Goal: Find specific page/section: Find specific page/section

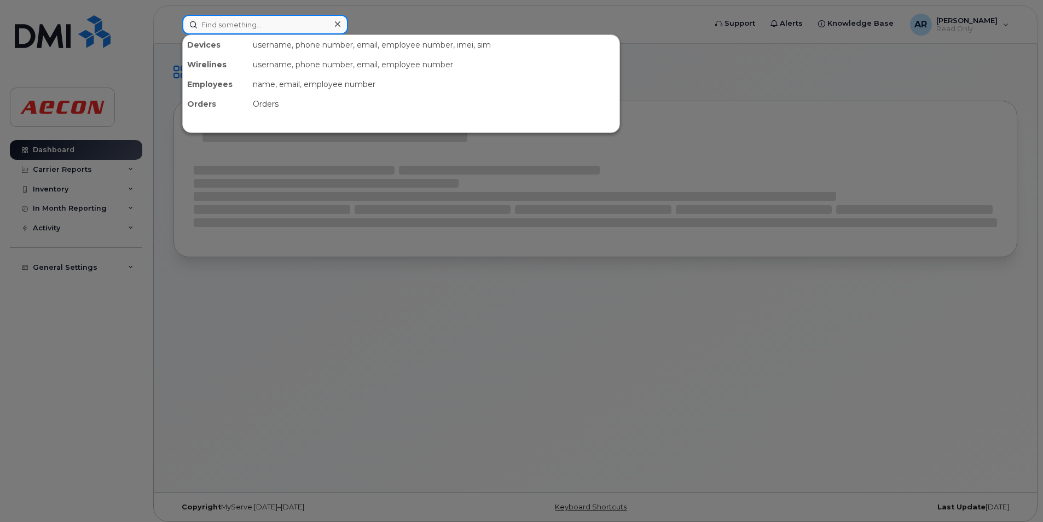
click at [248, 22] on input at bounding box center [265, 25] width 166 height 20
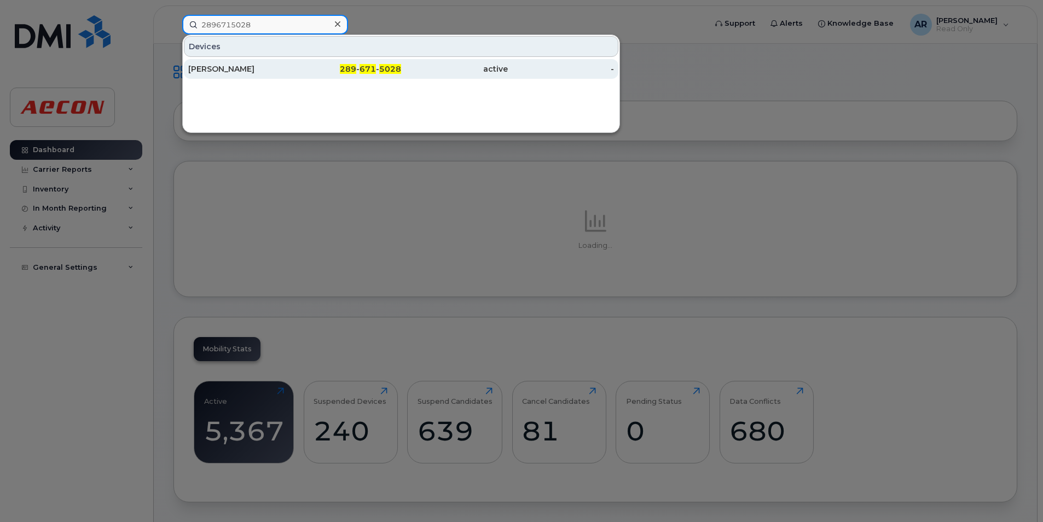
type input "2896715028"
click at [252, 69] on div "Daniel Gregory Macumber" at bounding box center [241, 68] width 107 height 11
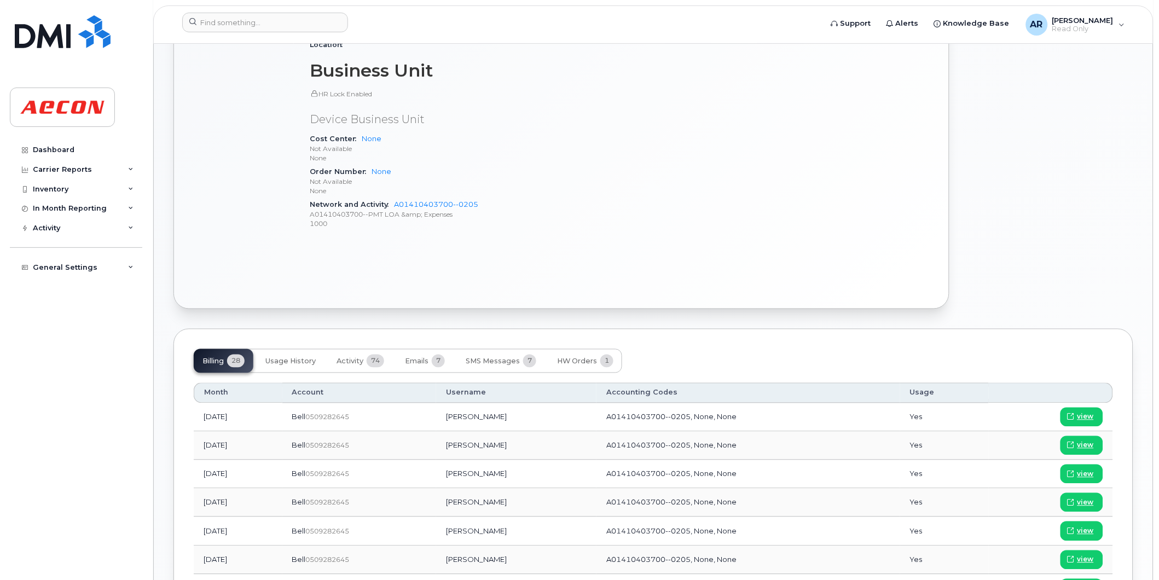
scroll to position [469, 0]
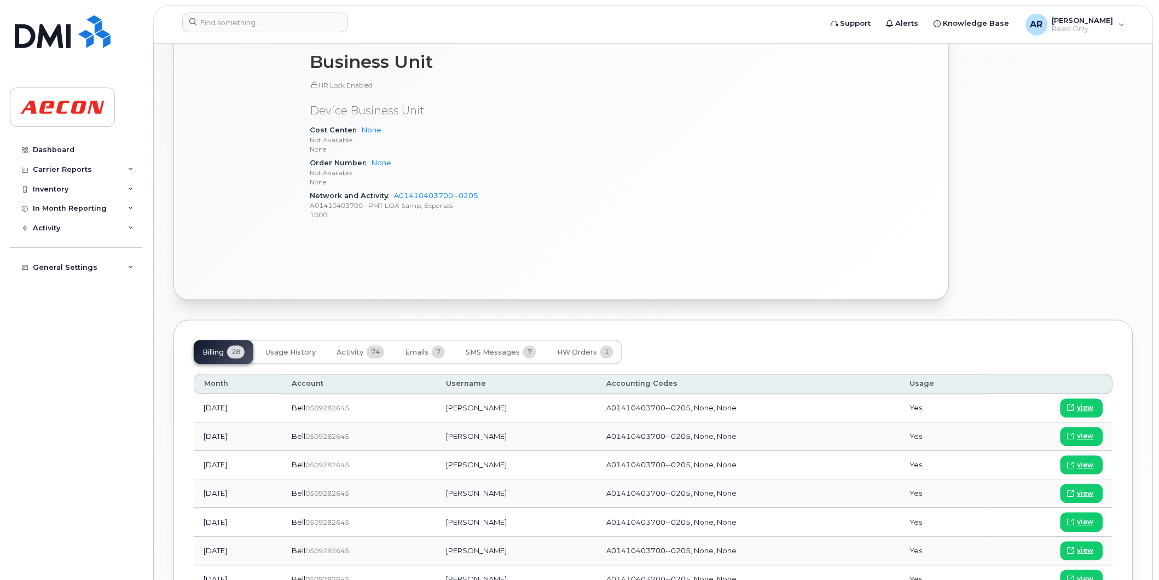
drag, startPoint x: 545, startPoint y: 466, endPoint x: 445, endPoint y: 461, distance: 100.2
click at [445, 461] on td "Daniel Gregory Macumber" at bounding box center [516, 465] width 160 height 28
copy td "Daniel Gregory Macumber"
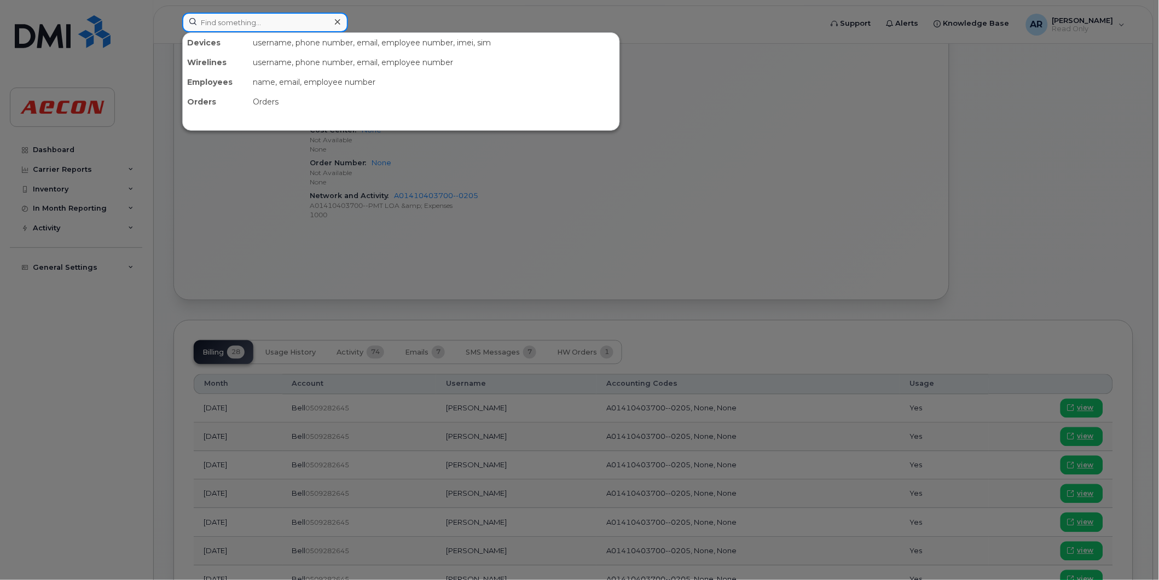
click at [262, 22] on input at bounding box center [265, 23] width 166 height 20
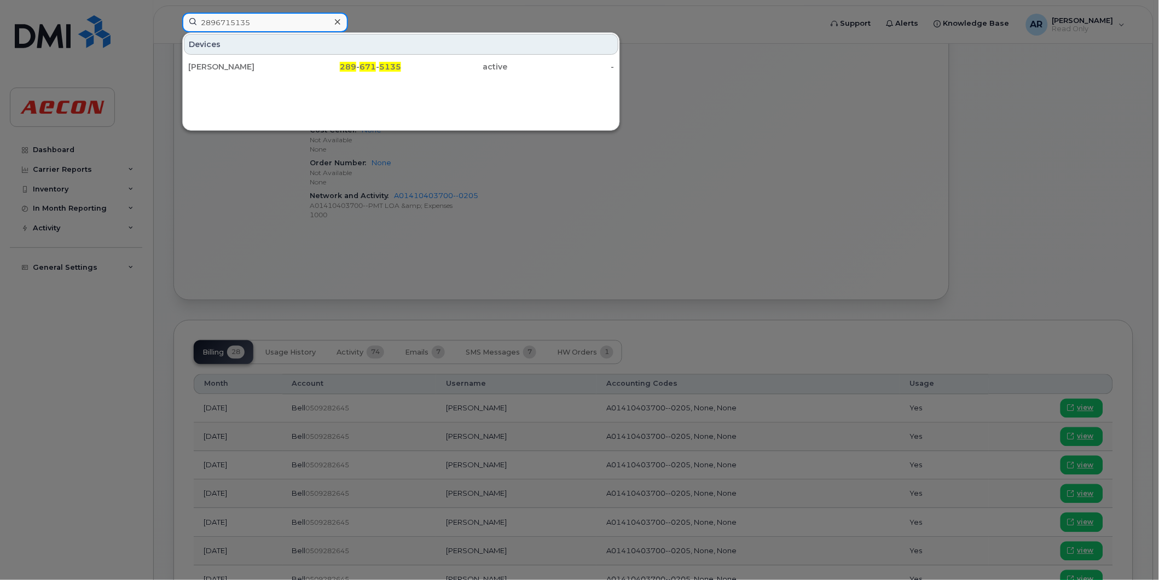
type input "2896715135"
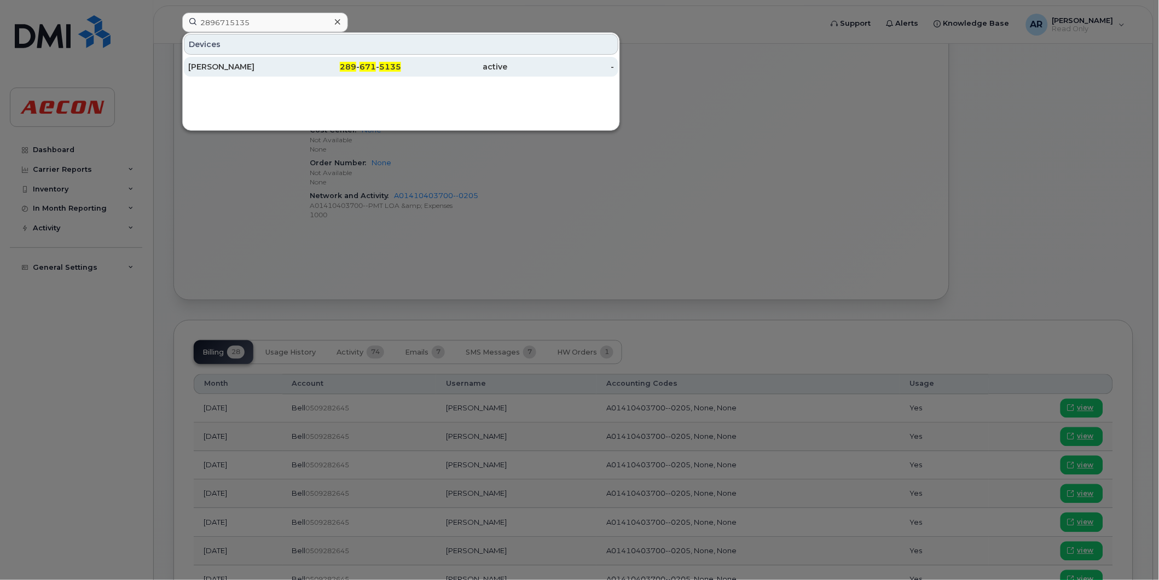
click at [431, 64] on div "active" at bounding box center [454, 66] width 107 height 11
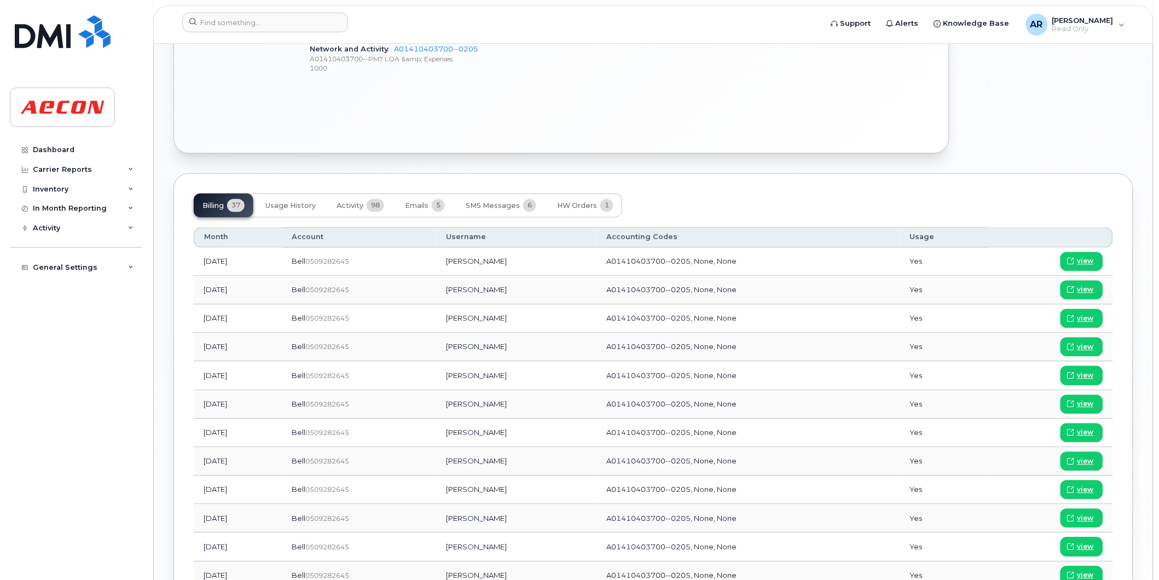
scroll to position [669, 0]
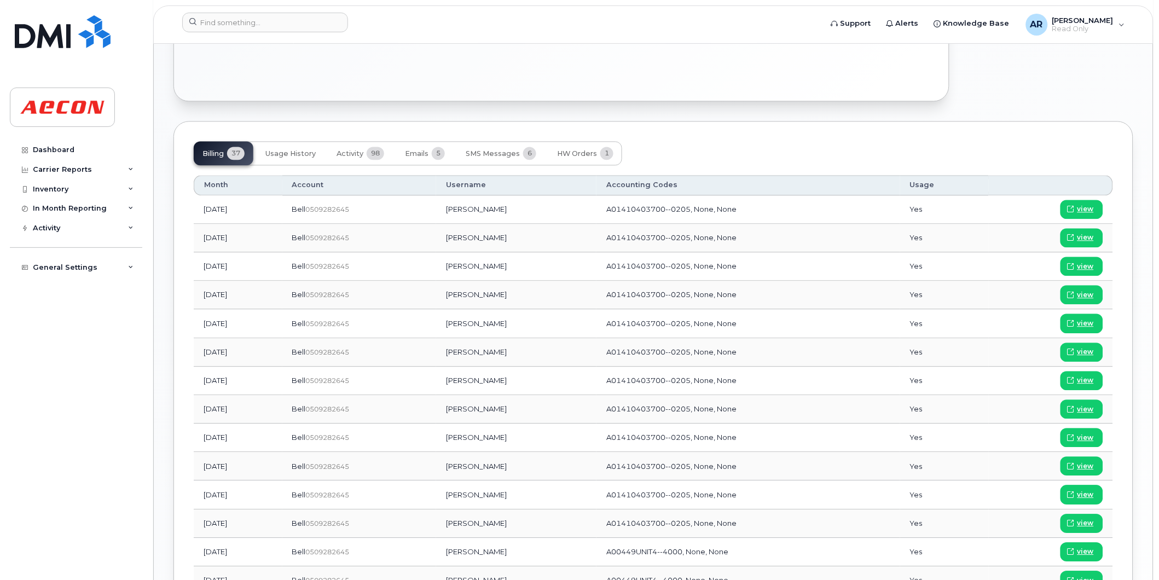
drag, startPoint x: 528, startPoint y: 267, endPoint x: 471, endPoint y: 270, distance: 57.0
click at [471, 270] on td "Chantelle Bayley" at bounding box center [516, 266] width 160 height 28
copy td "Chantelle Bayley"
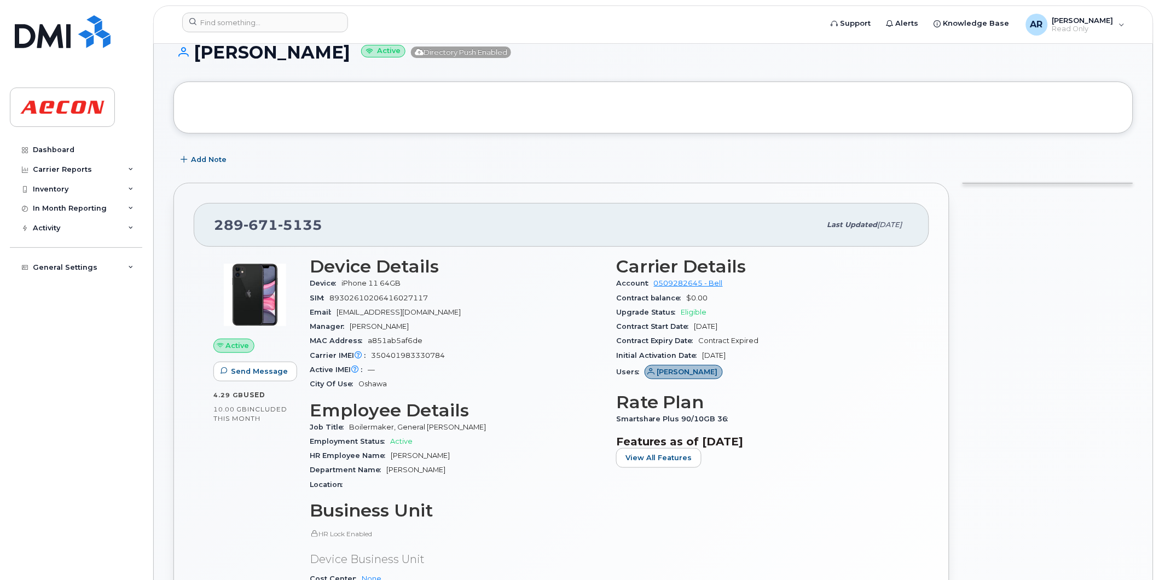
scroll to position [0, 0]
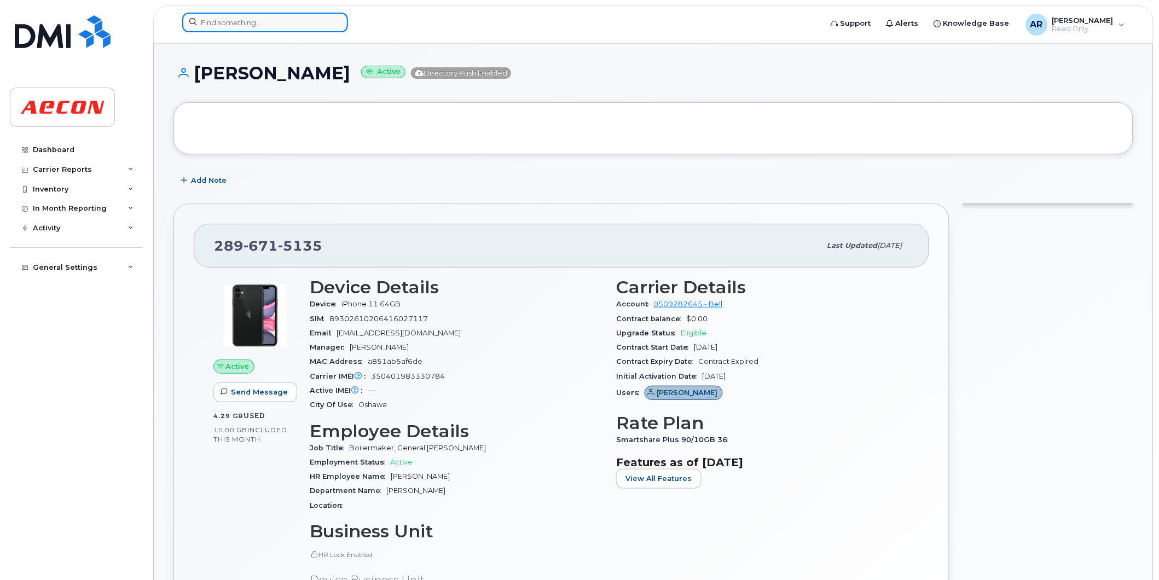
click at [242, 24] on input at bounding box center [265, 23] width 166 height 20
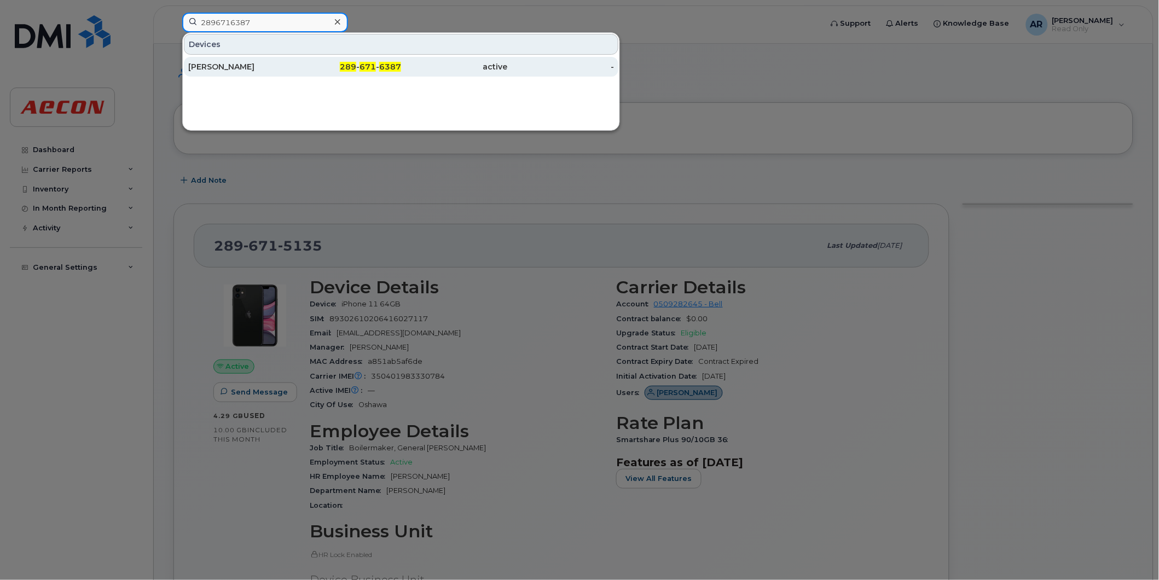
type input "2896716387"
click at [267, 66] on div "Jeffrey Pinkett" at bounding box center [241, 66] width 107 height 11
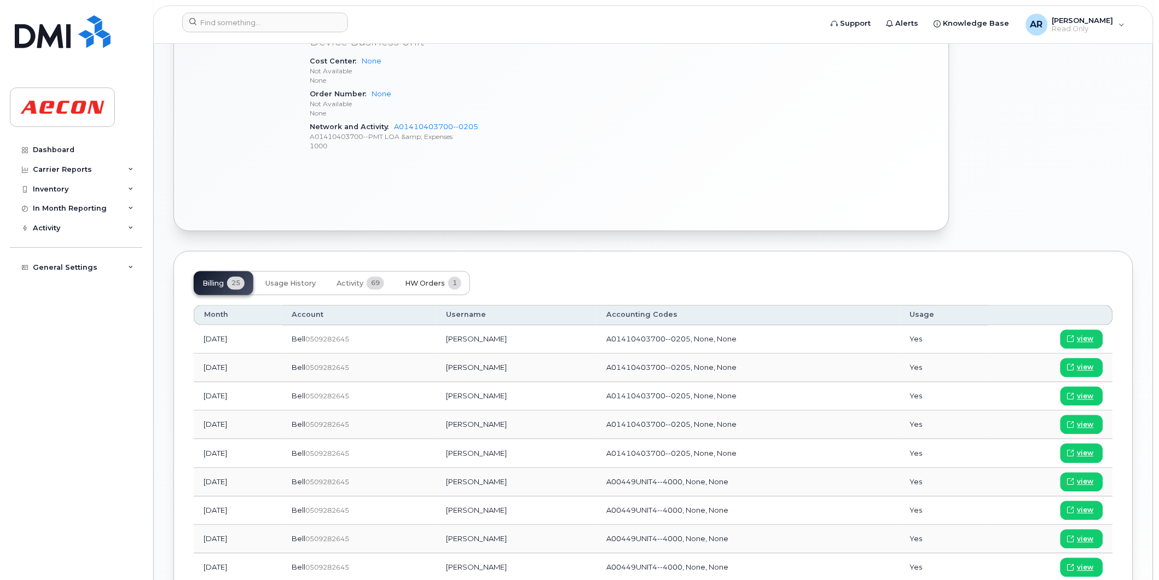
scroll to position [547, 0]
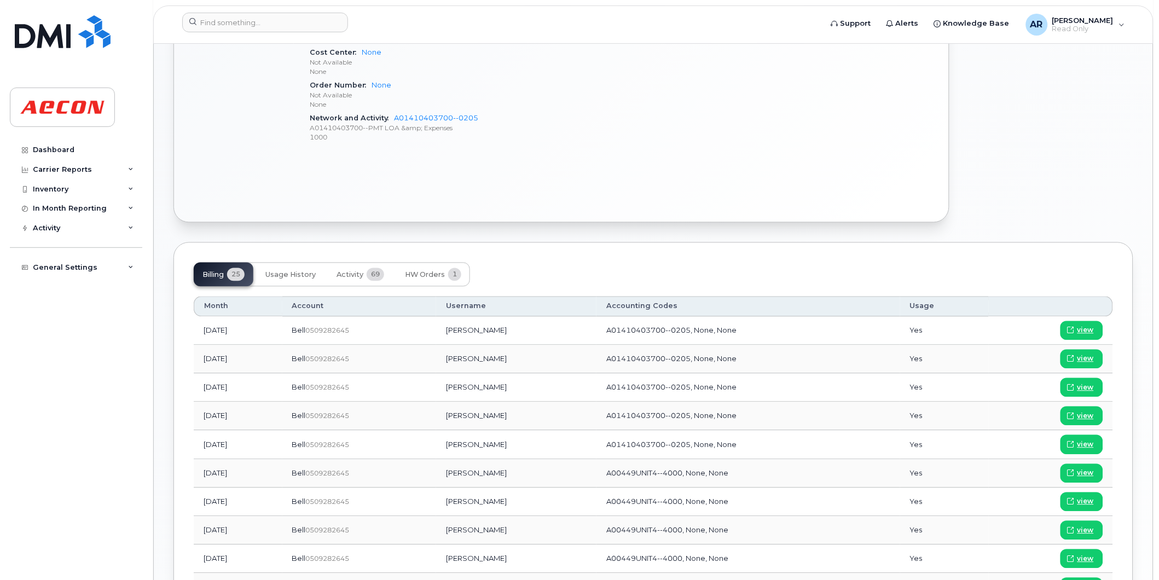
drag, startPoint x: 524, startPoint y: 388, endPoint x: 473, endPoint y: 394, distance: 51.2
click at [473, 394] on td "[PERSON_NAME]" at bounding box center [516, 388] width 160 height 28
copy td "[PERSON_NAME]"
click at [258, 28] on input at bounding box center [265, 23] width 166 height 20
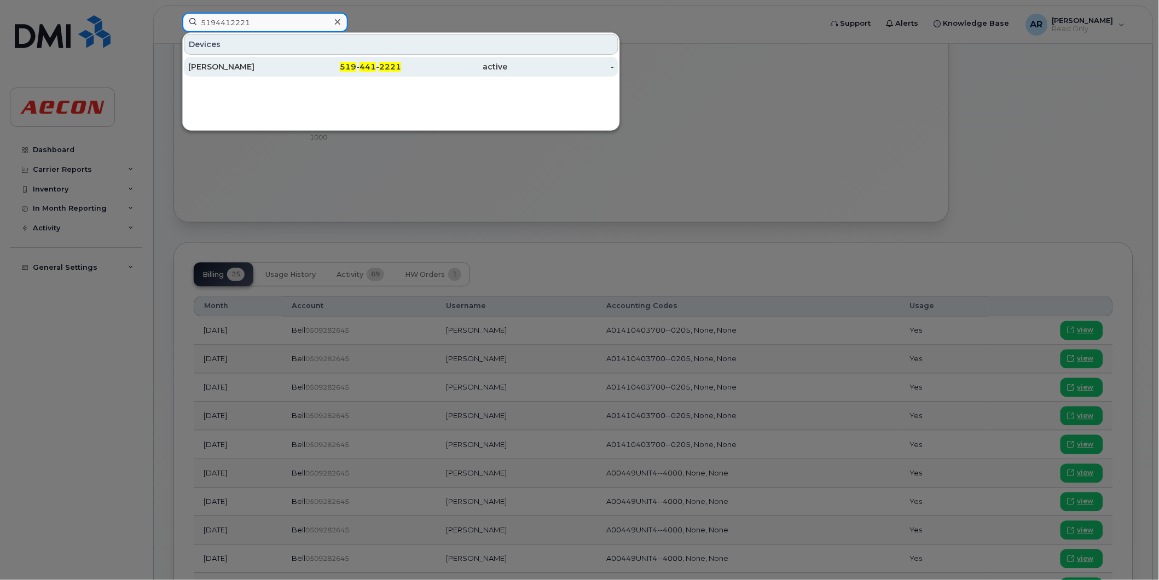
type input "5194412221"
click at [265, 66] on div "Karl Ritzmann" at bounding box center [241, 66] width 107 height 11
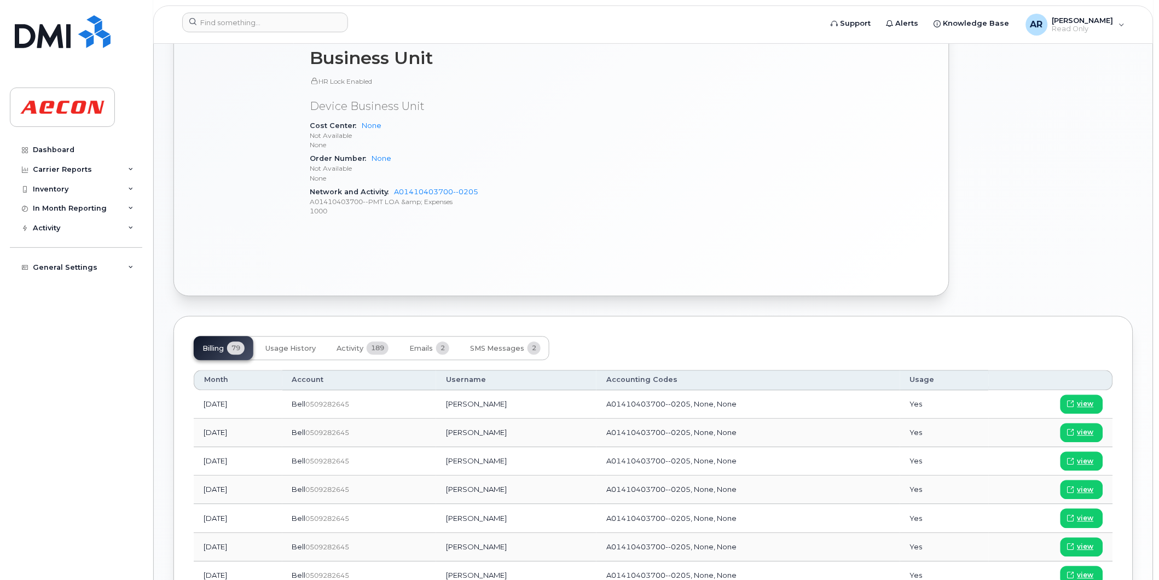
scroll to position [669, 0]
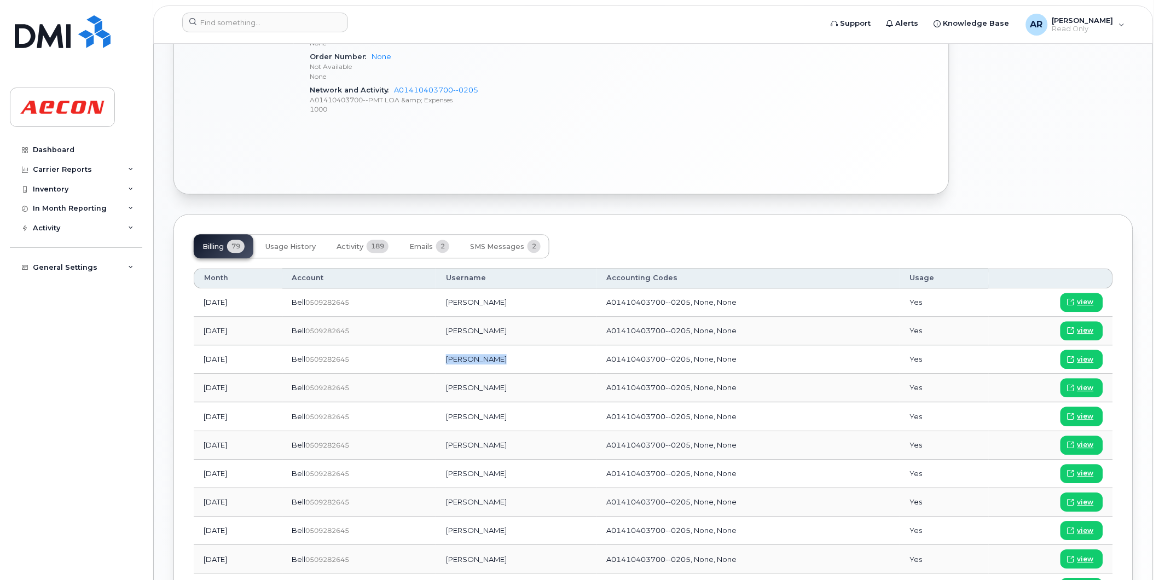
drag, startPoint x: 527, startPoint y: 359, endPoint x: 474, endPoint y: 364, distance: 53.4
click at [474, 364] on td "Karl Ritzmann" at bounding box center [516, 359] width 160 height 28
copy td "Karl Ritzmann"
click at [286, 30] on input at bounding box center [265, 23] width 166 height 20
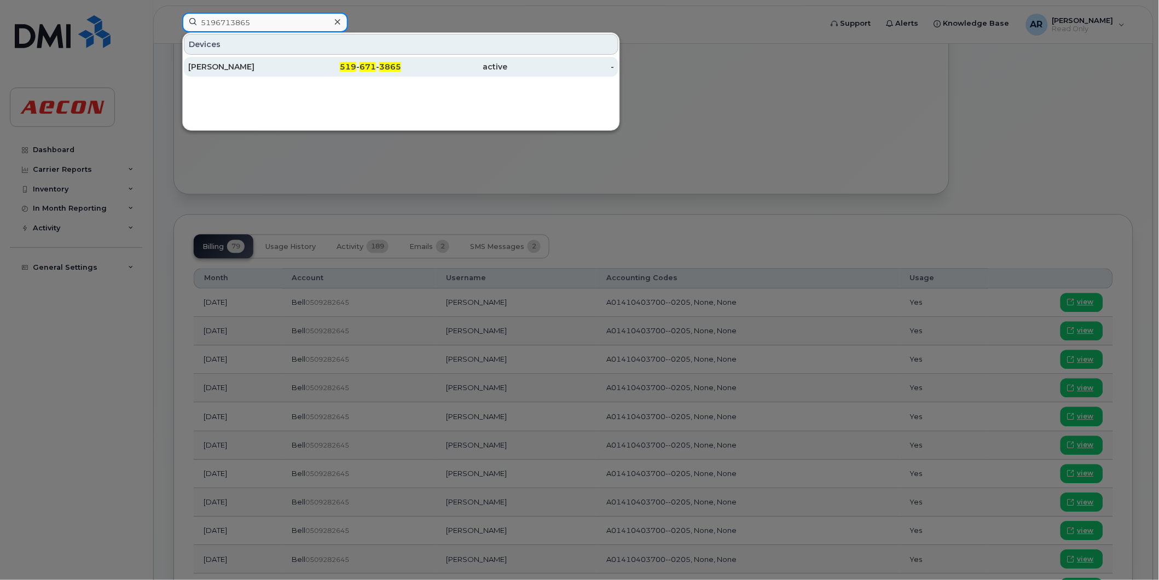
type input "5196713865"
click at [287, 62] on div "Jason Jia" at bounding box center [241, 66] width 107 height 11
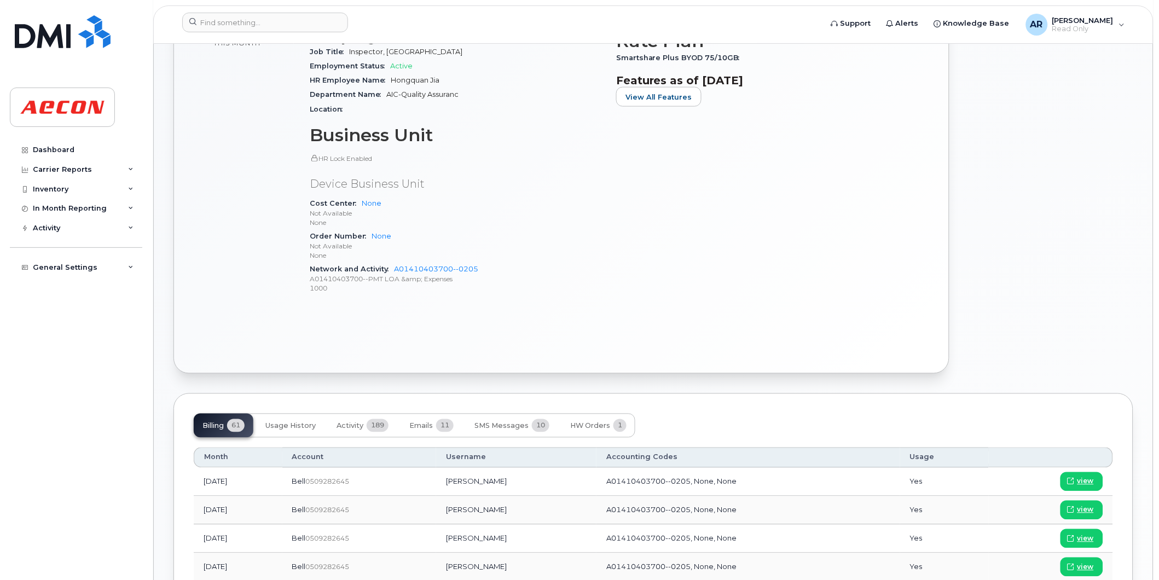
scroll to position [608, 0]
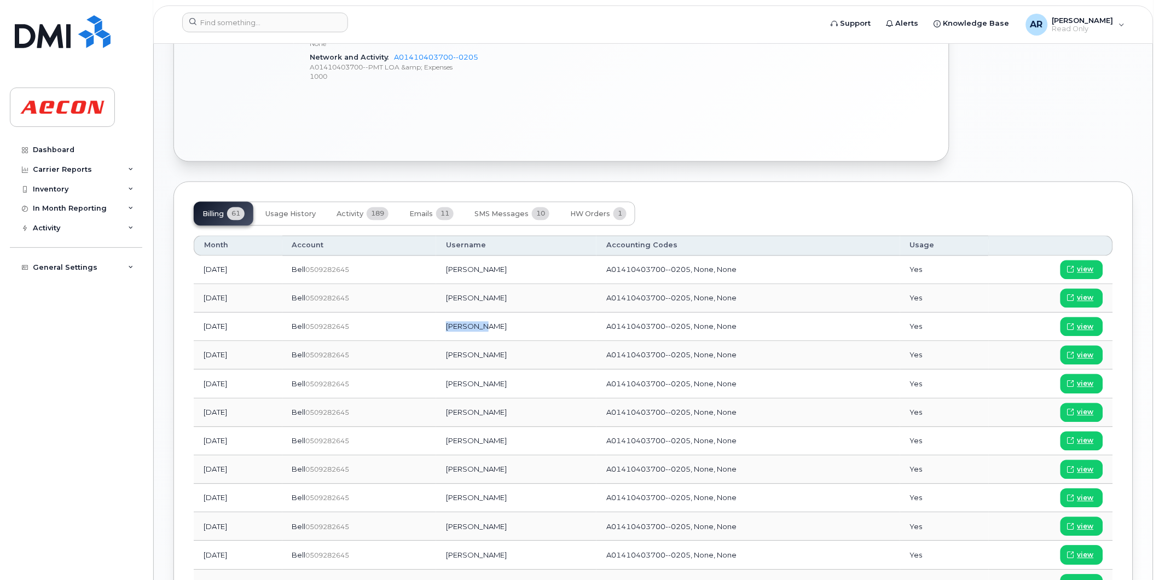
drag, startPoint x: 515, startPoint y: 327, endPoint x: 483, endPoint y: 328, distance: 31.8
click at [483, 328] on td "Jason Jia" at bounding box center [516, 327] width 160 height 28
copy td "Jason Jia"
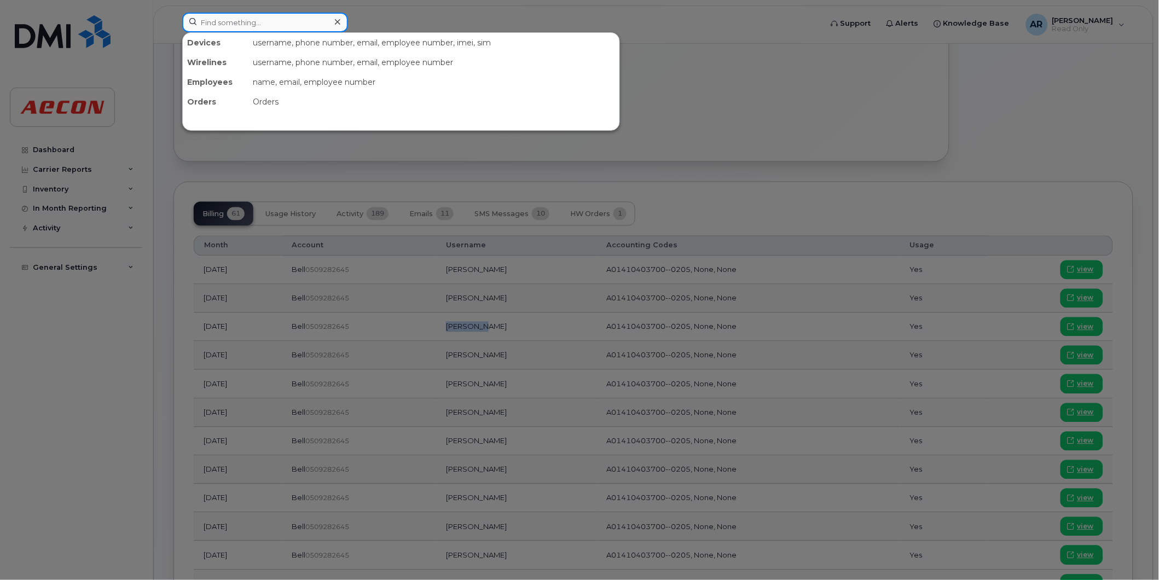
click at [213, 24] on input at bounding box center [265, 23] width 166 height 20
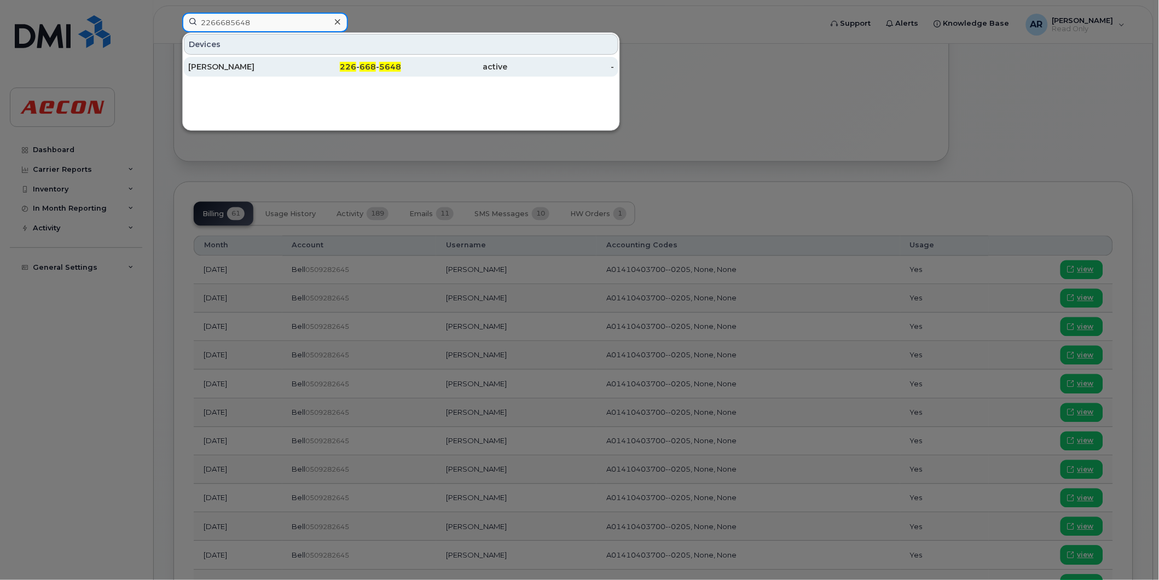
type input "2266685648"
click at [268, 65] on div "CHAD ABBOTT" at bounding box center [241, 66] width 107 height 11
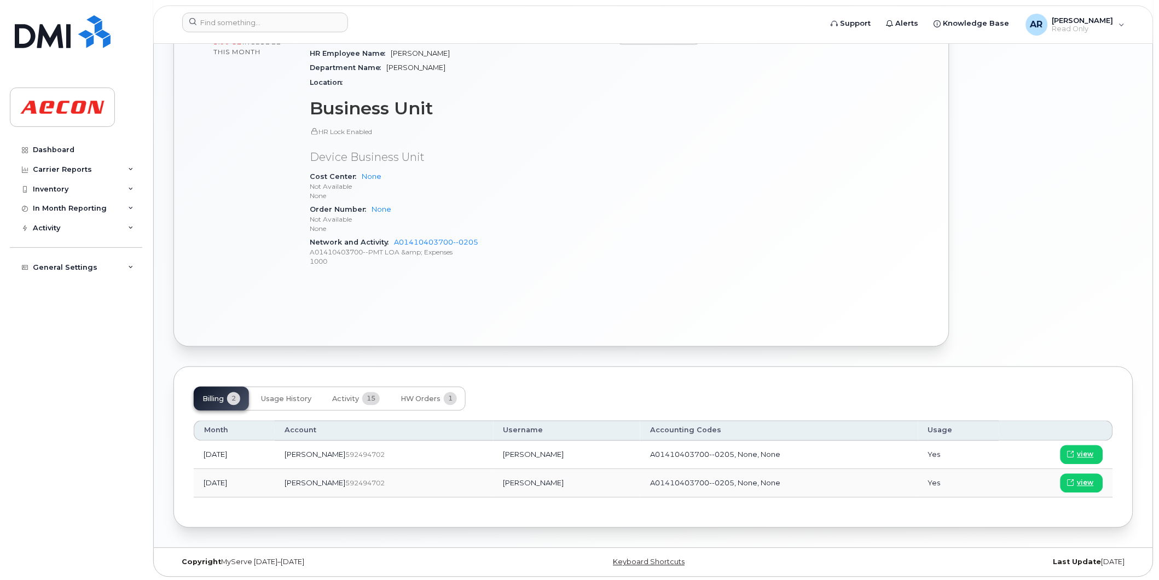
scroll to position [426, 0]
drag, startPoint x: 528, startPoint y: 482, endPoint x: 482, endPoint y: 481, distance: 46.5
click at [493, 481] on td "Chad Abbott" at bounding box center [566, 481] width 147 height 28
copy td "Chad Abbott"
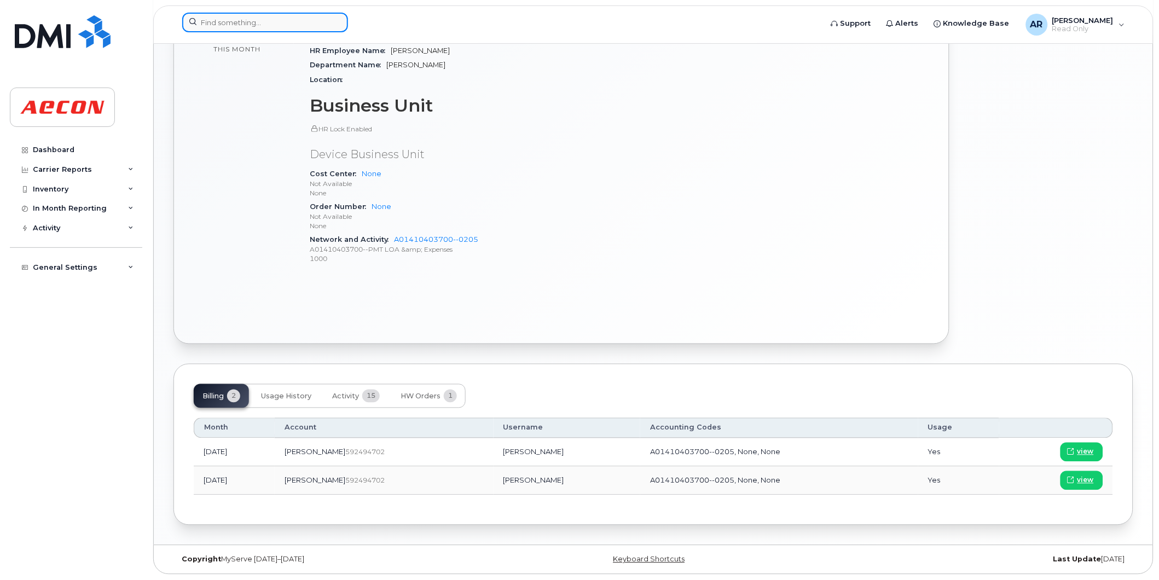
click at [275, 20] on input at bounding box center [265, 23] width 166 height 20
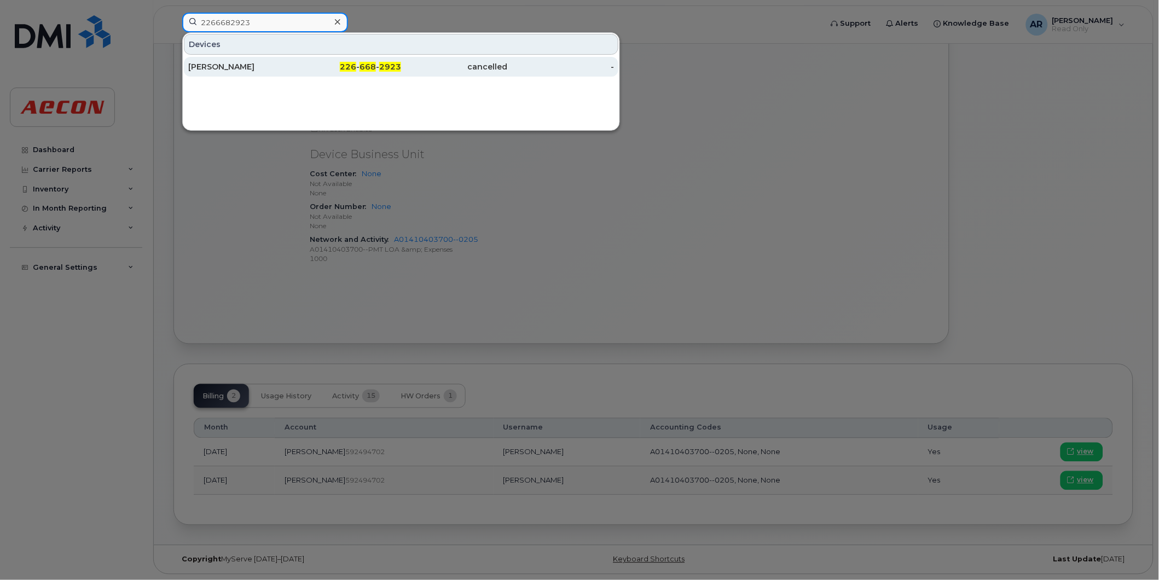
type input "2266682923"
click at [271, 66] on div "TROY NICOLL" at bounding box center [241, 66] width 107 height 11
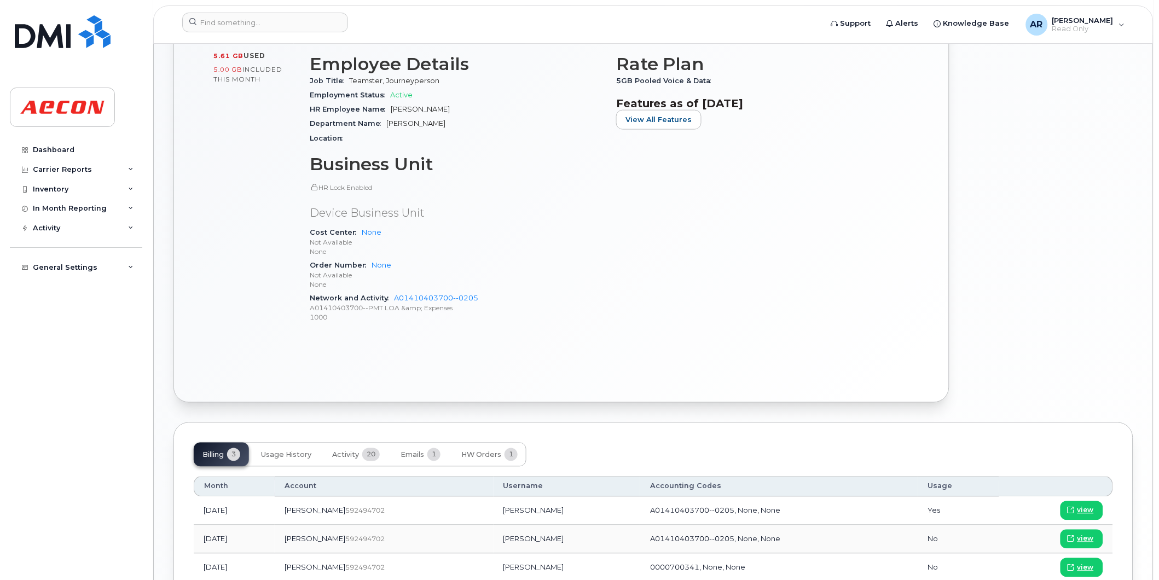
scroll to position [455, 0]
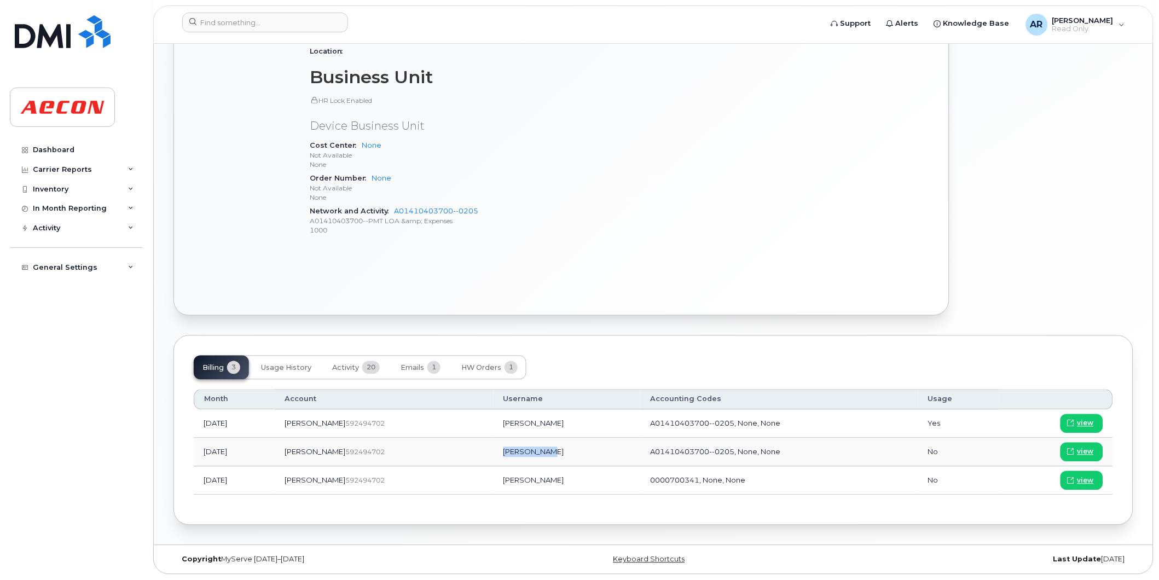
drag, startPoint x: 506, startPoint y: 451, endPoint x: 466, endPoint y: 456, distance: 40.7
click at [493, 456] on td "[PERSON_NAME]" at bounding box center [566, 452] width 147 height 28
copy td "[PERSON_NAME]"
drag, startPoint x: 254, startPoint y: 23, endPoint x: 246, endPoint y: 24, distance: 8.2
click at [254, 23] on input at bounding box center [265, 23] width 166 height 20
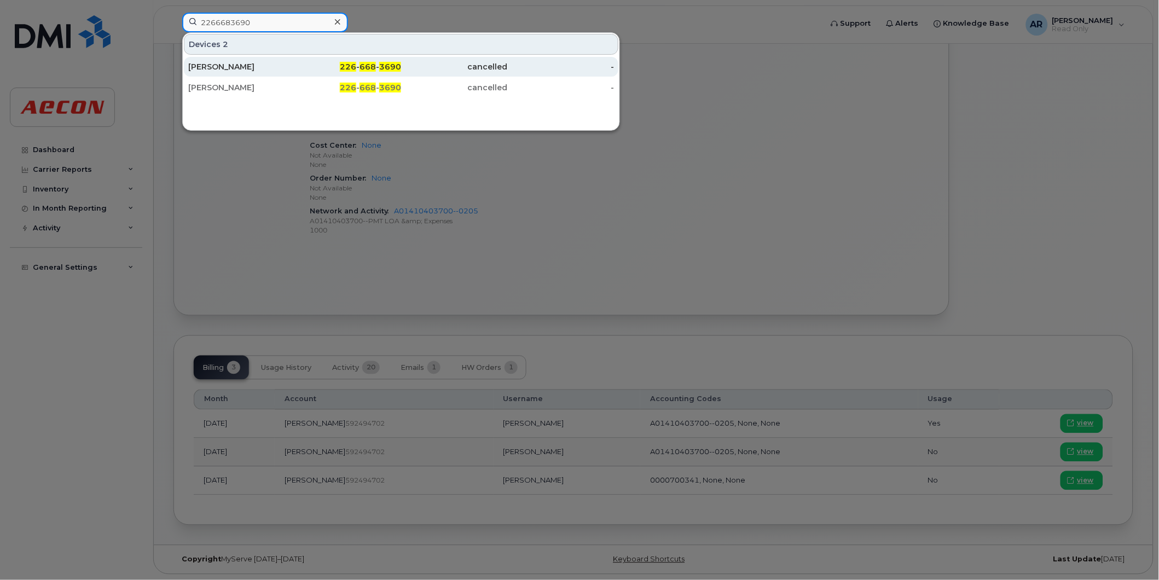
type input "2266683690"
click at [269, 75] on div "[PERSON_NAME]" at bounding box center [241, 67] width 107 height 20
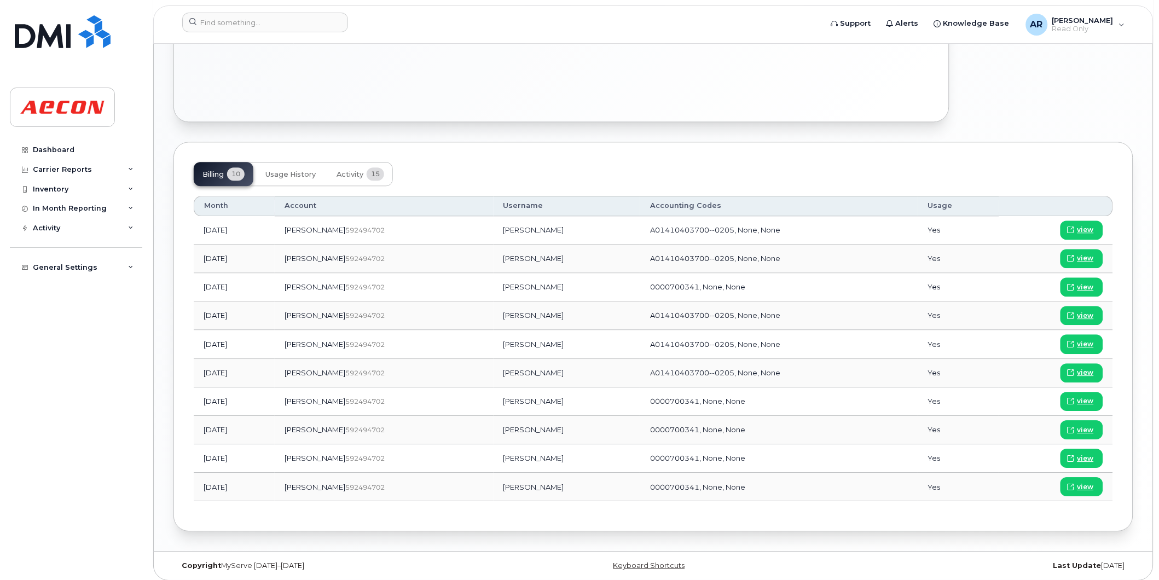
scroll to position [688, 0]
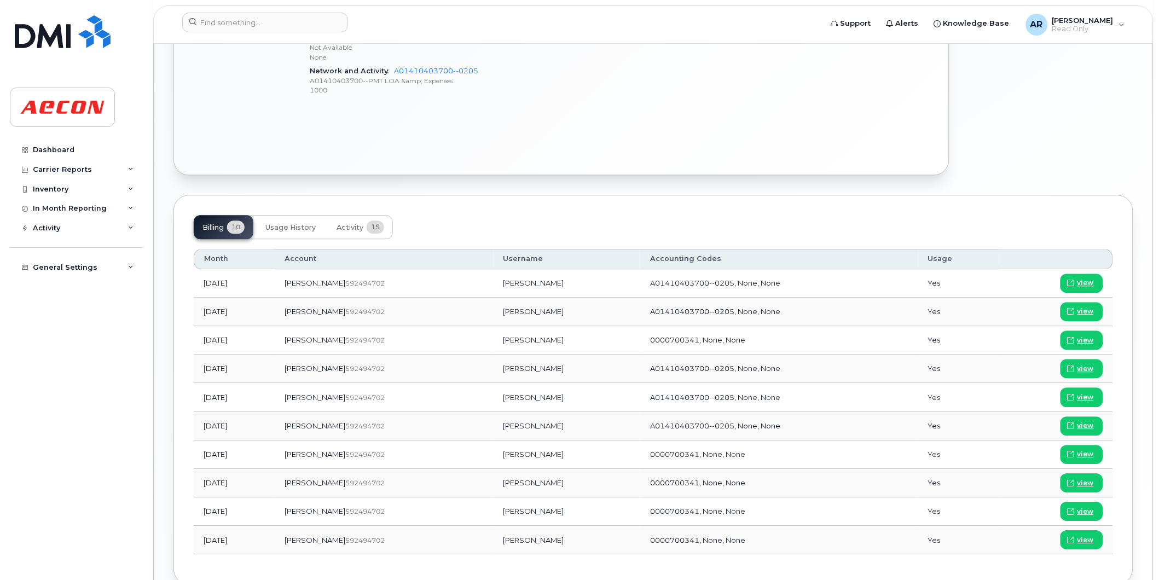
drag, startPoint x: 543, startPoint y: 311, endPoint x: 474, endPoint y: 315, distance: 68.5
click at [493, 315] on td "[PERSON_NAME]" at bounding box center [566, 312] width 147 height 28
copy td "[PERSON_NAME]"
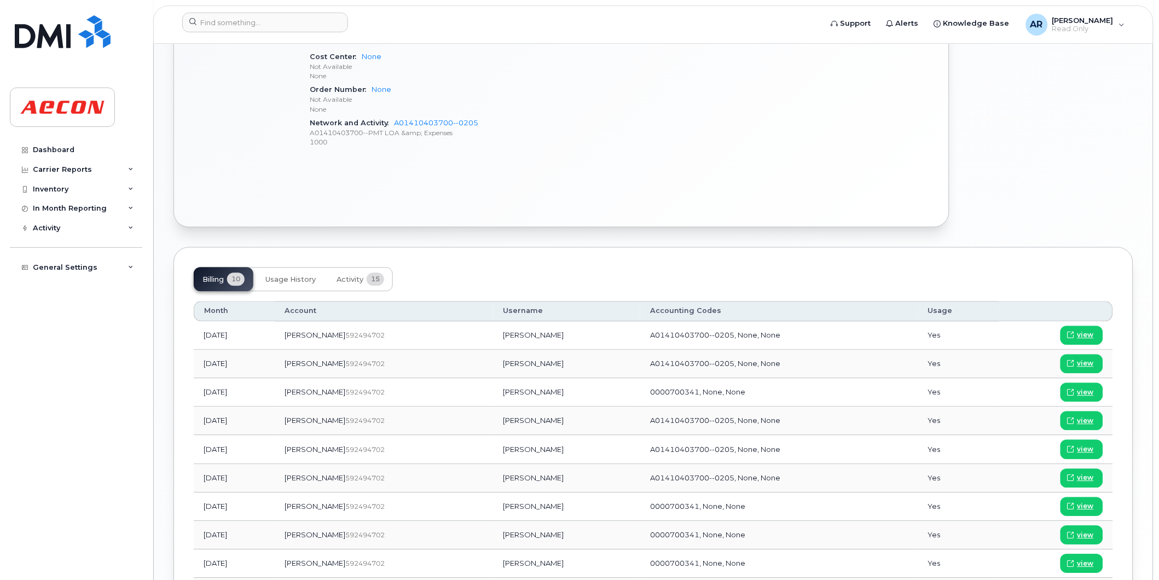
scroll to position [566, 0]
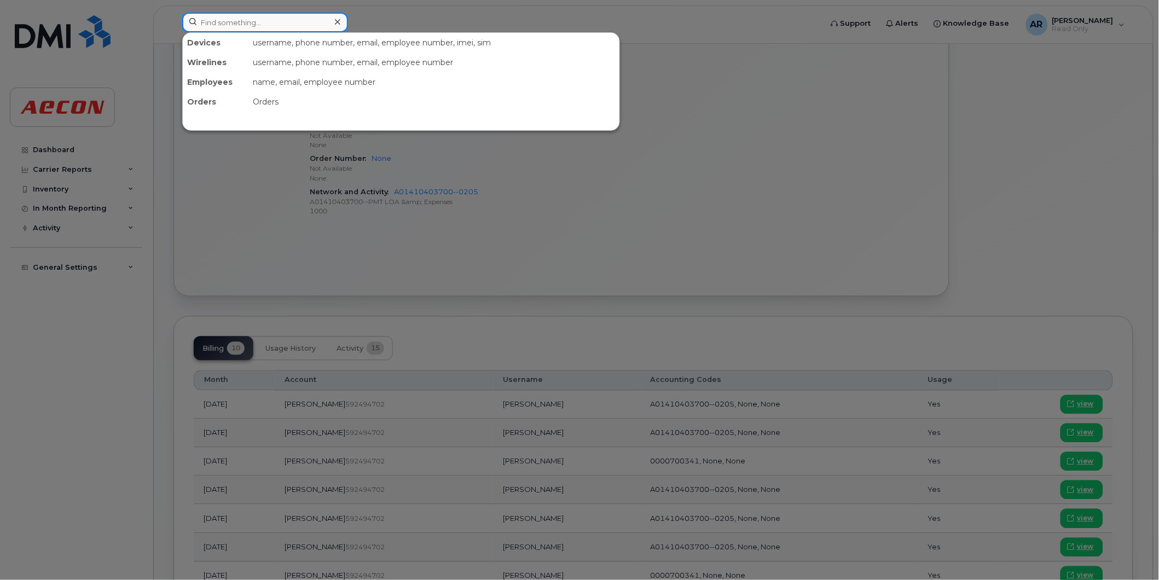
click at [258, 22] on input at bounding box center [265, 23] width 166 height 20
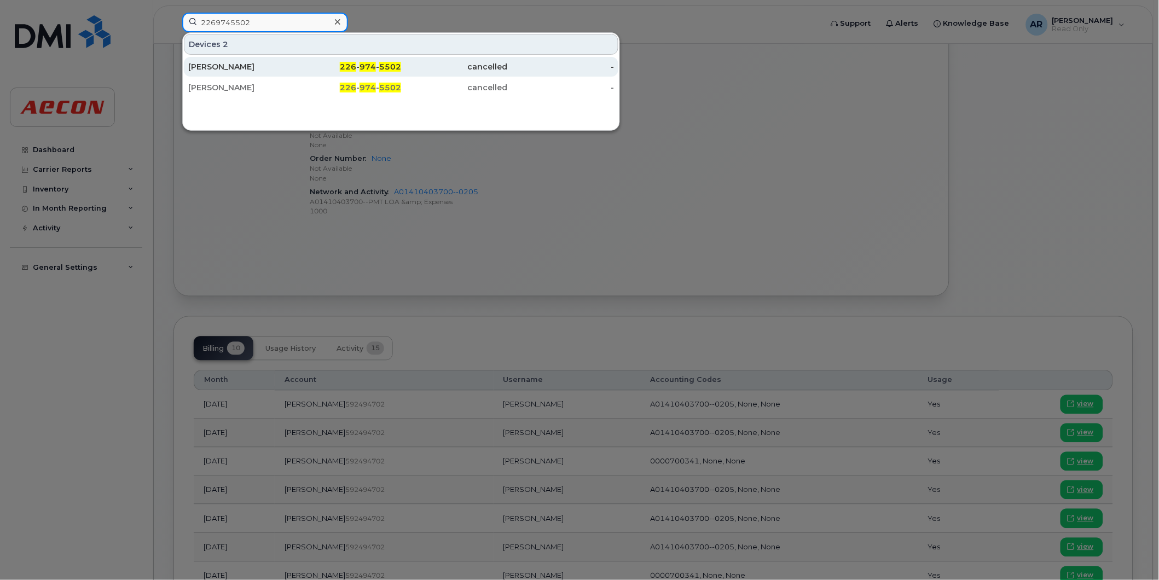
type input "2269745502"
click at [281, 70] on div "CRAIG CARVER" at bounding box center [241, 66] width 107 height 11
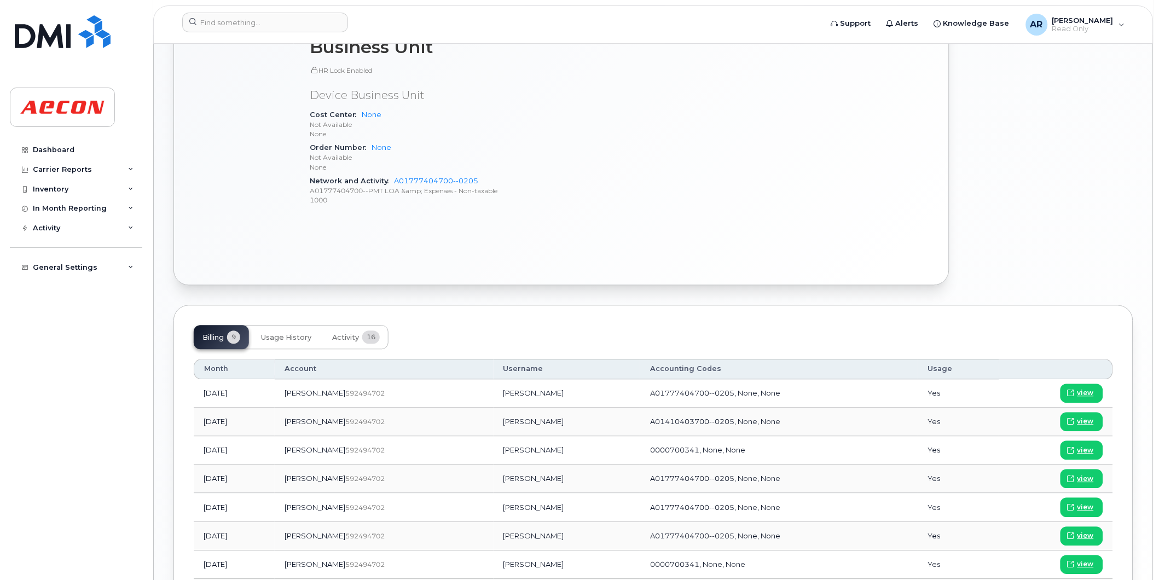
scroll to position [669, 0]
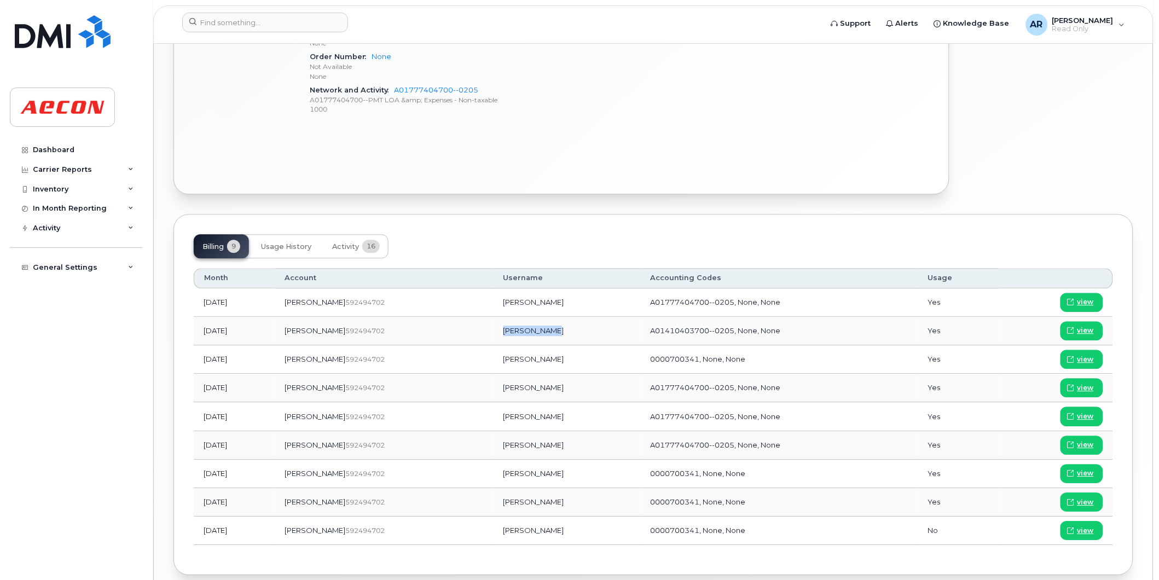
drag, startPoint x: 537, startPoint y: 334, endPoint x: 481, endPoint y: 334, distance: 55.3
click at [493, 334] on td "CRAIG CARVER" at bounding box center [566, 331] width 147 height 28
copy td "CRAIG CARVER"
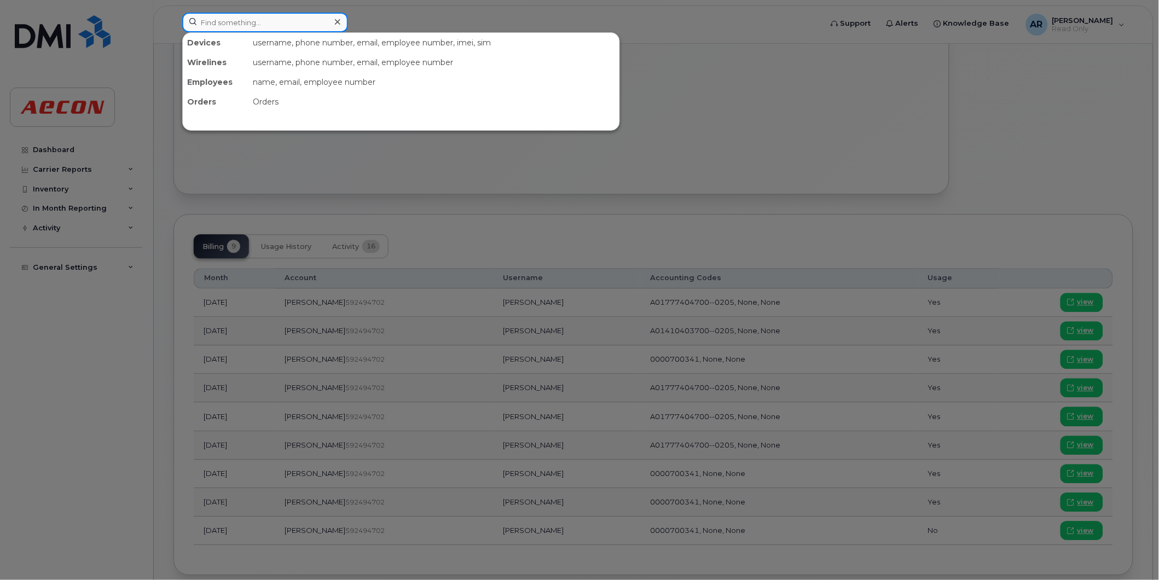
click at [212, 22] on input at bounding box center [265, 23] width 166 height 20
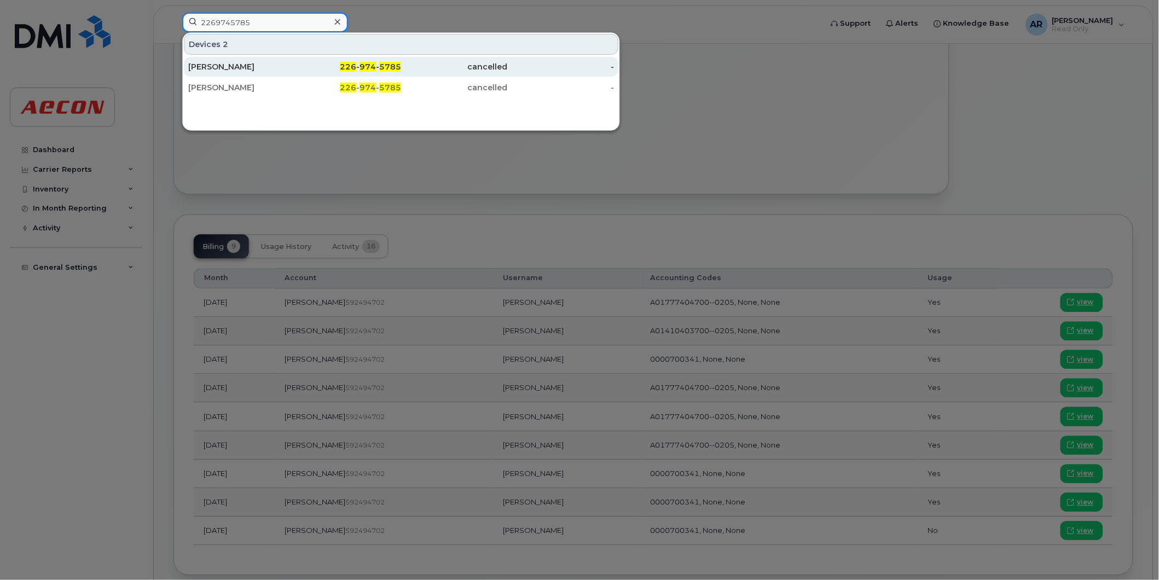
type input "2269745785"
click at [283, 61] on div "EDWARD NYAWO" at bounding box center [241, 67] width 107 height 20
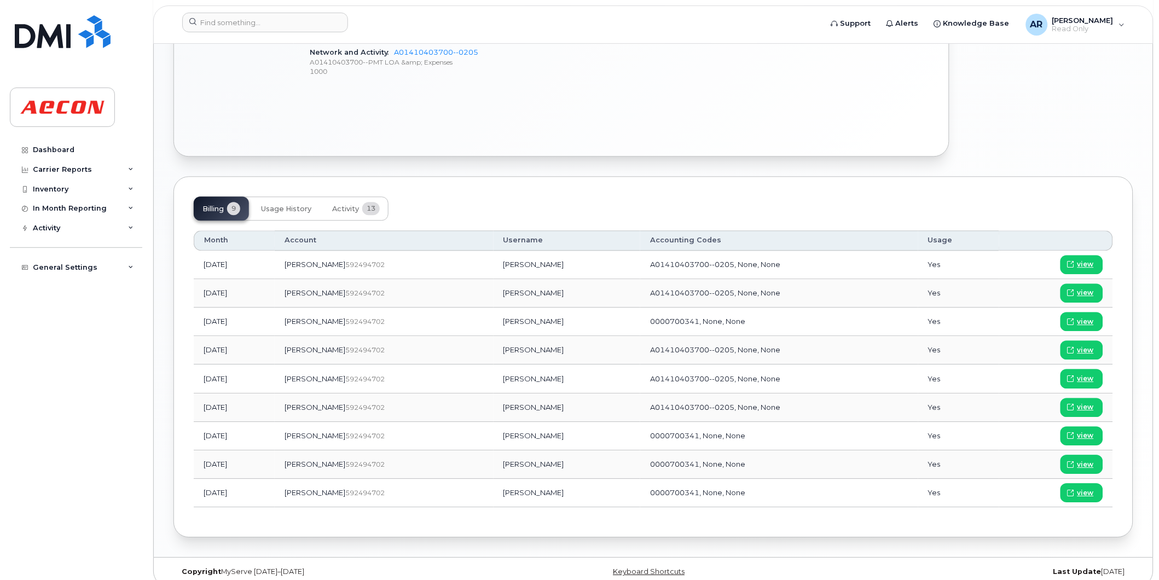
scroll to position [720, 0]
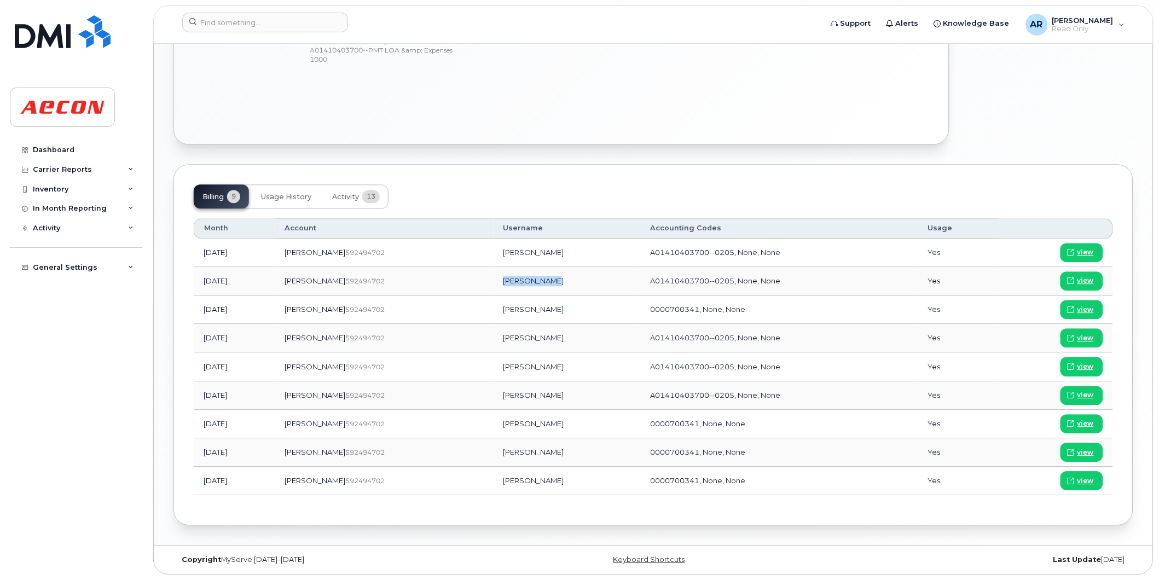
drag, startPoint x: 539, startPoint y: 280, endPoint x: 477, endPoint y: 282, distance: 63.0
click at [493, 282] on td "[PERSON_NAME]" at bounding box center [566, 281] width 147 height 28
copy td "[PERSON_NAME]"
click at [266, 20] on input at bounding box center [265, 23] width 166 height 20
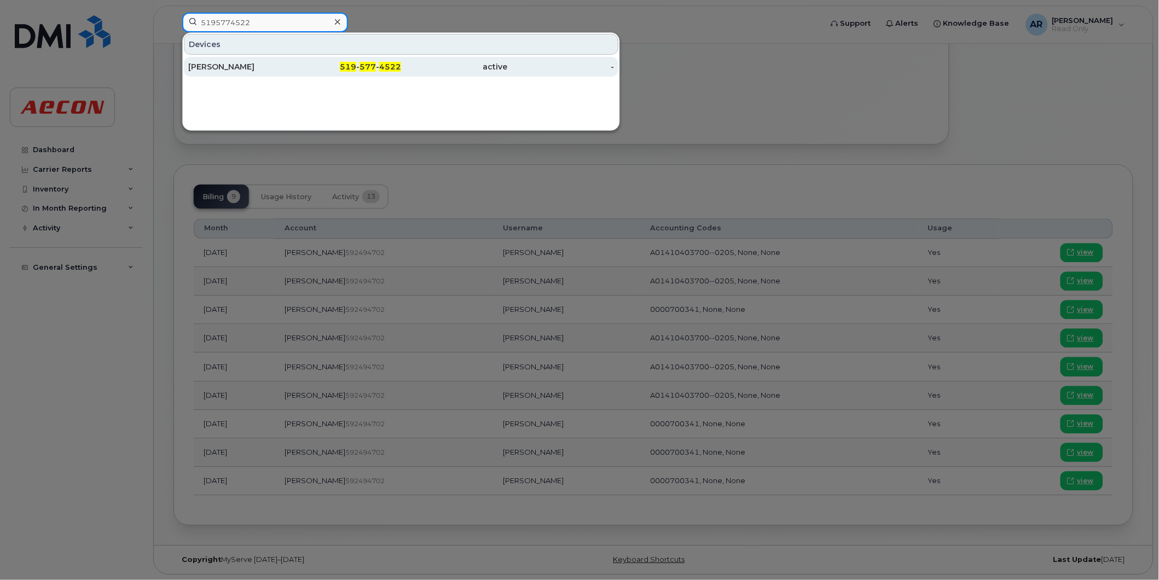
type input "5195774522"
click at [270, 63] on div "Silvano Filippelli" at bounding box center [241, 66] width 107 height 11
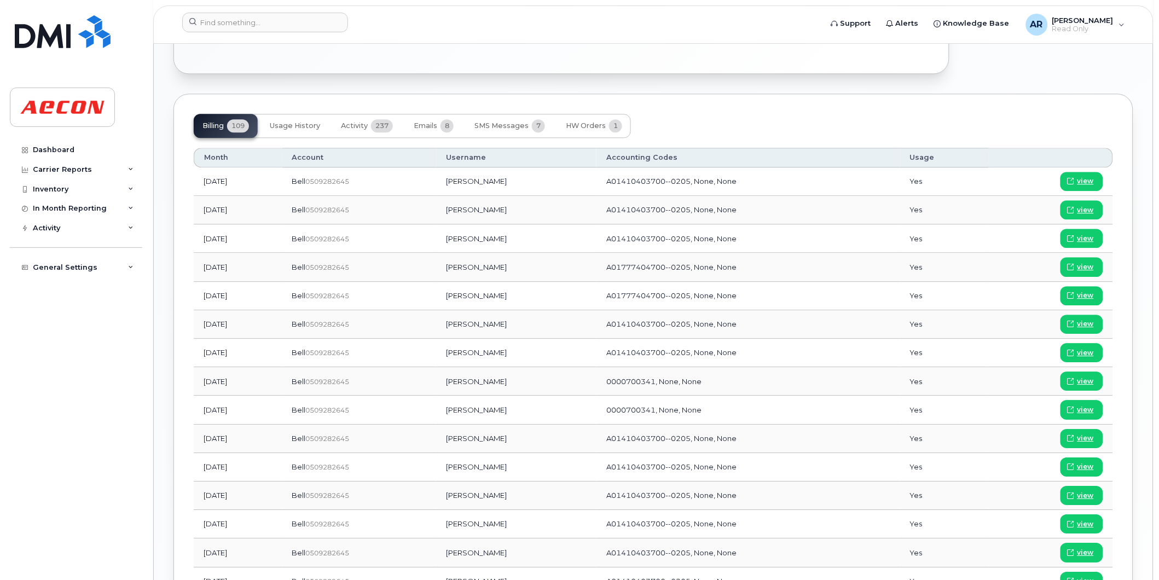
scroll to position [814, 0]
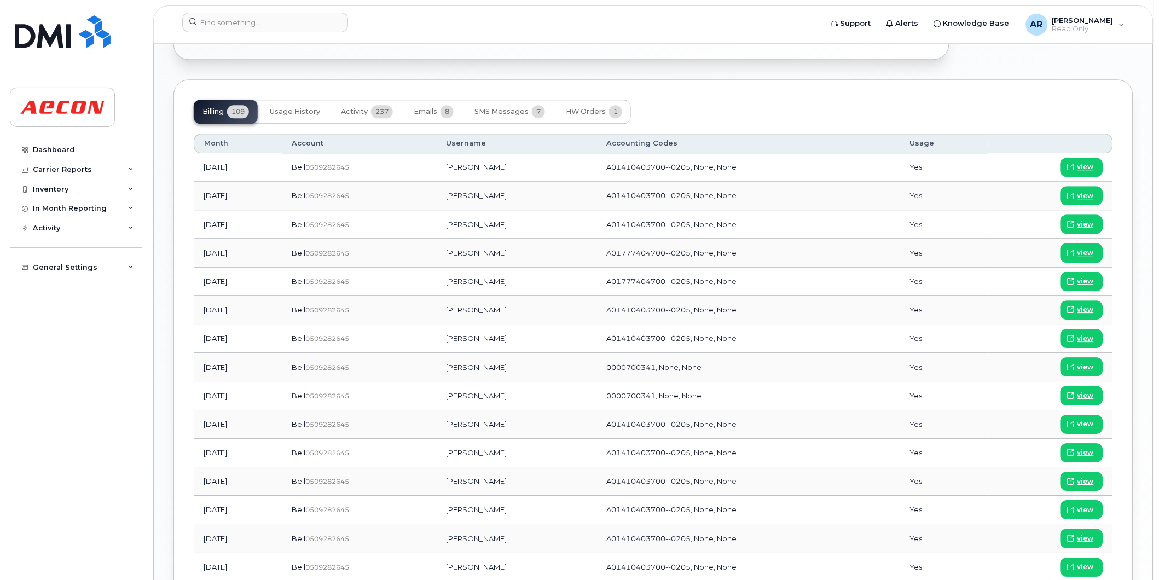
drag, startPoint x: 531, startPoint y: 226, endPoint x: 471, endPoint y: 227, distance: 60.2
click at [471, 227] on td "[PERSON_NAME]" at bounding box center [516, 224] width 160 height 28
copy td "[PERSON_NAME]"
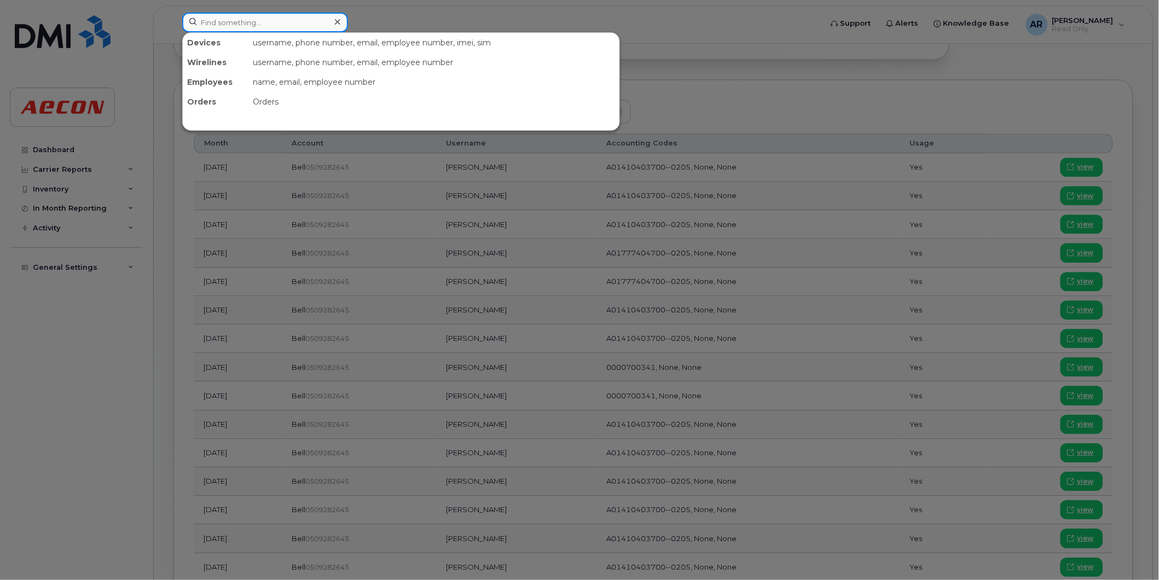
click at [275, 22] on input at bounding box center [265, 23] width 166 height 20
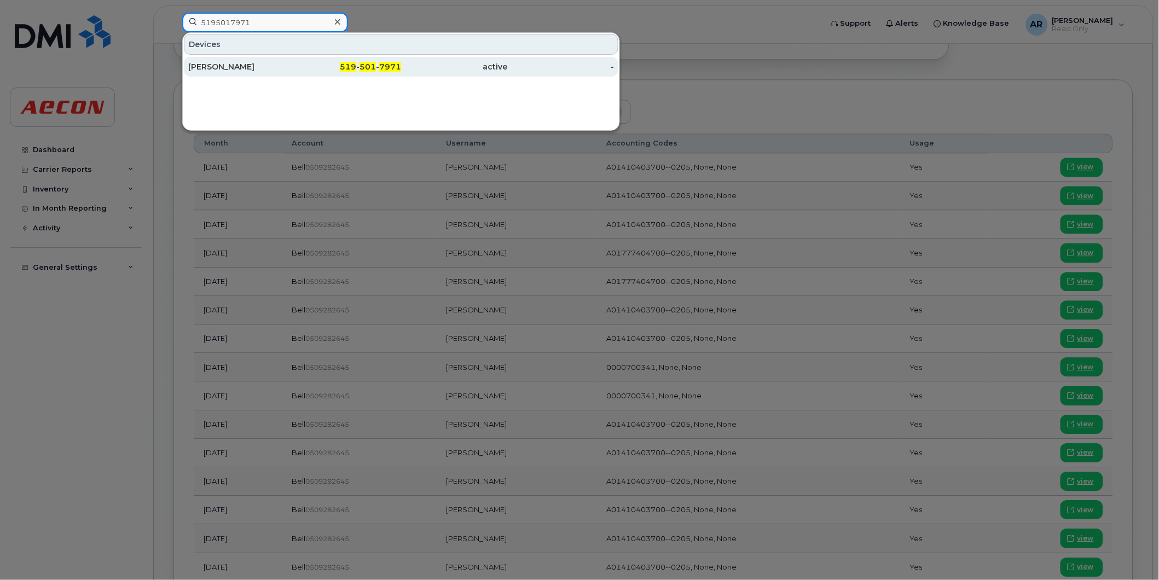
type input "5195017971"
click at [272, 68] on div "[PERSON_NAME]" at bounding box center [241, 66] width 107 height 11
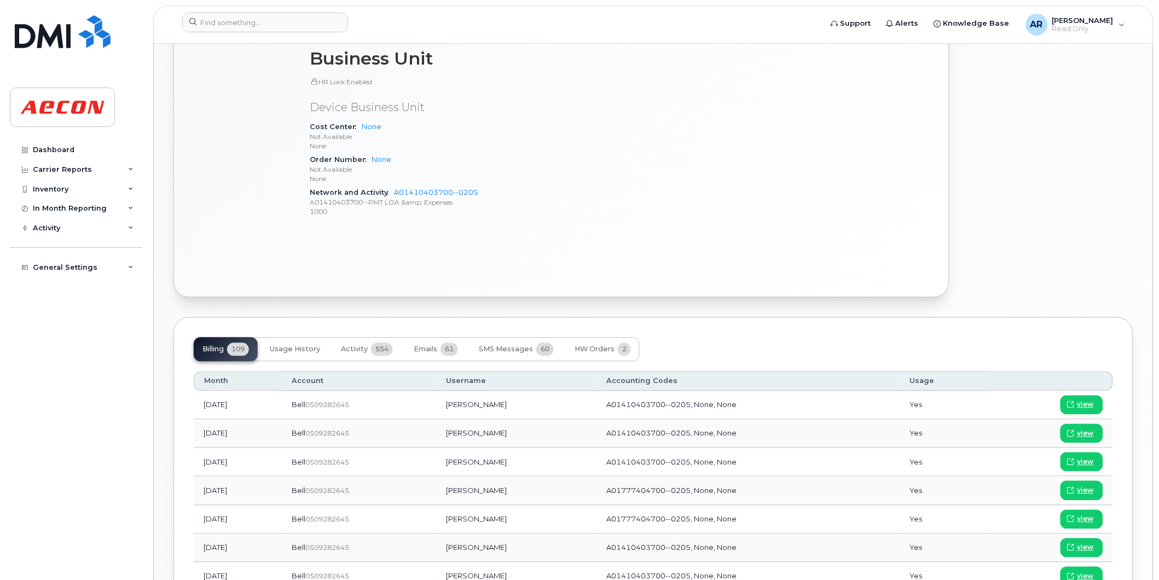
scroll to position [599, 0]
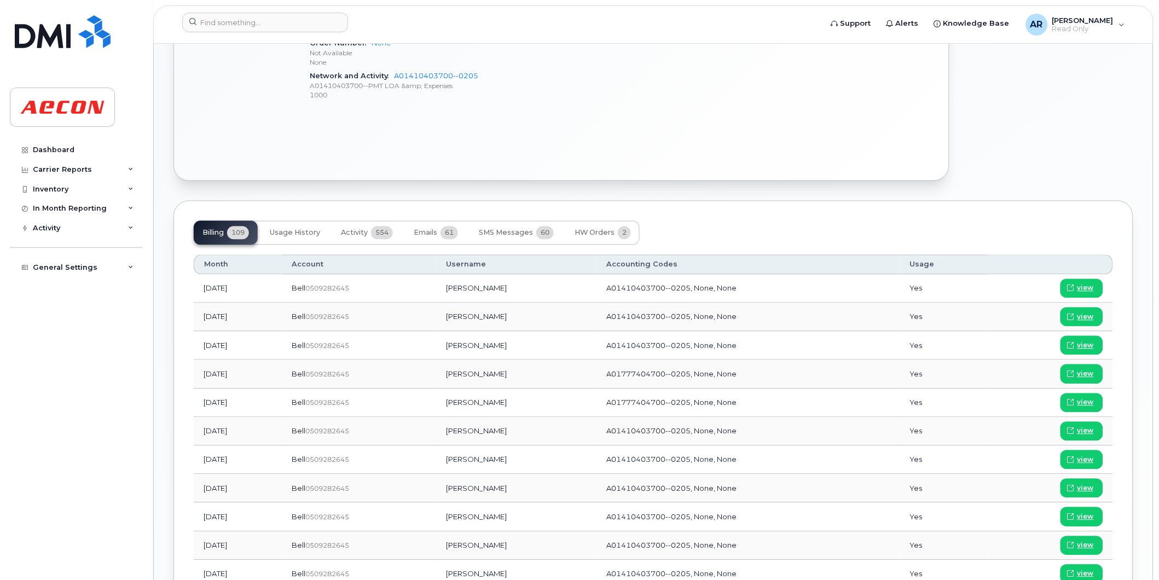
drag, startPoint x: 530, startPoint y: 348, endPoint x: 472, endPoint y: 349, distance: 58.0
click at [472, 349] on td "[PERSON_NAME]" at bounding box center [516, 346] width 160 height 28
copy td "[PERSON_NAME]"
click at [294, 25] on input at bounding box center [265, 23] width 166 height 20
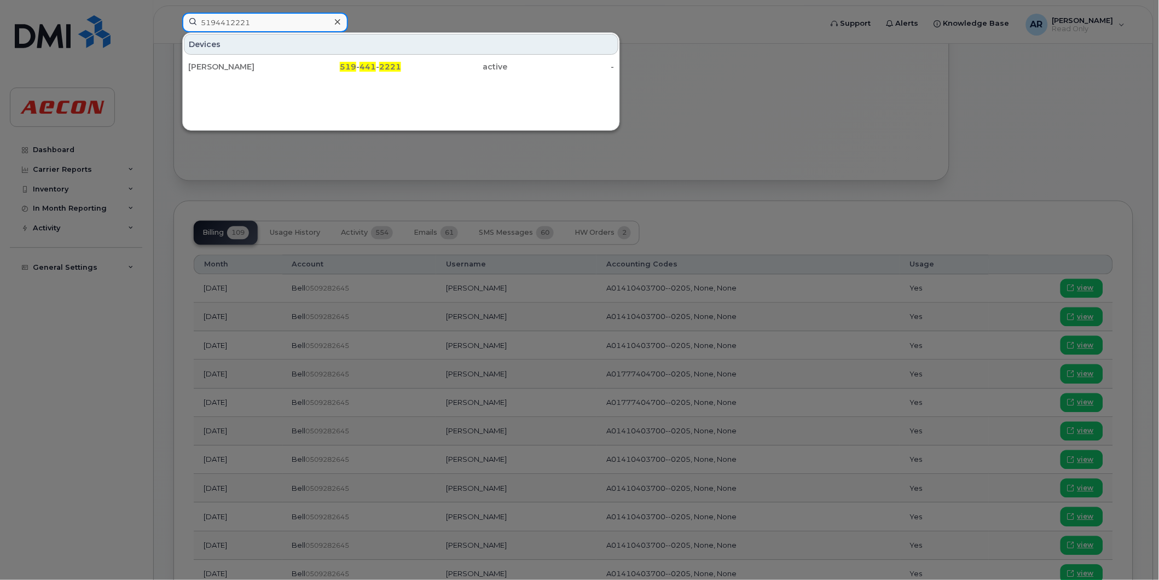
drag, startPoint x: 280, startPoint y: 20, endPoint x: 201, endPoint y: 18, distance: 79.3
click at [201, 18] on input "5194412221" at bounding box center [265, 23] width 166 height 20
type input "5196713865"
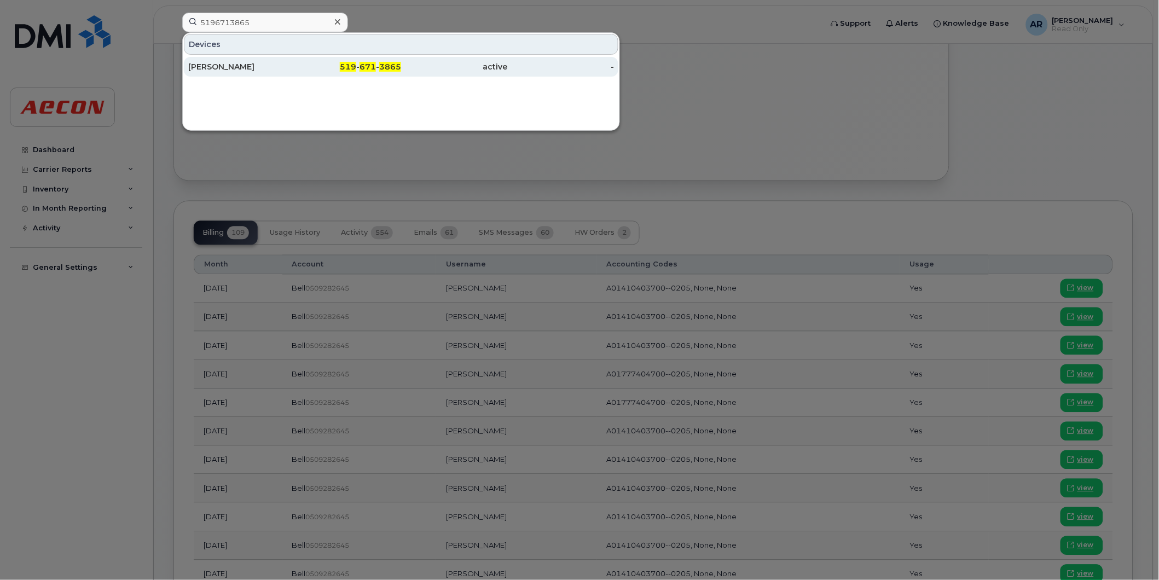
click at [272, 66] on div "[PERSON_NAME]" at bounding box center [241, 66] width 107 height 11
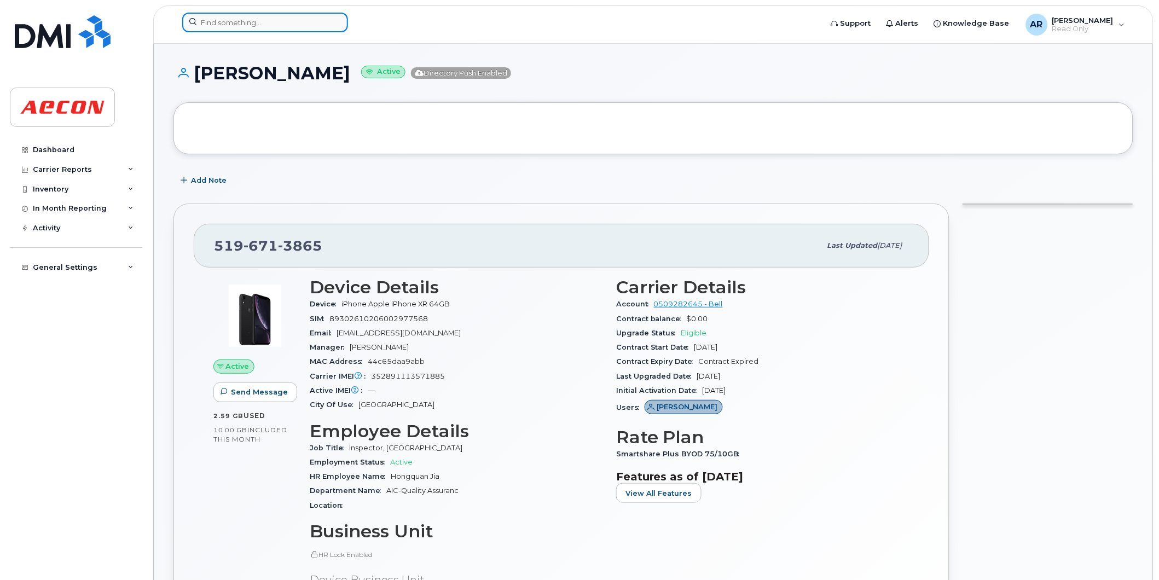
click at [276, 24] on input at bounding box center [265, 23] width 166 height 20
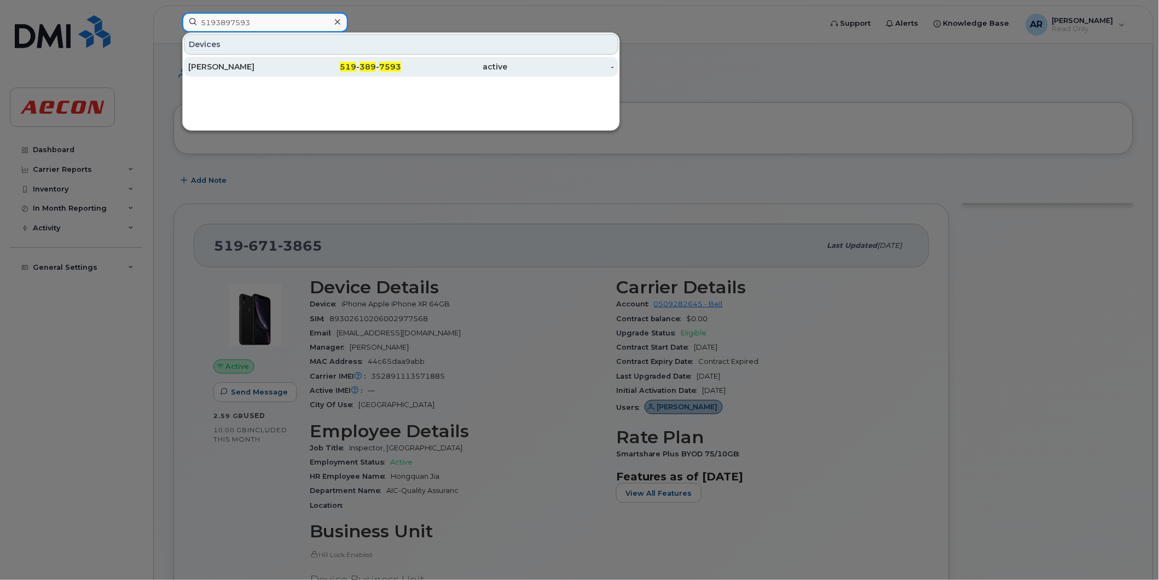
type input "5193897593"
click at [310, 62] on div "519 - 389 - 7593" at bounding box center [348, 66] width 107 height 11
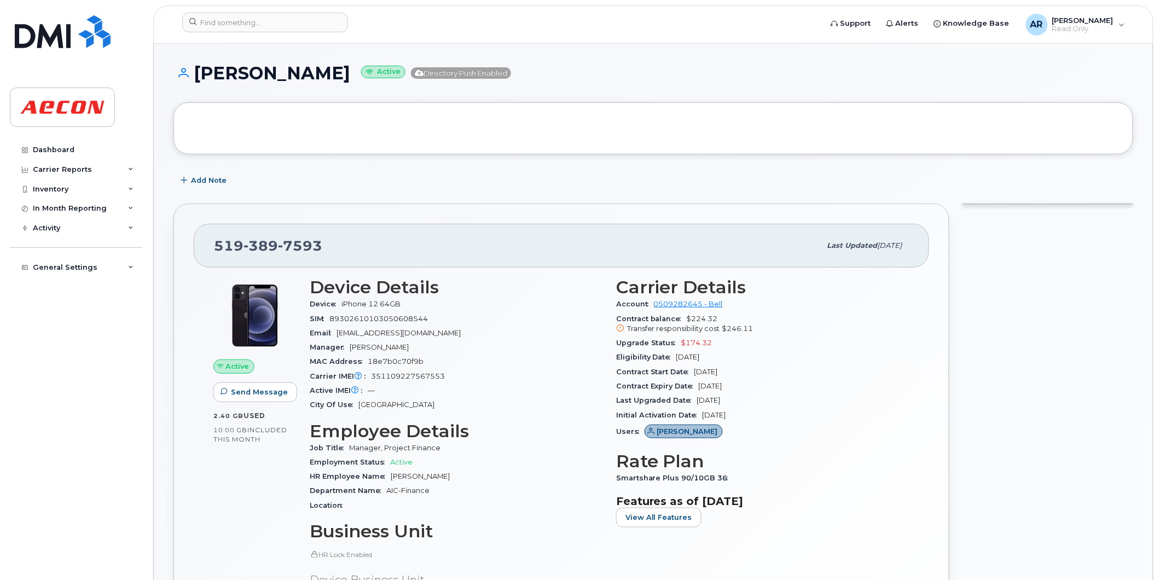
drag, startPoint x: 333, startPoint y: 75, endPoint x: 198, endPoint y: 75, distance: 134.6
click at [198, 75] on h1 "Jeffrey Brigden Active Directory Push Enabled" at bounding box center [653, 72] width 960 height 19
copy h1 "Jeffrey Brigden"
click at [299, 72] on h1 "Jeffrey Brigden Active Directory Push Enabled" at bounding box center [653, 72] width 960 height 19
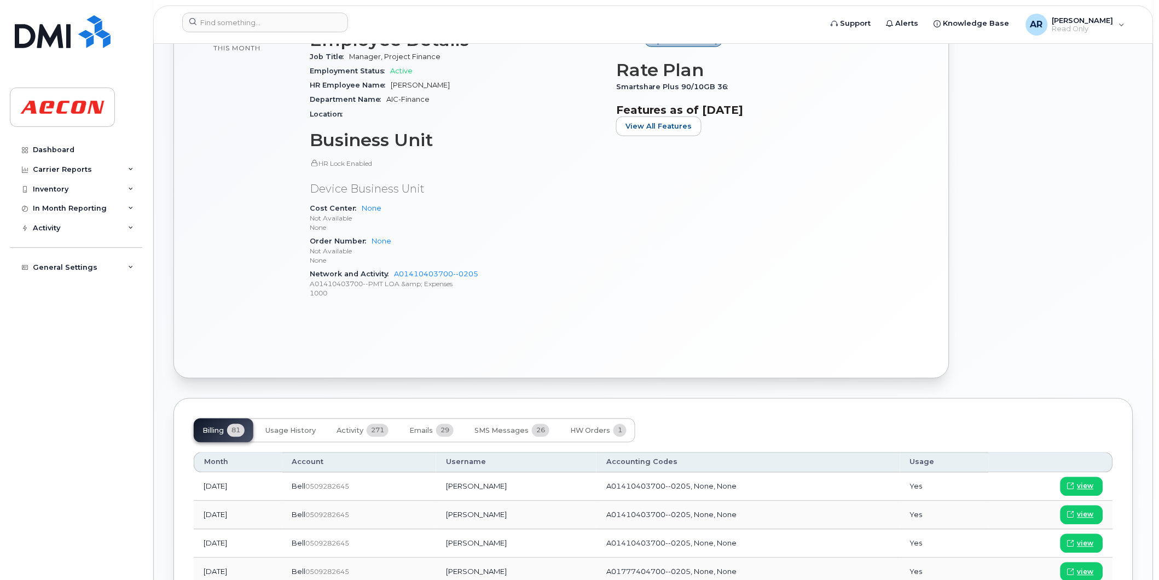
scroll to position [608, 0]
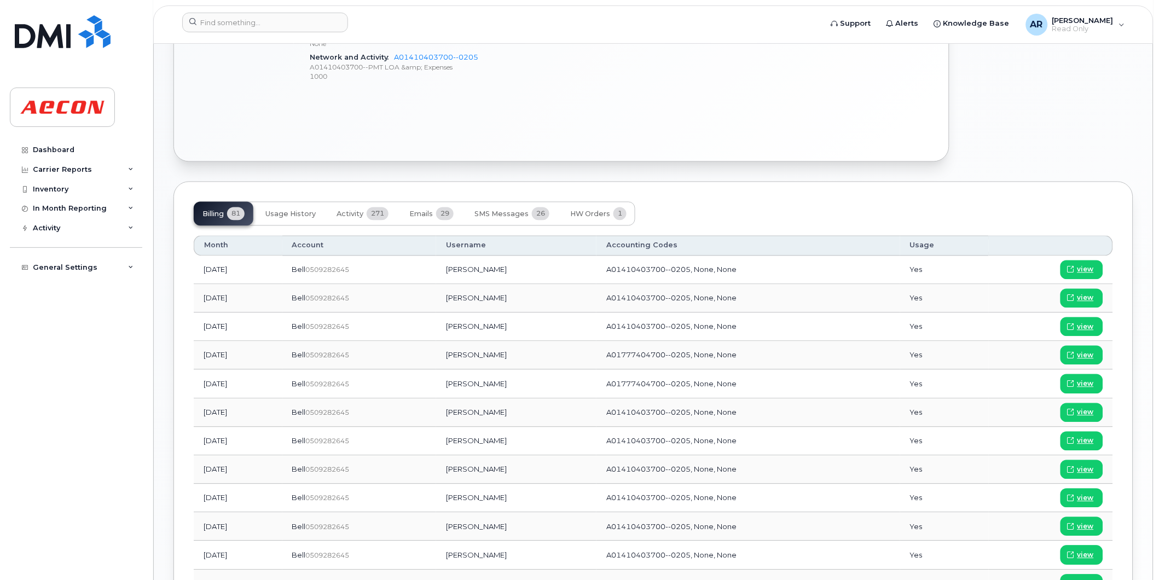
drag, startPoint x: 525, startPoint y: 298, endPoint x: 472, endPoint y: 295, distance: 53.1
click at [472, 295] on td "Jeffrey Brigden" at bounding box center [516, 298] width 160 height 28
copy td "Jeffrey Brigden"
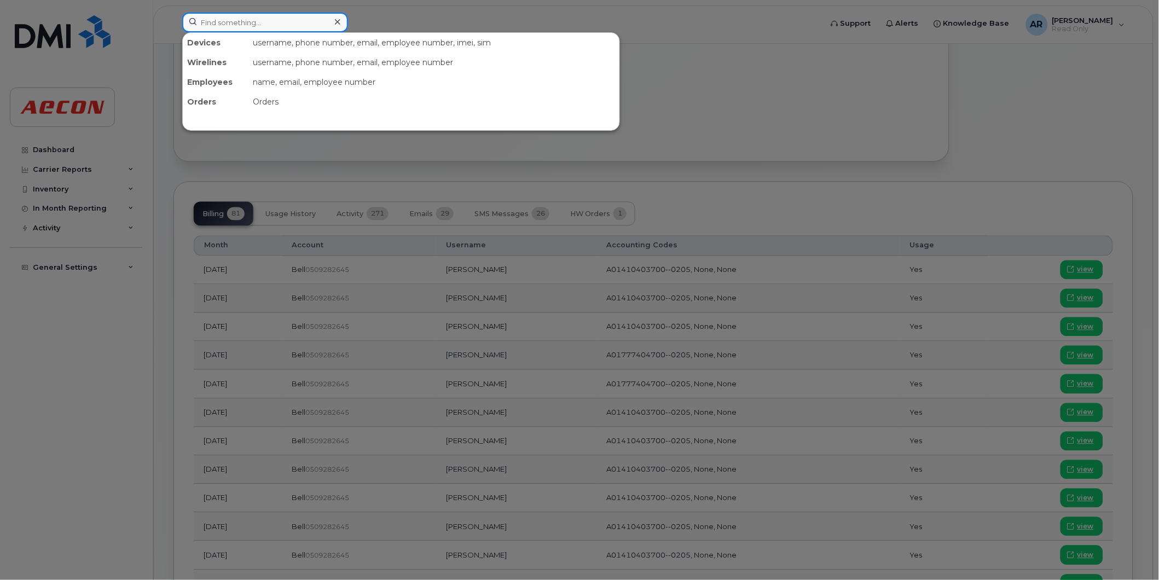
drag, startPoint x: 293, startPoint y: 28, endPoint x: 288, endPoint y: 26, distance: 6.1
click at [293, 28] on input at bounding box center [265, 23] width 166 height 20
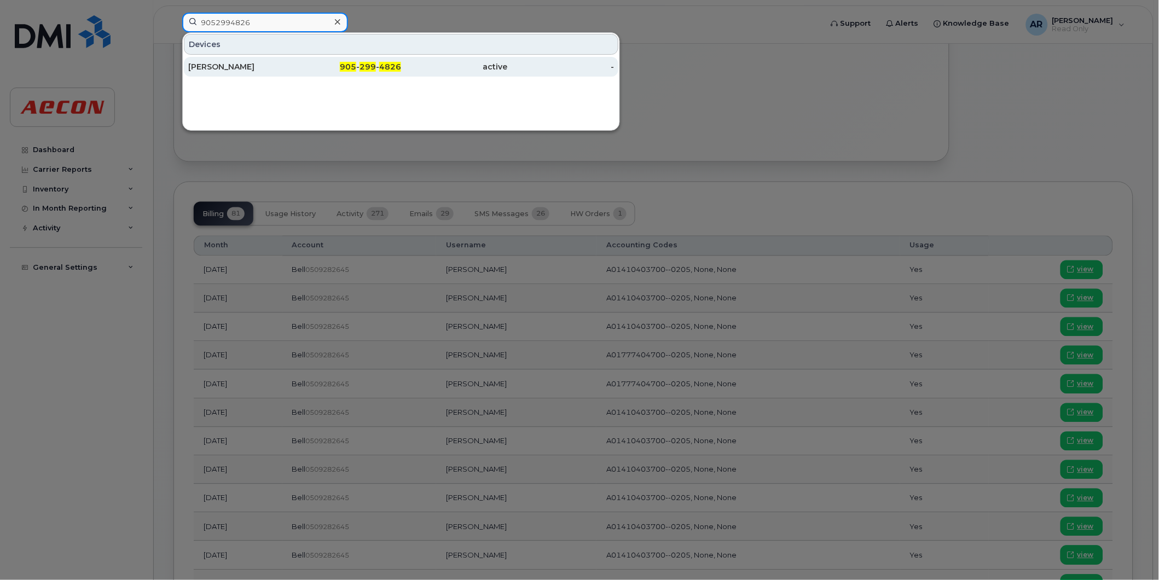
type input "9052994826"
click at [425, 70] on div "active" at bounding box center [454, 66] width 107 height 11
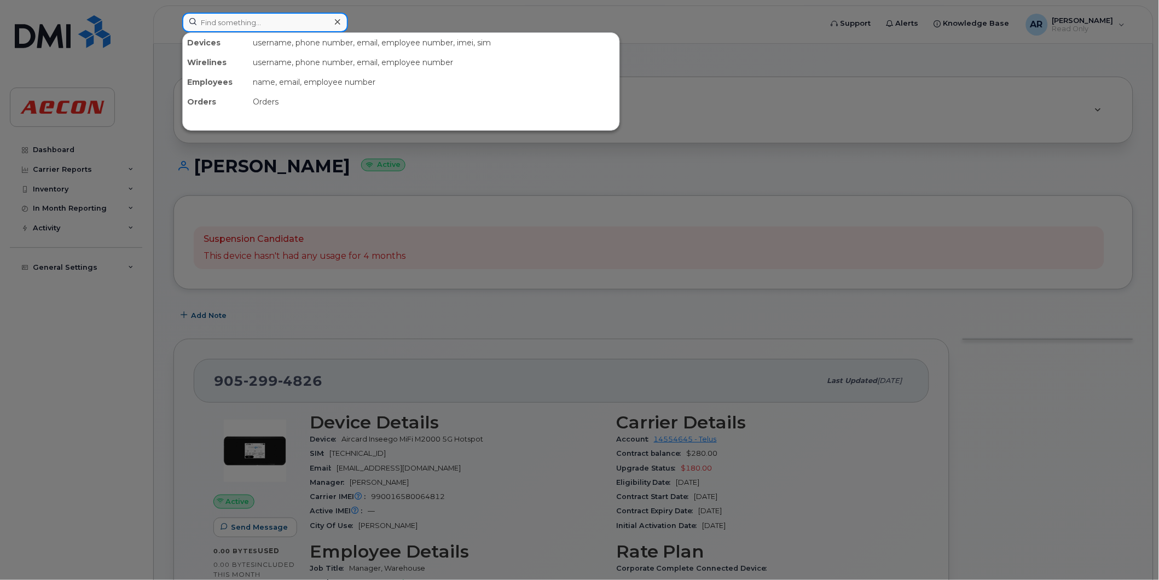
click at [260, 22] on input at bounding box center [265, 23] width 166 height 20
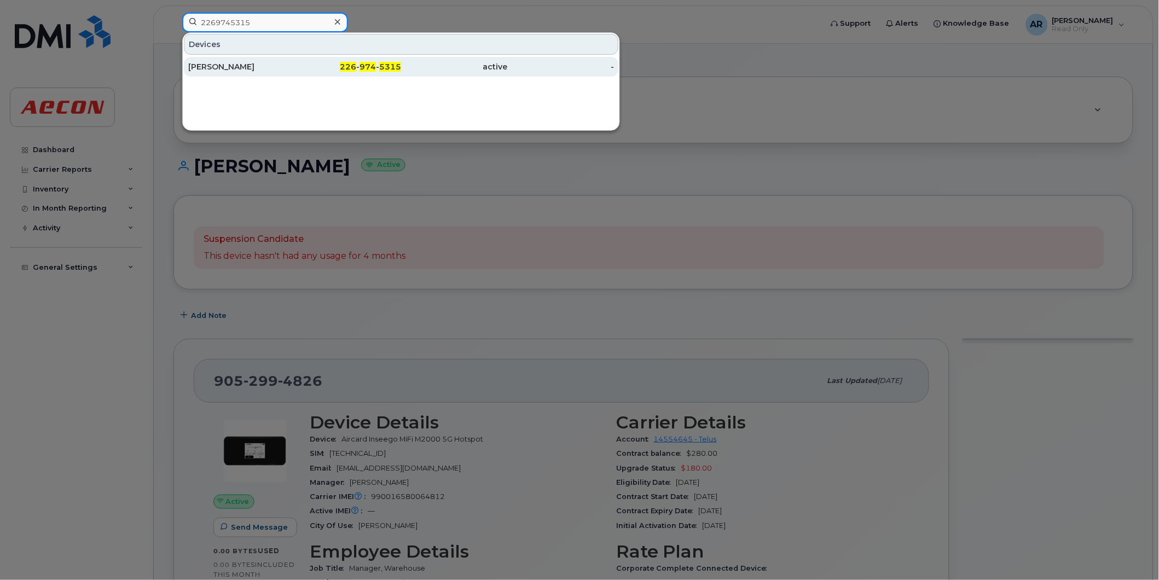
type input "2269745315"
click at [399, 57] on div "226 - 974 - 5315" at bounding box center [348, 67] width 107 height 20
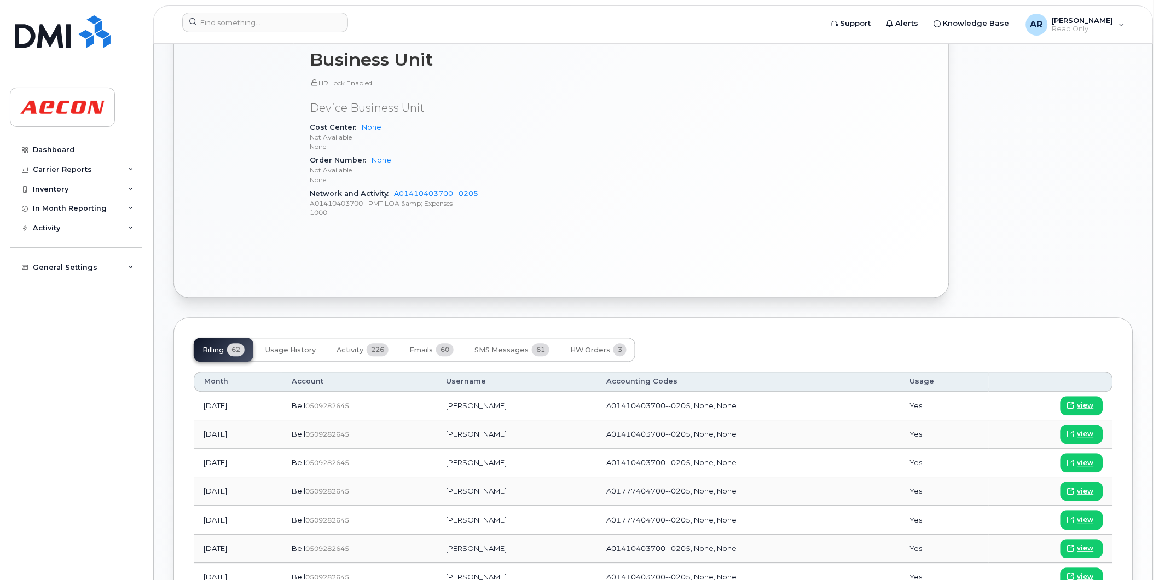
scroll to position [729, 0]
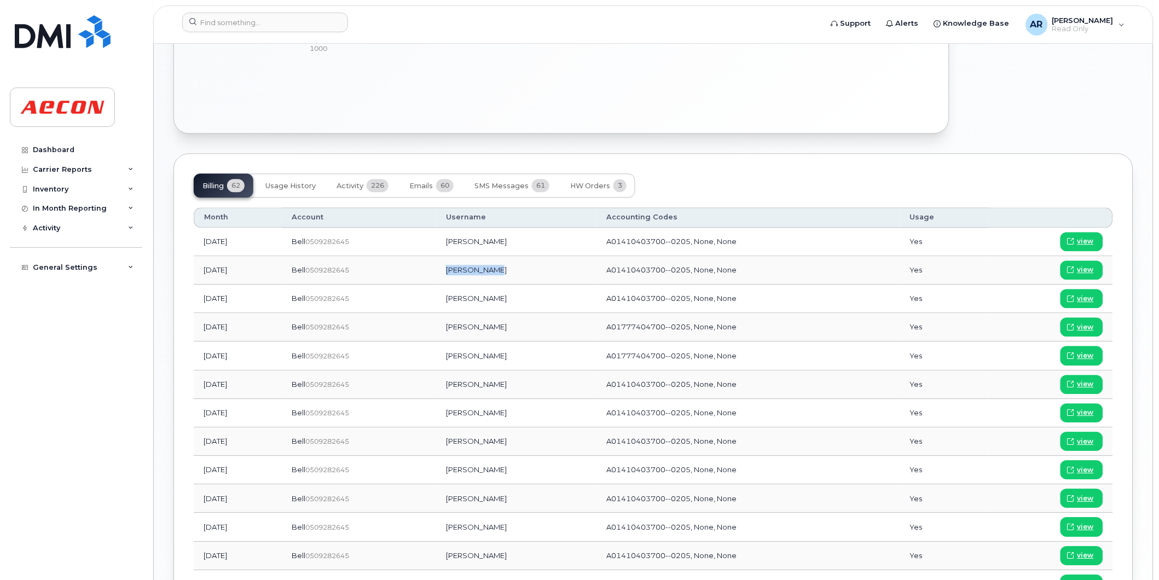
drag, startPoint x: 518, startPoint y: 269, endPoint x: 472, endPoint y: 270, distance: 46.5
click at [472, 270] on td "[PERSON_NAME]" at bounding box center [516, 270] width 160 height 28
copy td "[PERSON_NAME]"
click at [238, 20] on input at bounding box center [265, 23] width 166 height 20
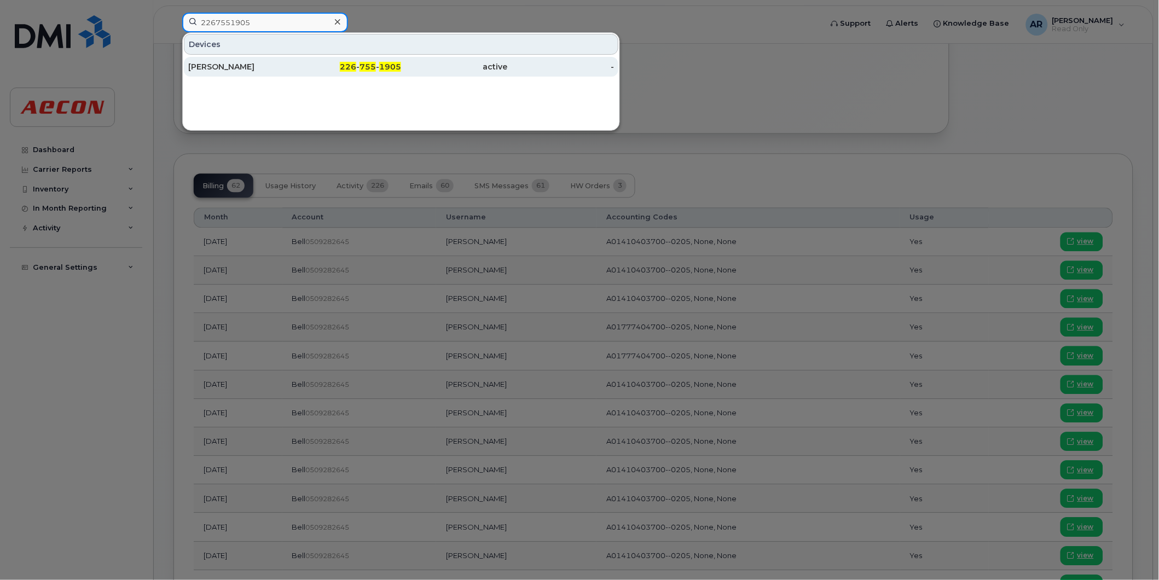
type input "2267551905"
click at [268, 62] on div "[PERSON_NAME]" at bounding box center [241, 66] width 107 height 11
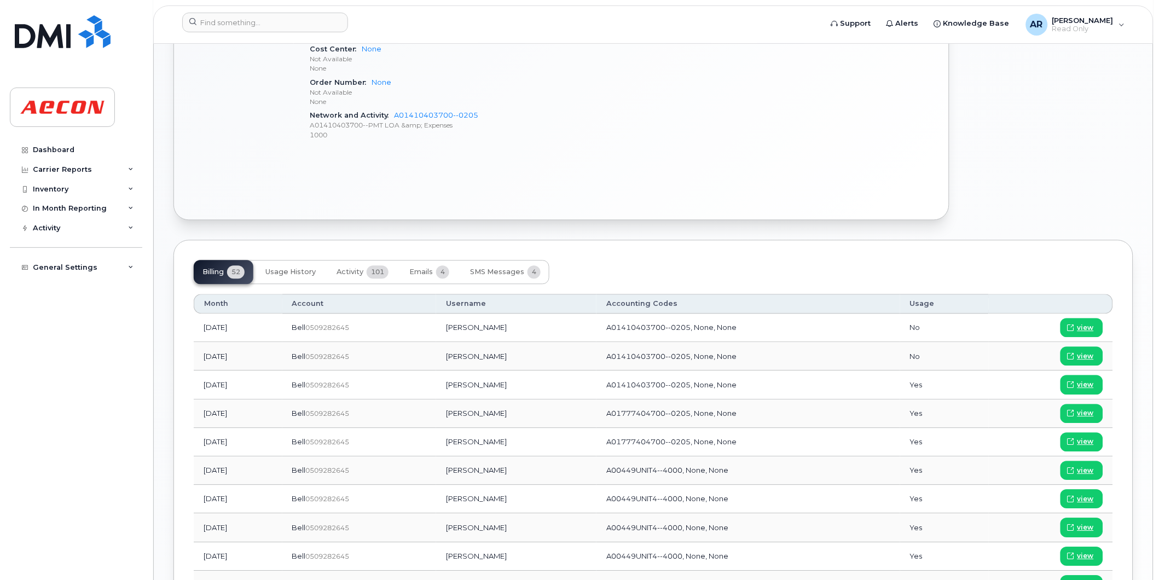
scroll to position [737, 0]
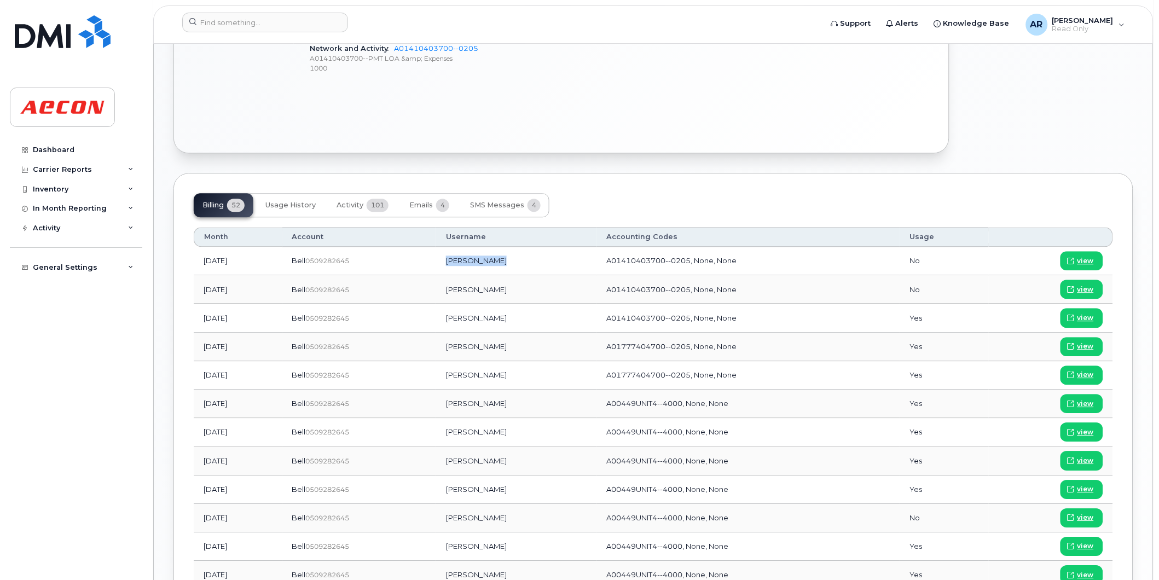
drag, startPoint x: 524, startPoint y: 263, endPoint x: 466, endPoint y: 266, distance: 57.5
click at [466, 266] on td "[PERSON_NAME]" at bounding box center [516, 261] width 160 height 28
copy td "[PERSON_NAME]"
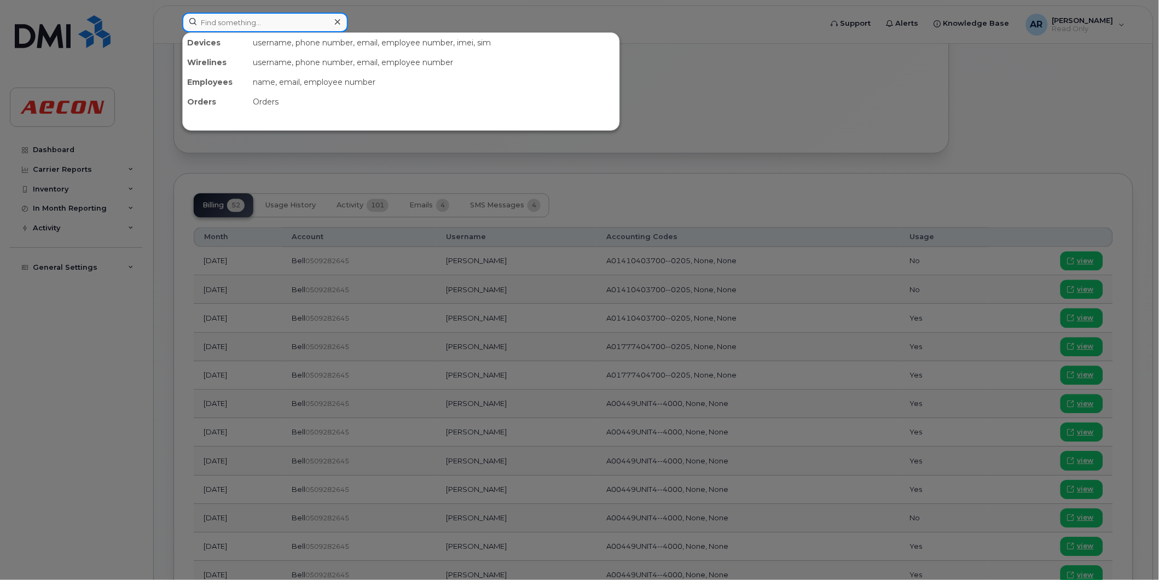
click at [249, 18] on input at bounding box center [265, 23] width 166 height 20
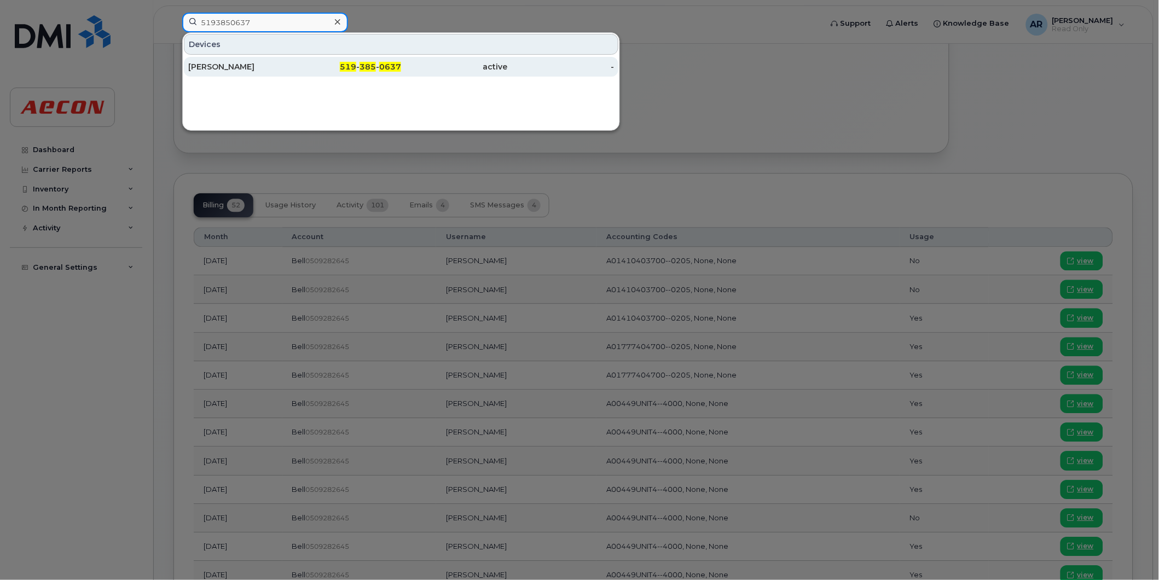
type input "5193850637"
click at [245, 67] on div "[PERSON_NAME]" at bounding box center [241, 66] width 107 height 11
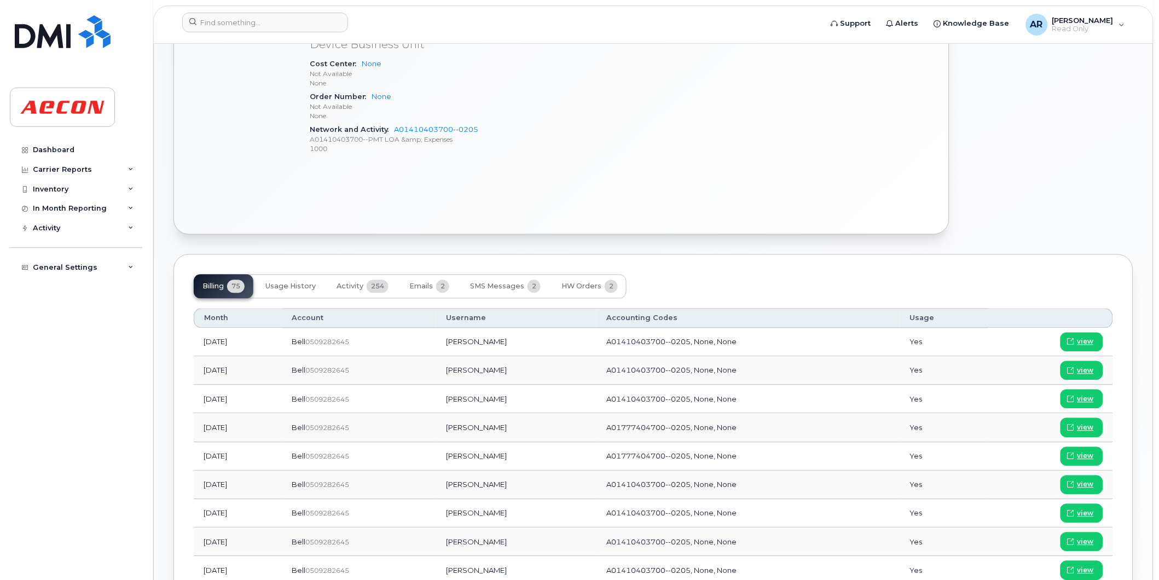
scroll to position [567, 0]
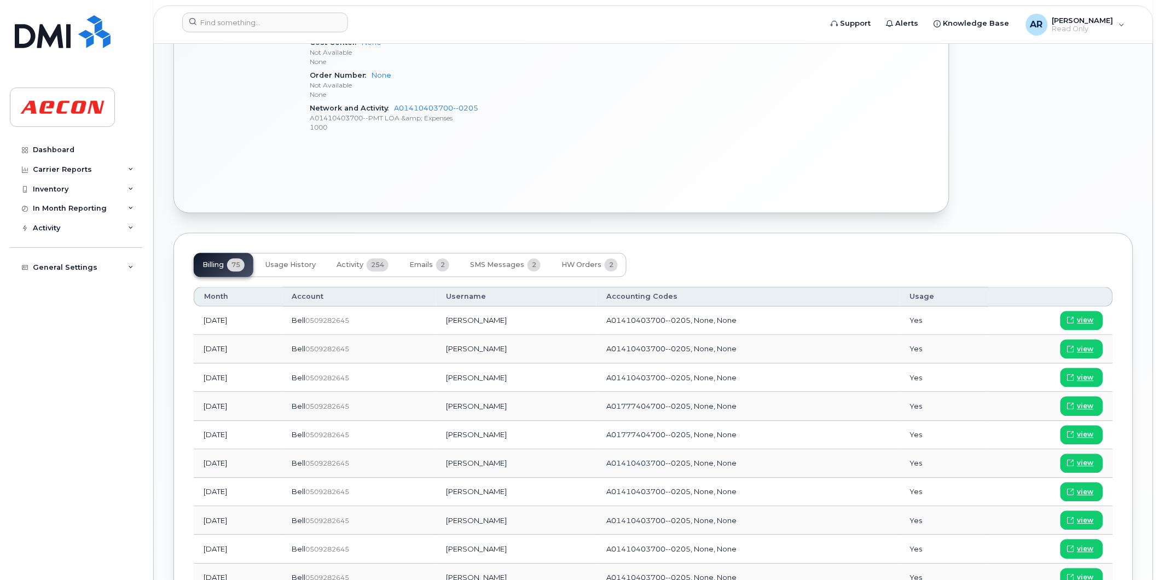
drag, startPoint x: 530, startPoint y: 352, endPoint x: 467, endPoint y: 353, distance: 62.4
click at [467, 353] on td "Dina Bogomazova" at bounding box center [516, 349] width 160 height 28
copy td "Dina Bogomazova"
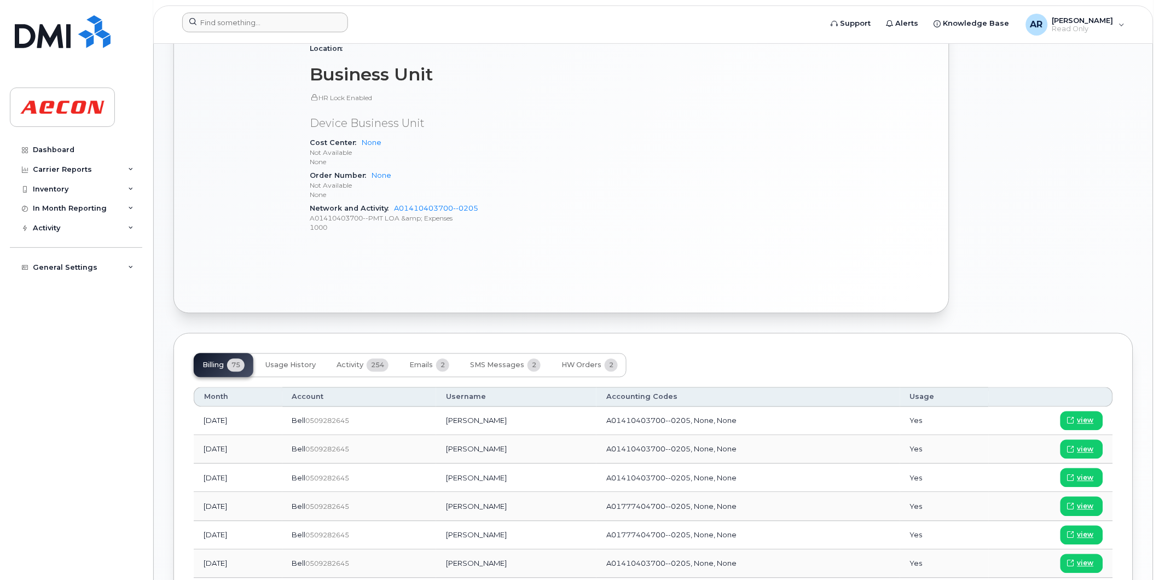
scroll to position [445, 0]
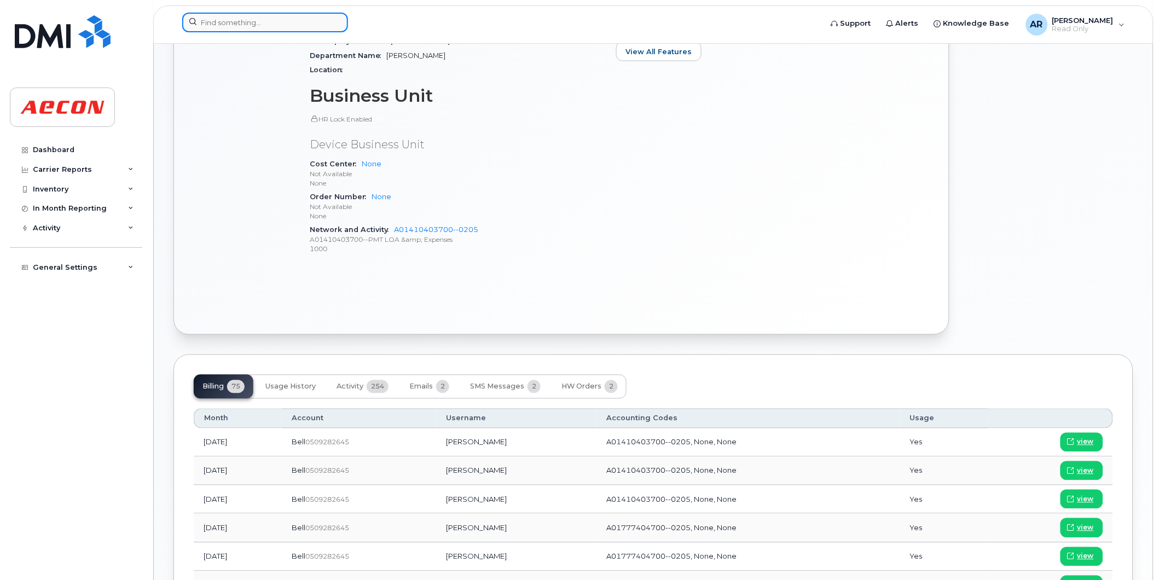
click at [314, 22] on input at bounding box center [265, 23] width 166 height 20
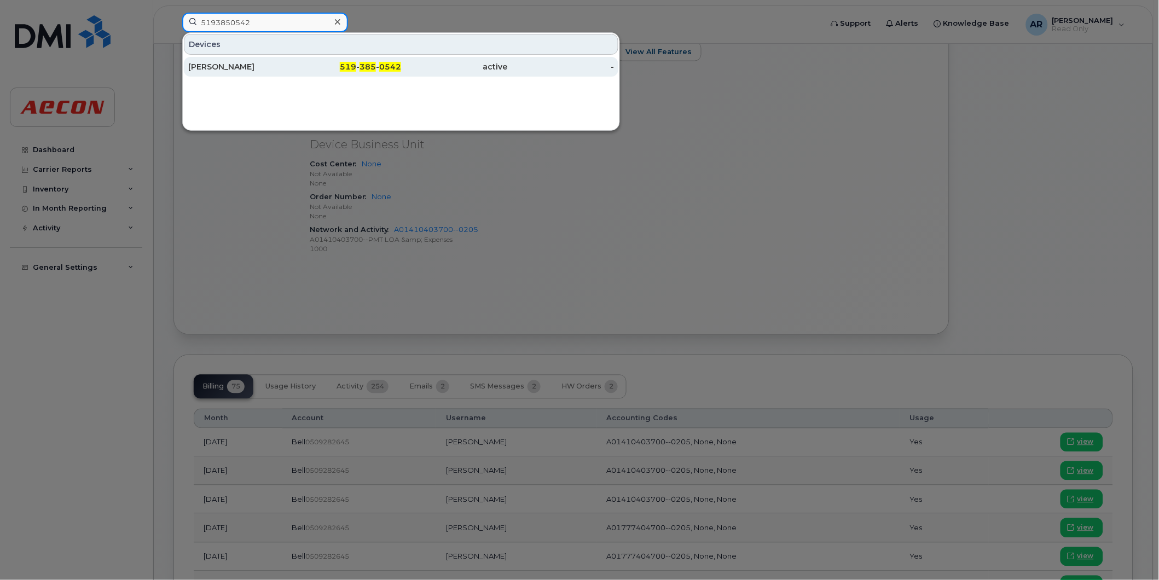
type input "5193850542"
click at [285, 66] on div "[PERSON_NAME]" at bounding box center [241, 66] width 107 height 11
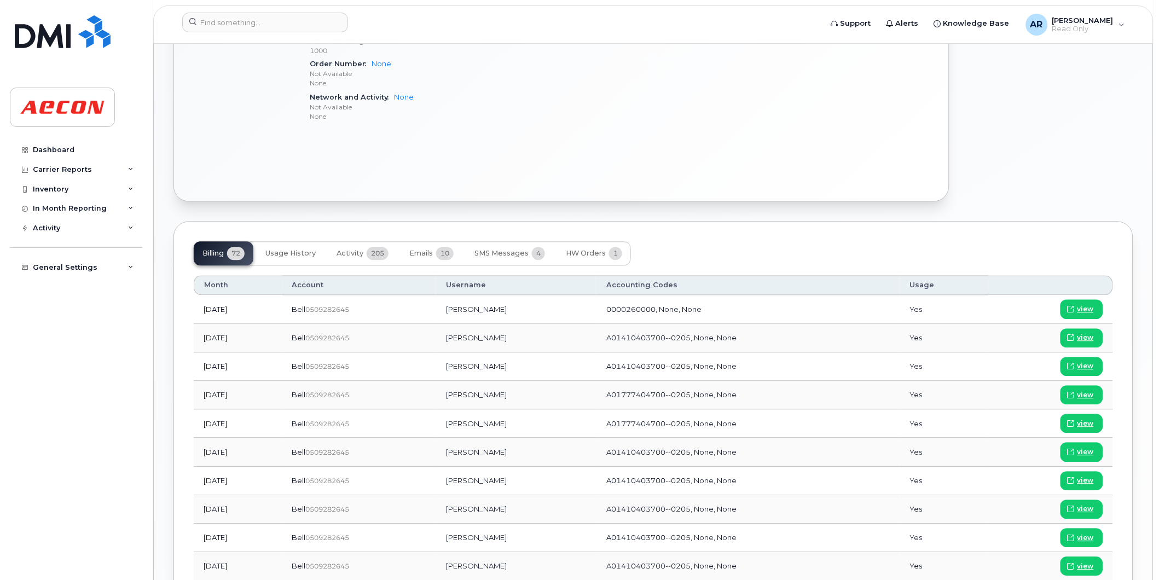
scroll to position [704, 0]
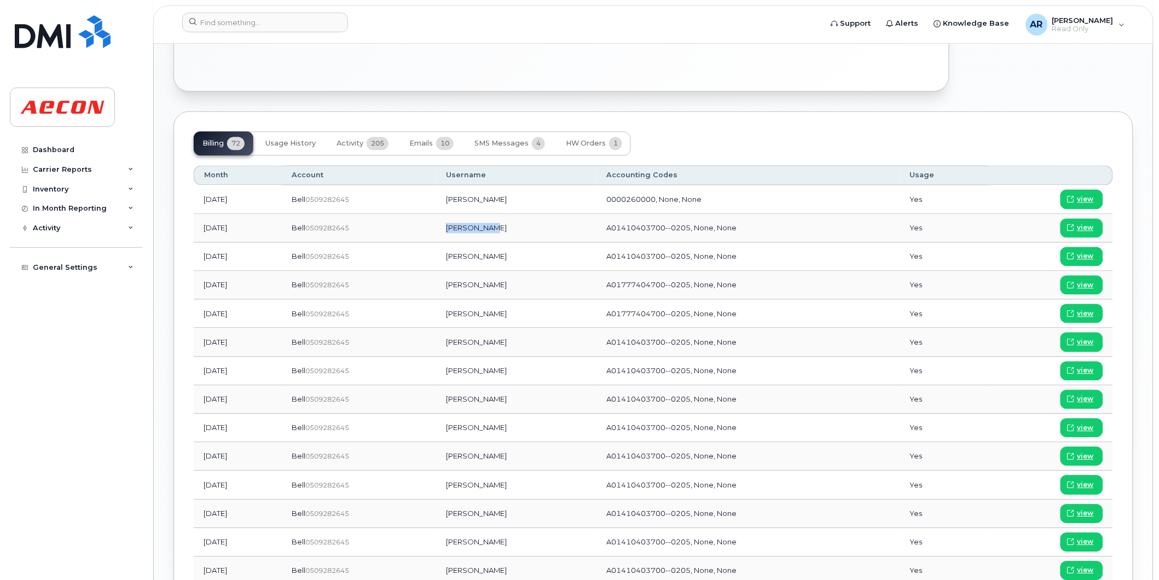
drag, startPoint x: 524, startPoint y: 231, endPoint x: 475, endPoint y: 233, distance: 49.3
click at [475, 233] on td "[PERSON_NAME]" at bounding box center [516, 228] width 160 height 28
copy td "[PERSON_NAME]"
click at [311, 23] on input at bounding box center [265, 23] width 166 height 20
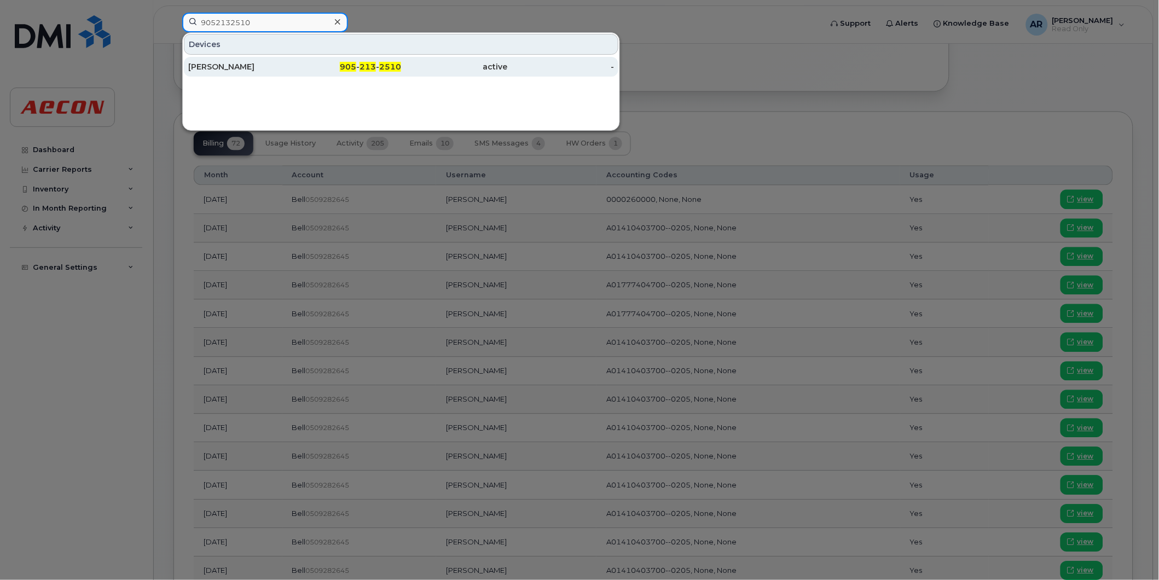
type input "9052132510"
click at [308, 68] on div "905 - 213 - 2510" at bounding box center [348, 66] width 107 height 11
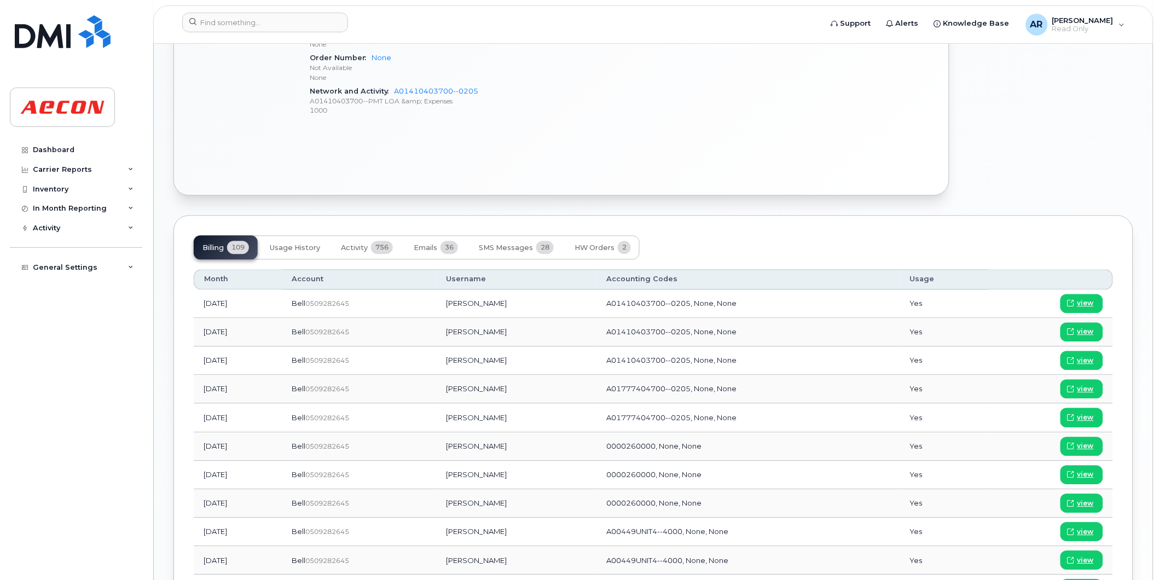
scroll to position [669, 0]
drag, startPoint x: 527, startPoint y: 358, endPoint x: 476, endPoint y: 358, distance: 51.4
click at [476, 358] on td "Pierre Wilson" at bounding box center [516, 359] width 160 height 28
copy td "Pierre Wilson"
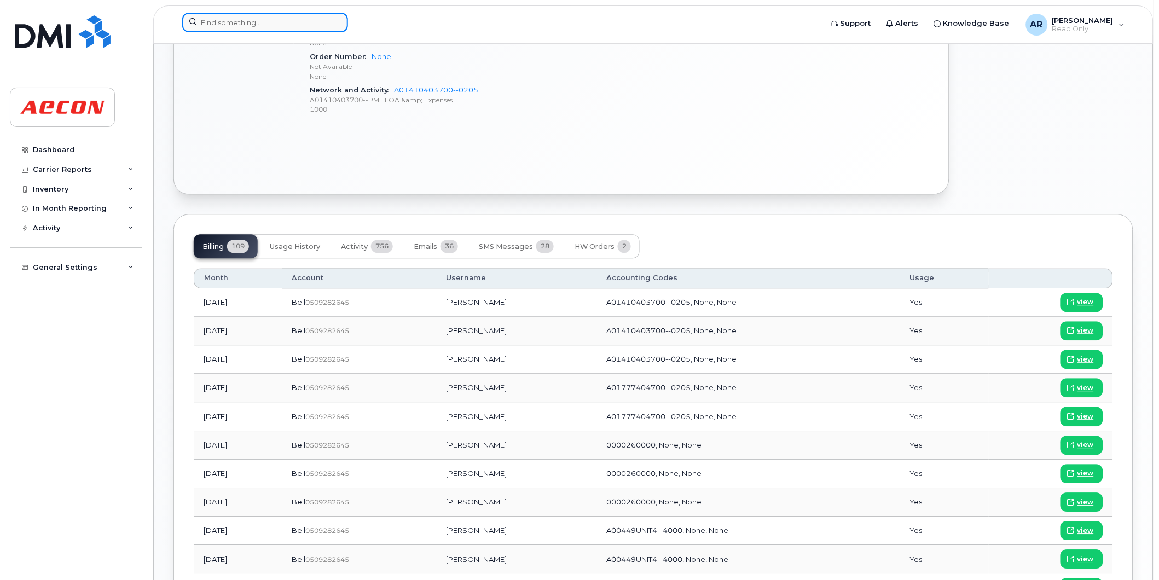
click at [232, 24] on input at bounding box center [265, 23] width 166 height 20
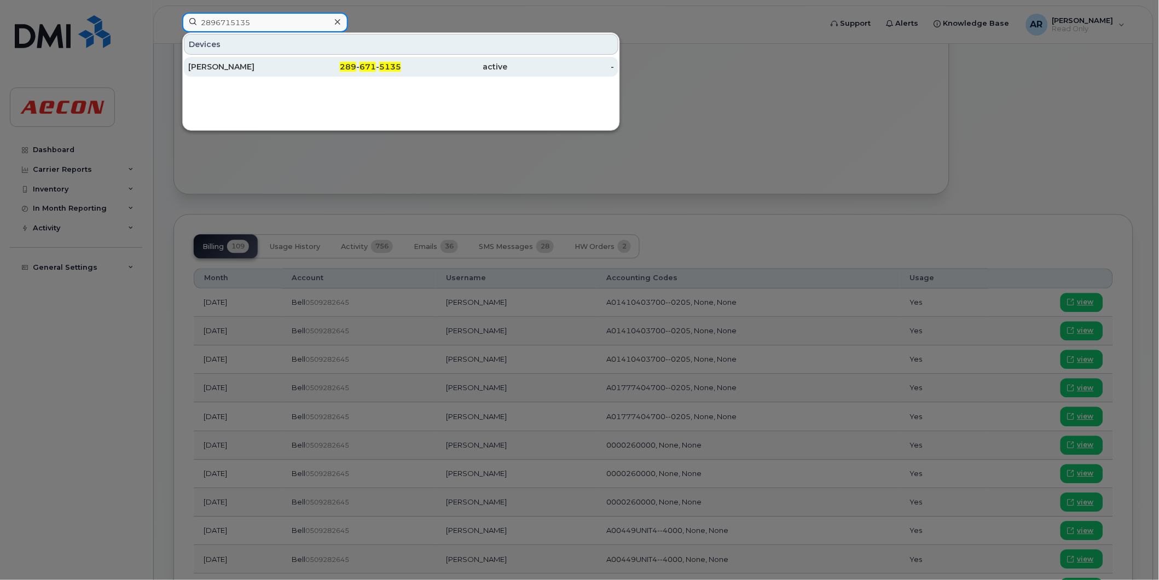
type input "2896715135"
click at [442, 65] on div "active" at bounding box center [454, 66] width 107 height 11
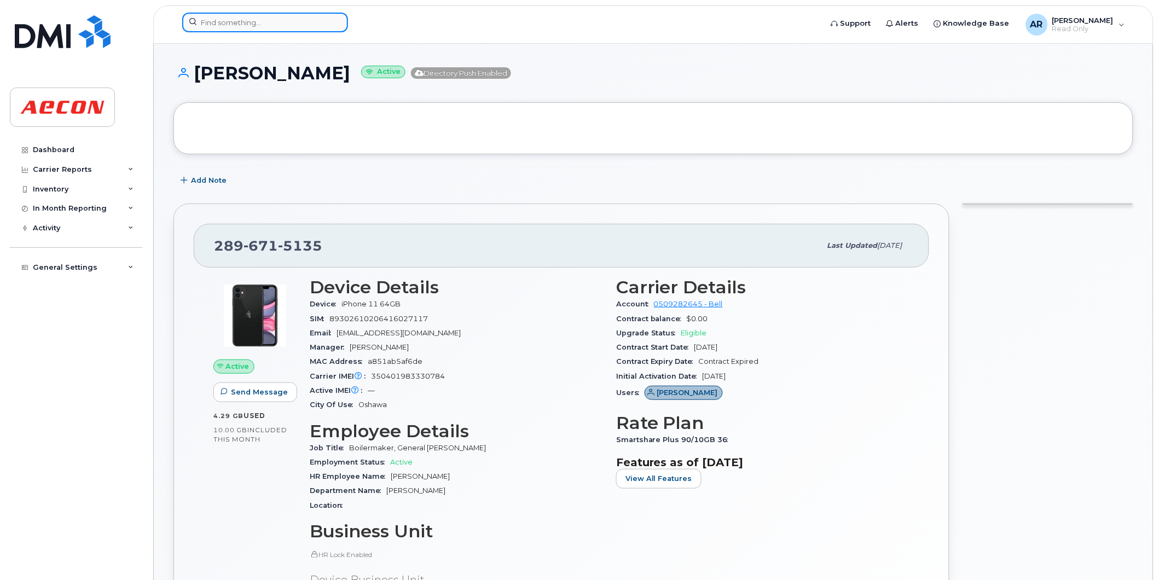
click at [215, 20] on input at bounding box center [265, 23] width 166 height 20
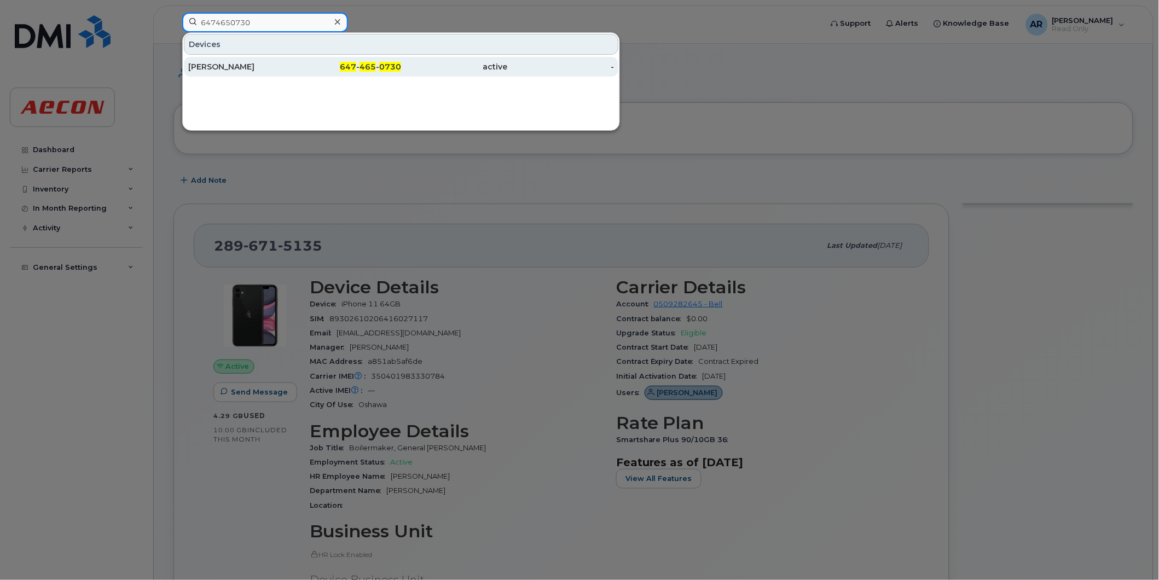
type input "6474650730"
click at [345, 62] on span "647" at bounding box center [348, 67] width 16 height 10
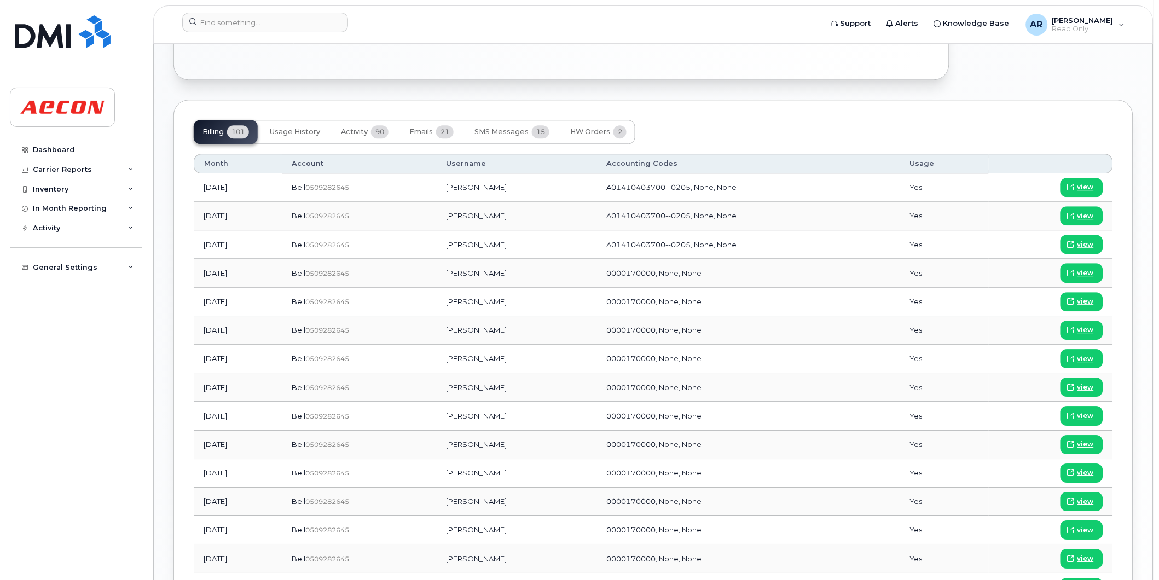
scroll to position [753, 0]
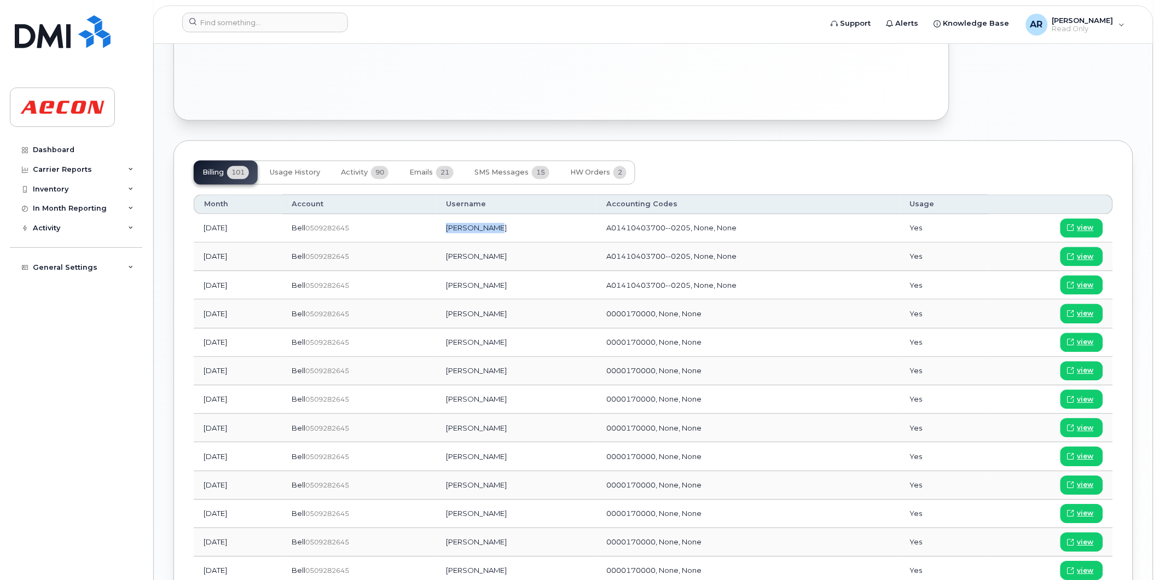
drag, startPoint x: 528, startPoint y: 230, endPoint x: 473, endPoint y: 231, distance: 55.3
click at [473, 231] on td "[PERSON_NAME]" at bounding box center [516, 228] width 160 height 28
copy td "[PERSON_NAME]"
click at [525, 313] on td "[PERSON_NAME]" at bounding box center [516, 313] width 160 height 28
drag, startPoint x: 529, startPoint y: 231, endPoint x: 478, endPoint y: 231, distance: 50.9
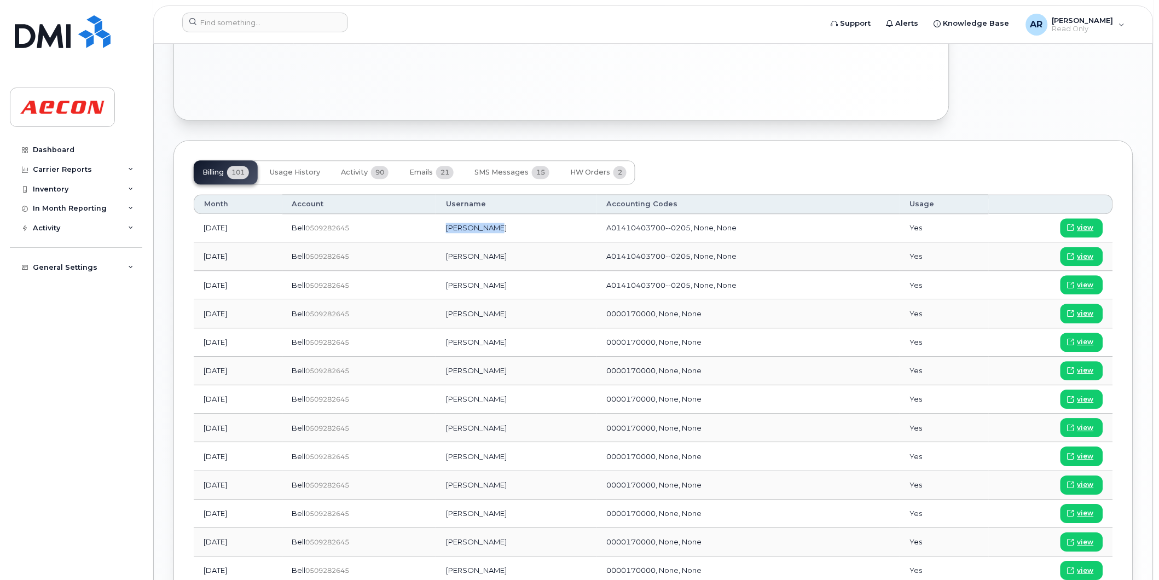
click at [478, 231] on td "[PERSON_NAME]" at bounding box center [516, 228] width 160 height 28
copy td "[PERSON_NAME]"
drag, startPoint x: 268, startPoint y: 22, endPoint x: 262, endPoint y: 24, distance: 6.8
click at [268, 22] on input at bounding box center [265, 23] width 166 height 20
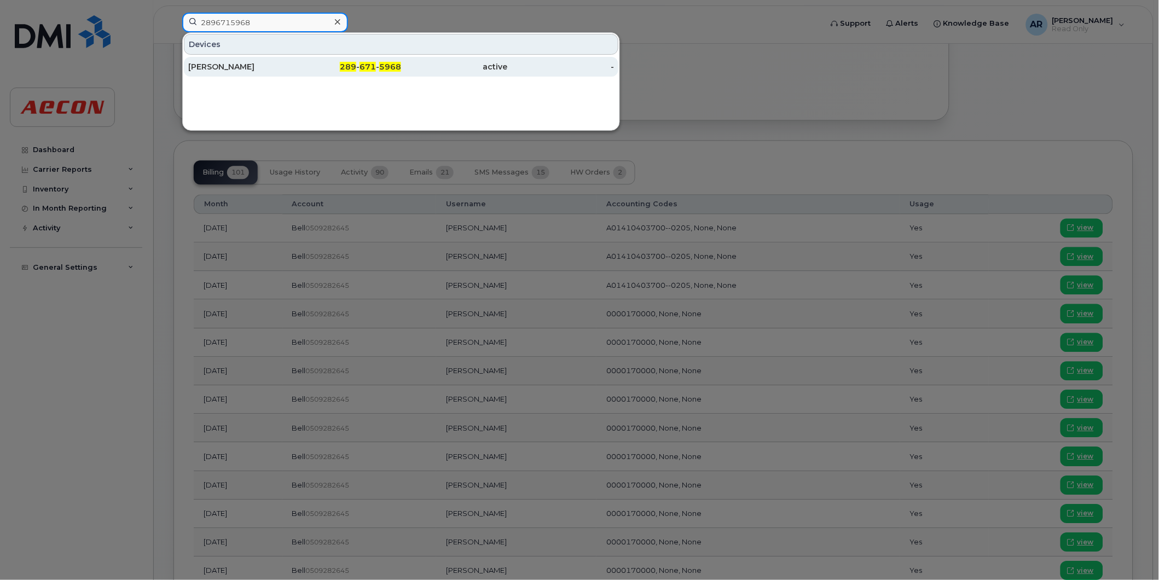
type input "2896715968"
click at [254, 63] on div "William Martinez" at bounding box center [241, 66] width 107 height 11
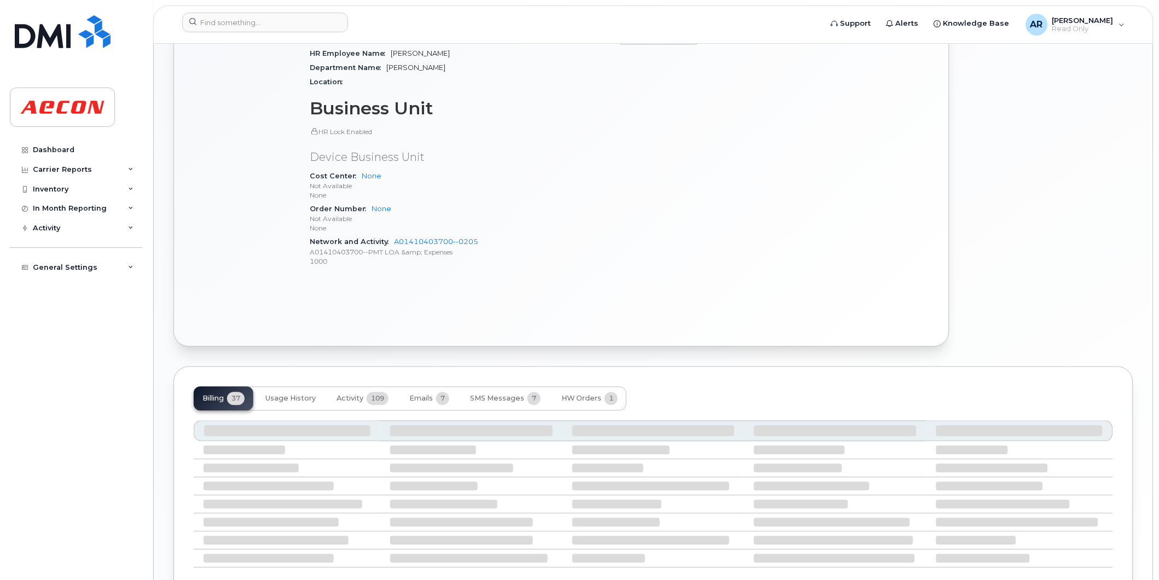
scroll to position [538, 0]
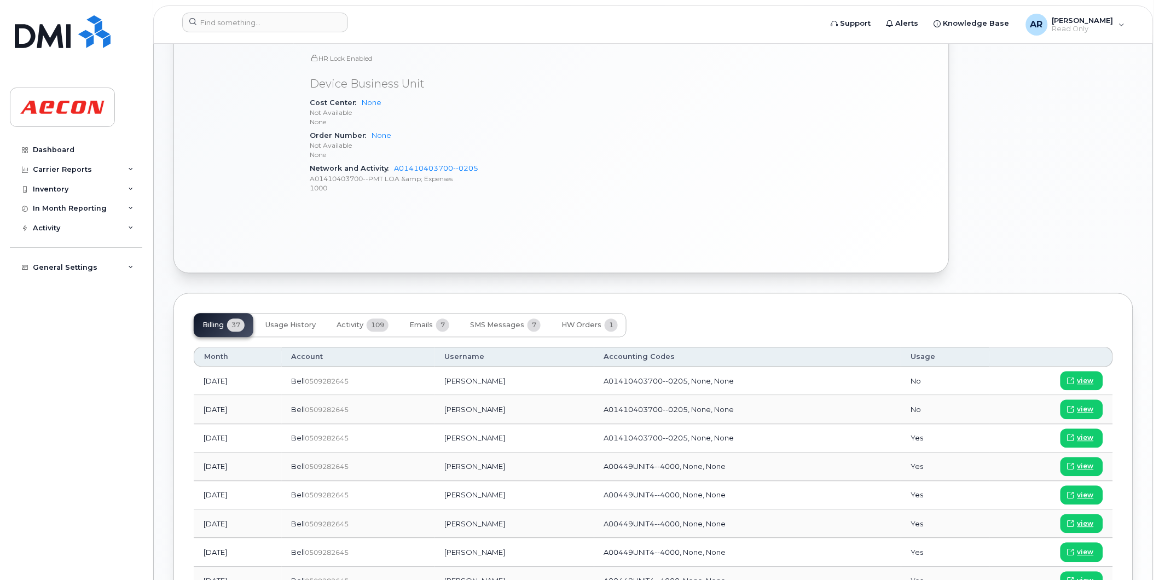
drag, startPoint x: 532, startPoint y: 381, endPoint x: 468, endPoint y: 386, distance: 63.6
click at [468, 386] on td "William Martinez" at bounding box center [514, 381] width 160 height 28
copy td "William Martinez"
click at [286, 24] on input at bounding box center [265, 23] width 166 height 20
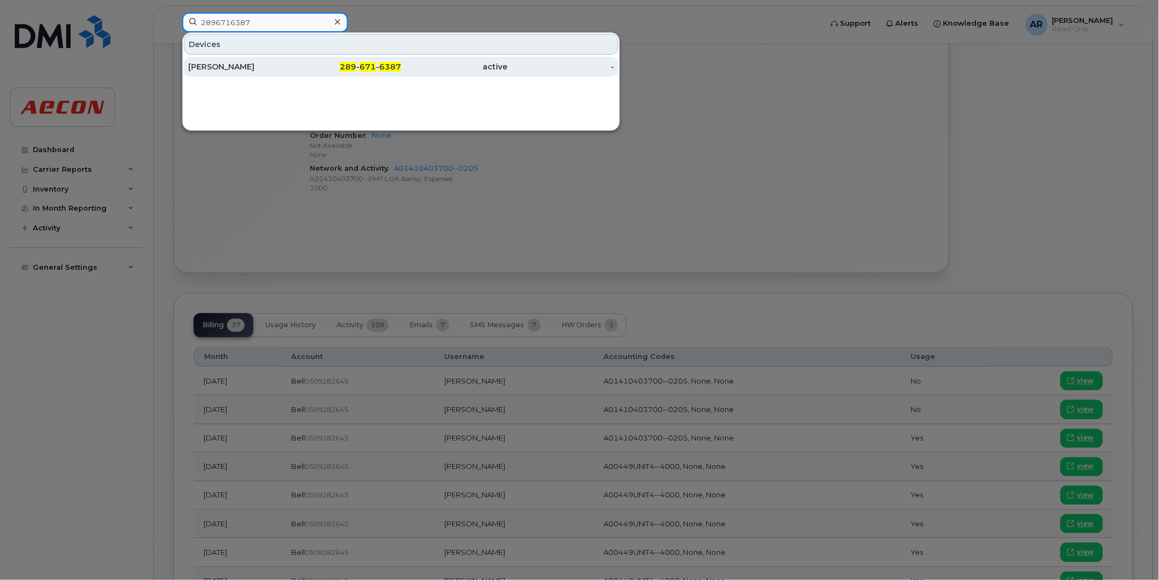
type input "2896716387"
click at [269, 63] on div "[PERSON_NAME]" at bounding box center [241, 66] width 107 height 11
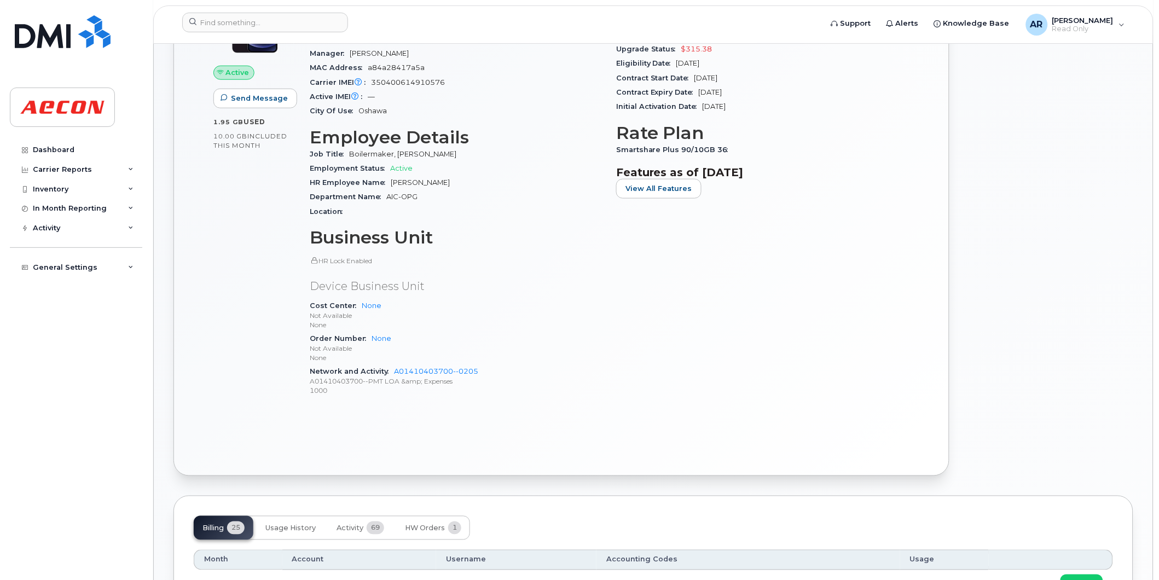
scroll to position [304, 0]
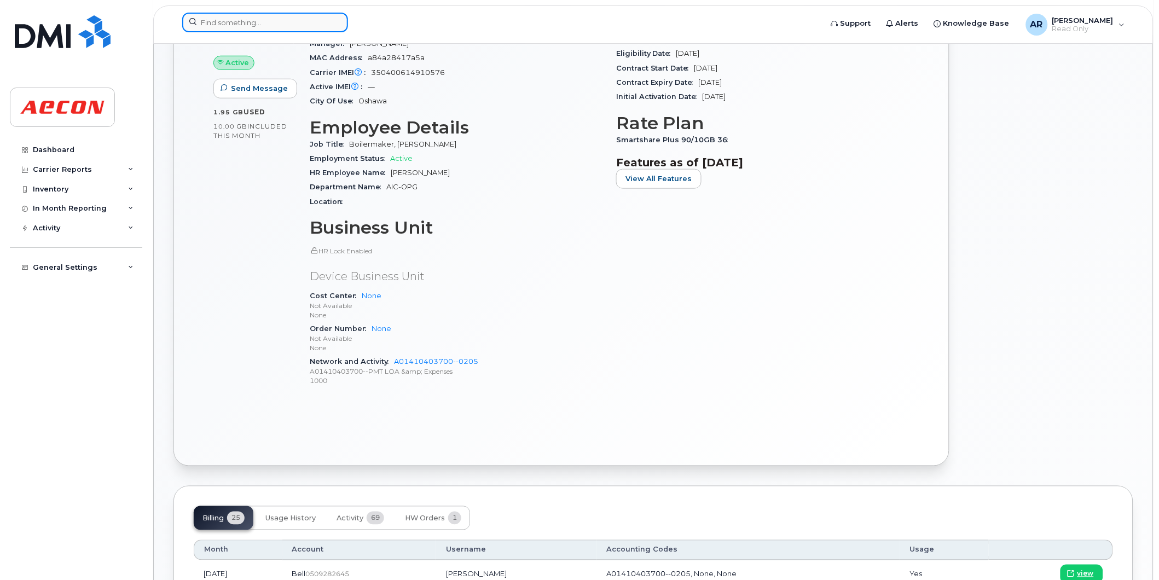
drag, startPoint x: 260, startPoint y: 26, endPoint x: 258, endPoint y: 21, distance: 5.9
click at [260, 26] on input at bounding box center [265, 23] width 166 height 20
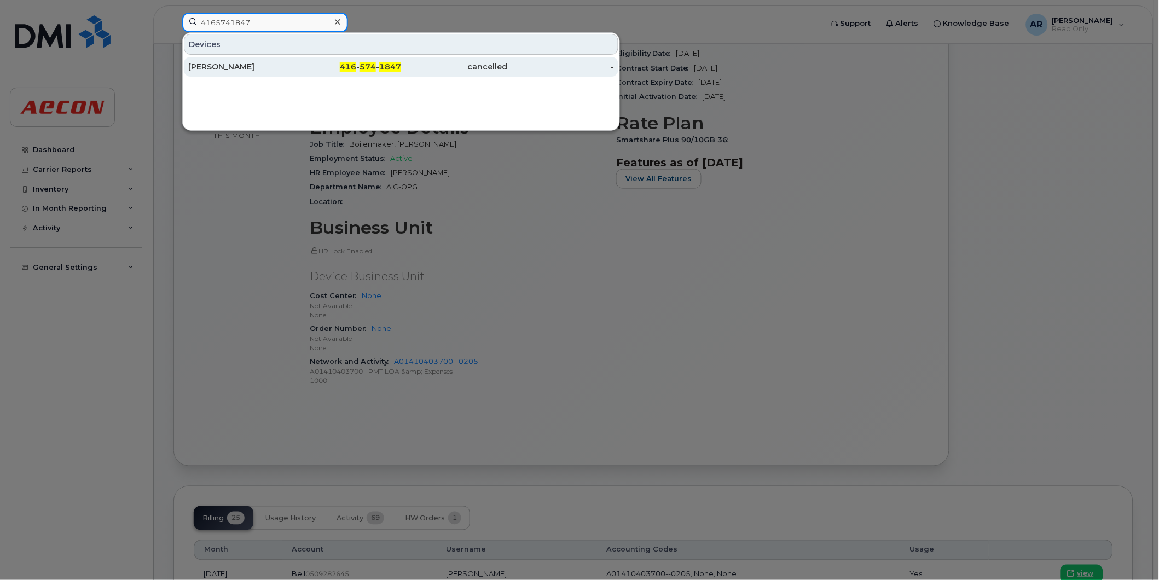
type input "4165741847"
click at [271, 69] on div "MARTY HARRIS" at bounding box center [241, 66] width 107 height 11
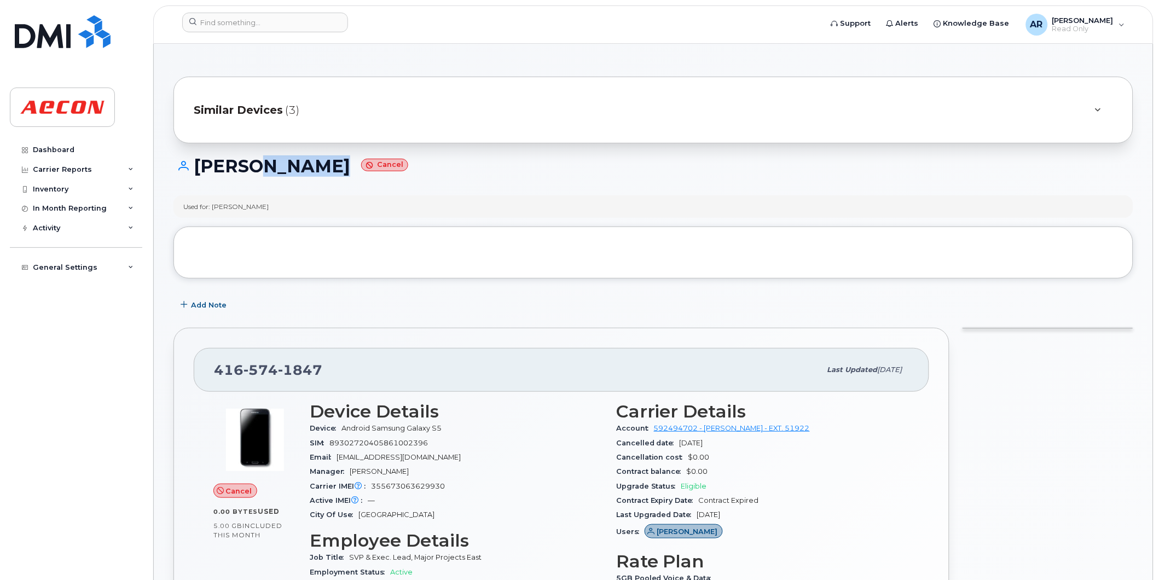
drag, startPoint x: 329, startPoint y: 172, endPoint x: 260, endPoint y: 172, distance: 68.9
click at [261, 172] on h1 "[PERSON_NAME] Cancel" at bounding box center [653, 165] width 960 height 19
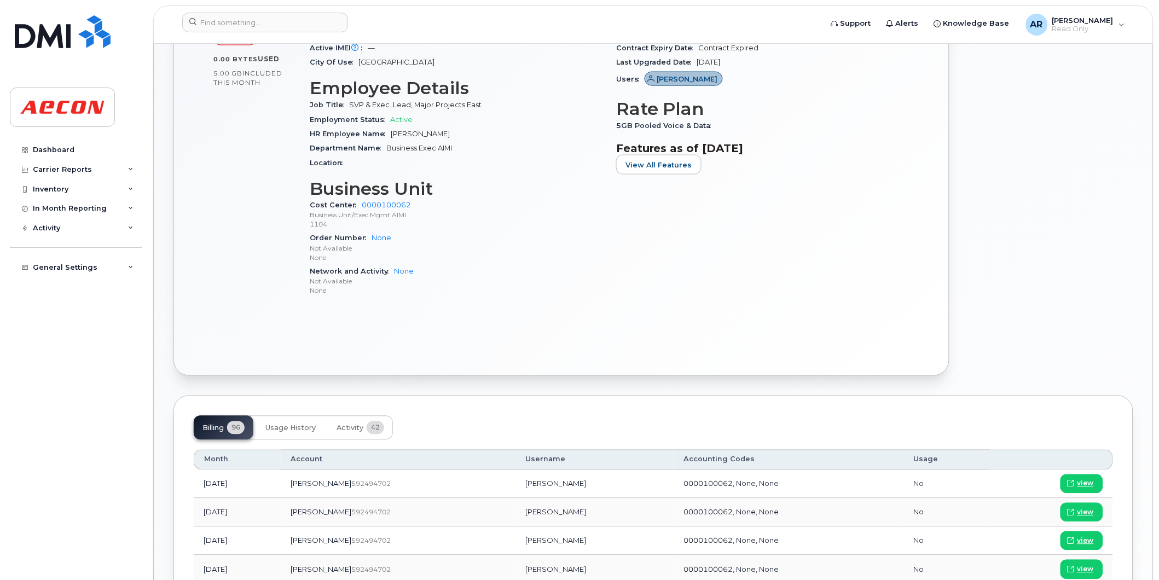
scroll to position [669, 0]
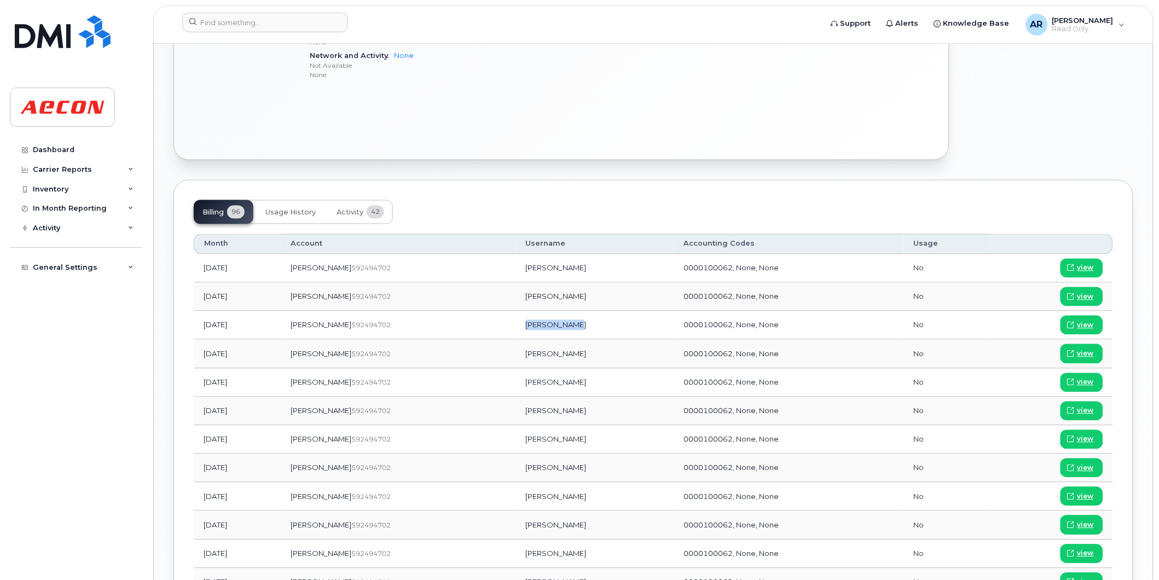
drag, startPoint x: 559, startPoint y: 323, endPoint x: 496, endPoint y: 332, distance: 63.0
click at [516, 332] on td "[PERSON_NAME]" at bounding box center [595, 325] width 158 height 28
copy td "[PERSON_NAME]"
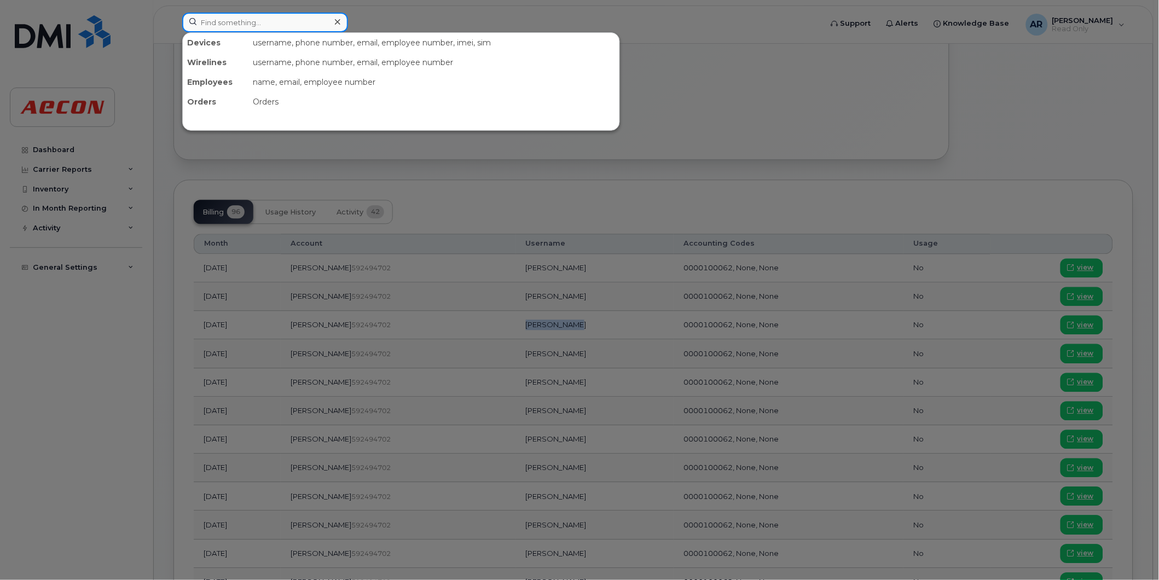
click at [321, 28] on input at bounding box center [265, 23] width 166 height 20
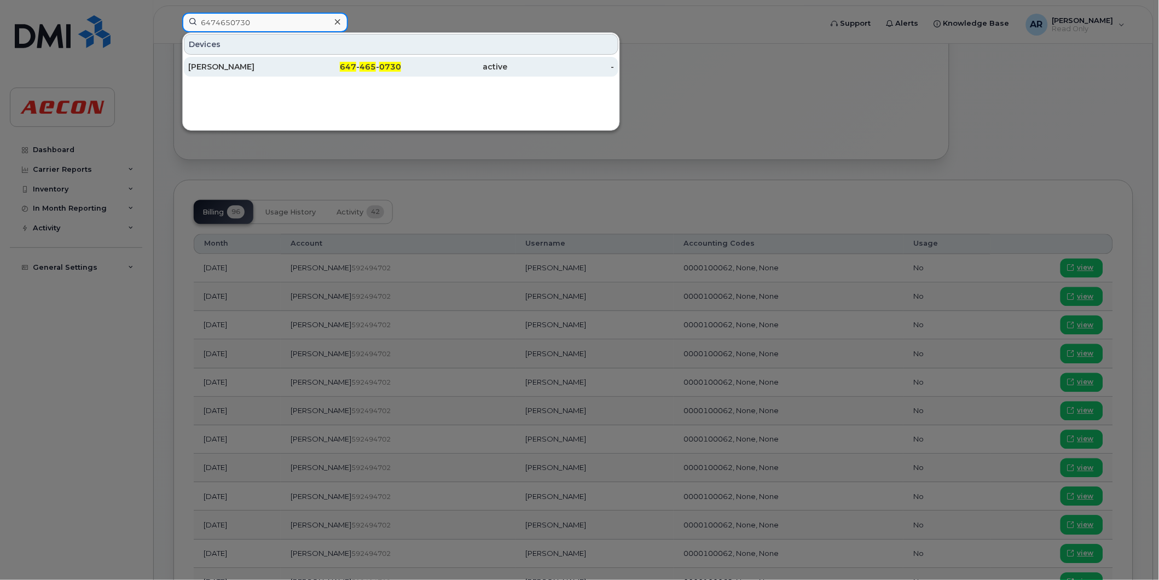
type input "6474650730"
click at [322, 62] on div "647 - 465 - 0730" at bounding box center [348, 66] width 107 height 11
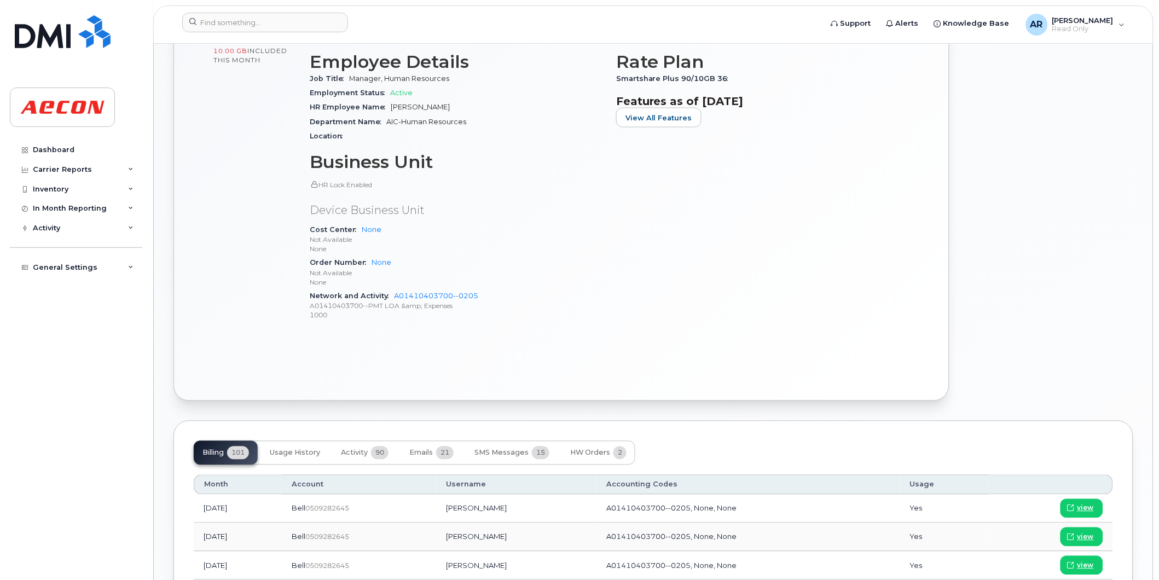
scroll to position [304, 0]
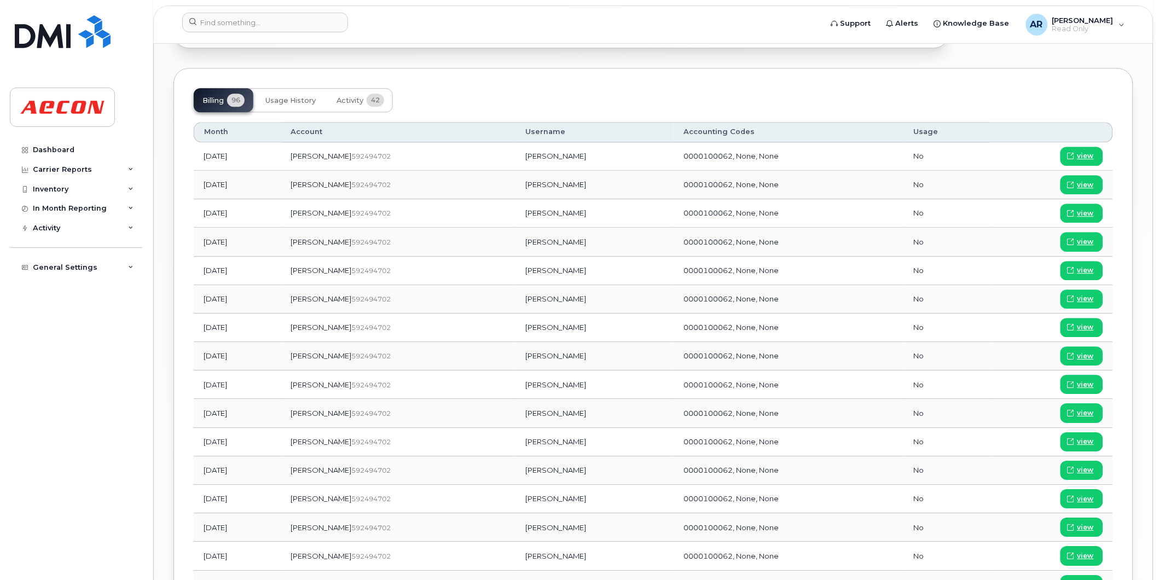
scroll to position [626, 0]
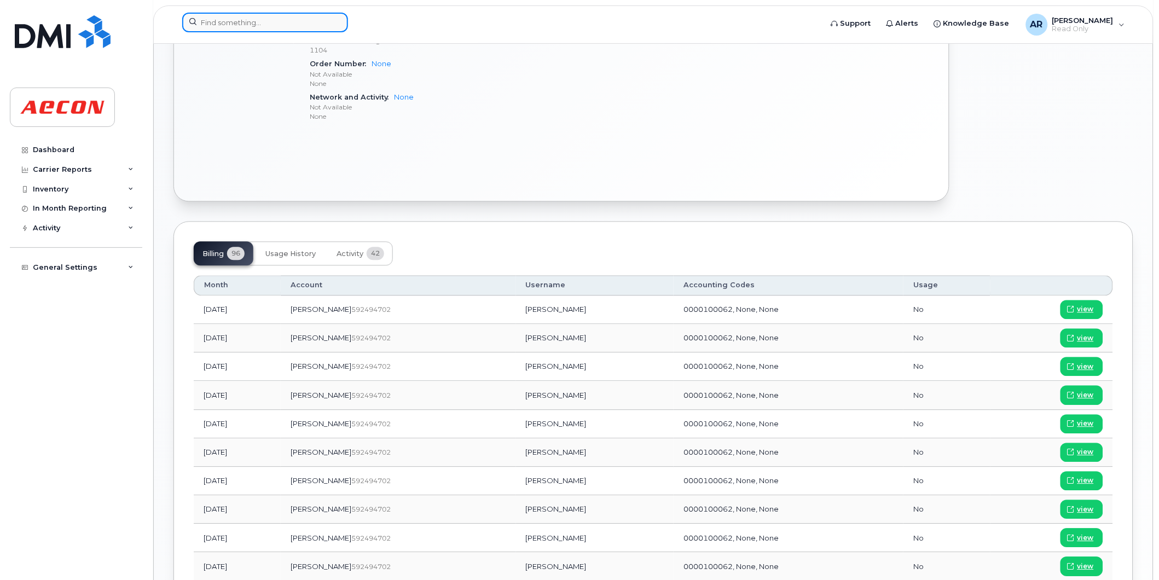
click at [274, 21] on input at bounding box center [265, 23] width 166 height 20
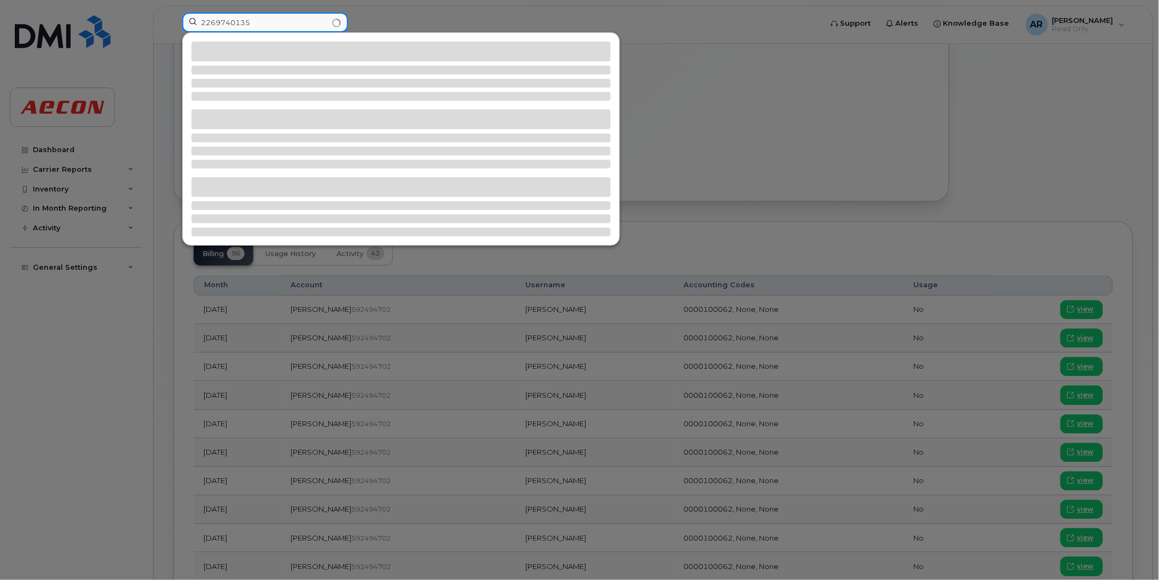
type input "2269740135"
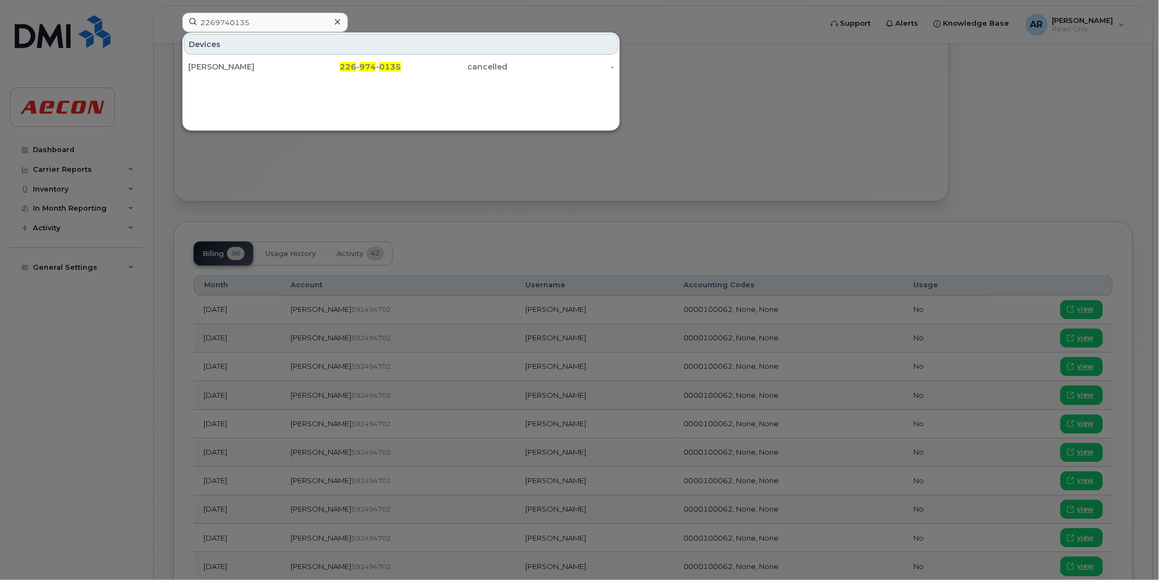
click at [416, 77] on div "JUSTIN UNSWORTH 226 - 974 - 0135 cancelled -" at bounding box center [401, 67] width 437 height 22
click at [417, 68] on div "cancelled" at bounding box center [454, 66] width 107 height 11
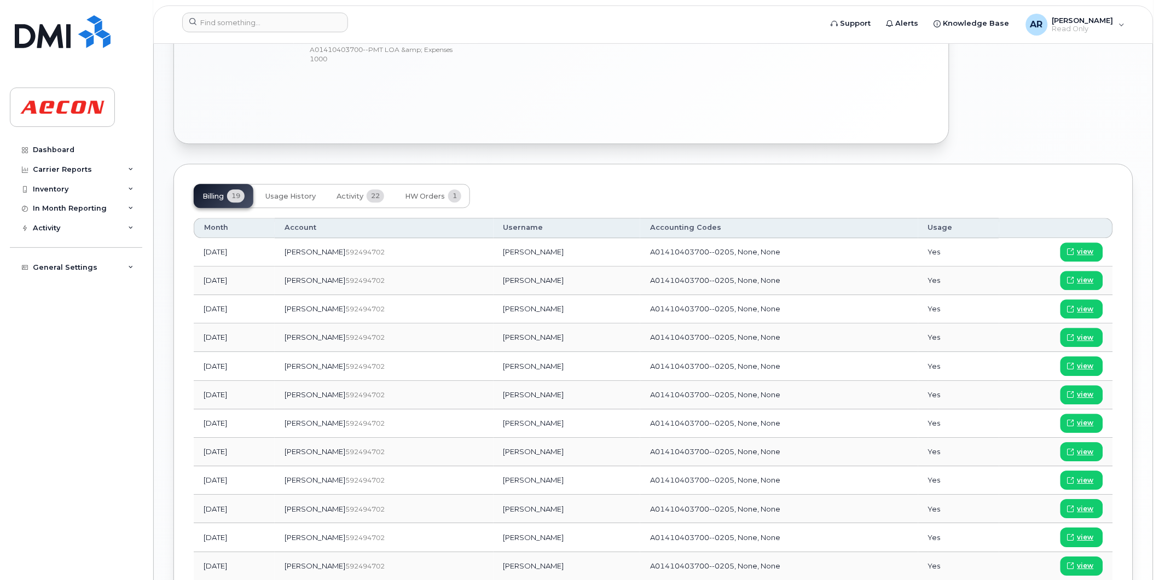
scroll to position [729, 0]
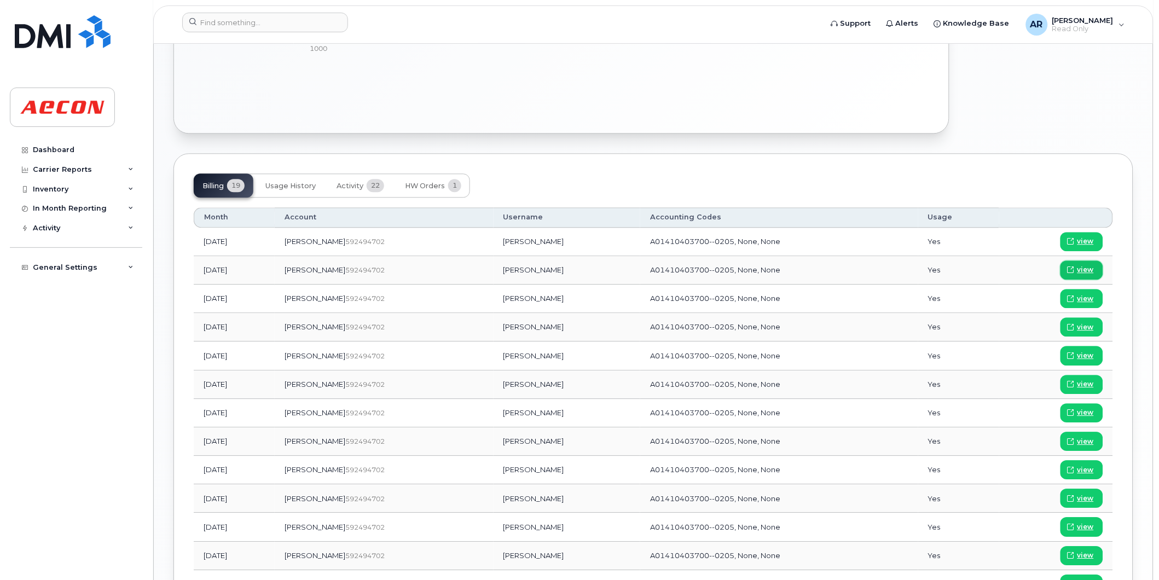
click at [1084, 264] on link "view" at bounding box center [1081, 269] width 43 height 19
click at [298, 16] on input at bounding box center [265, 23] width 166 height 20
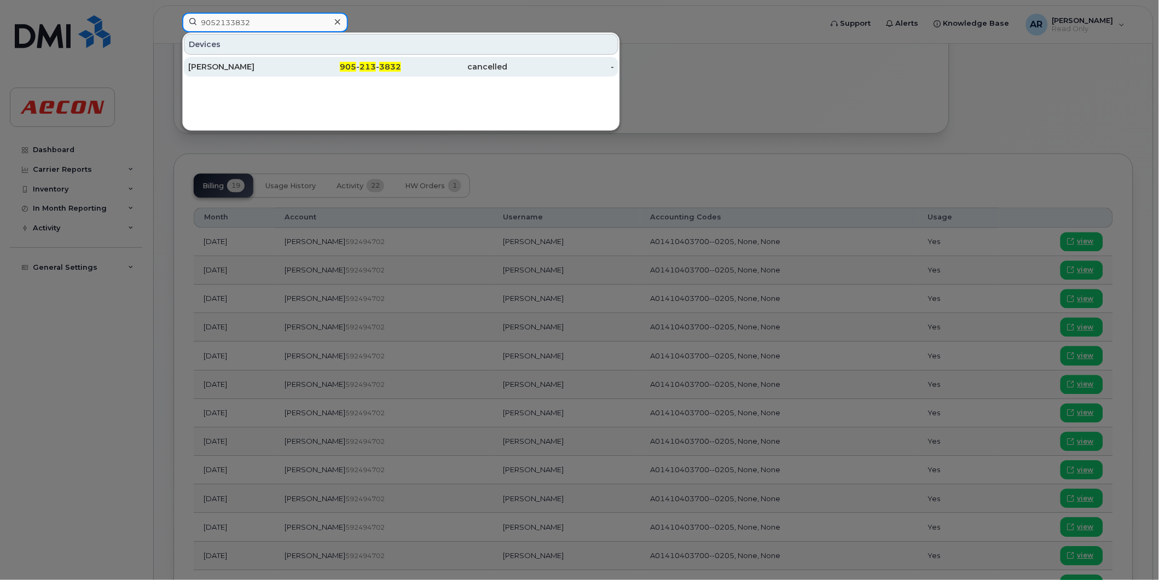
type input "9052133832"
click at [267, 59] on div "[PERSON_NAME]" at bounding box center [241, 67] width 107 height 20
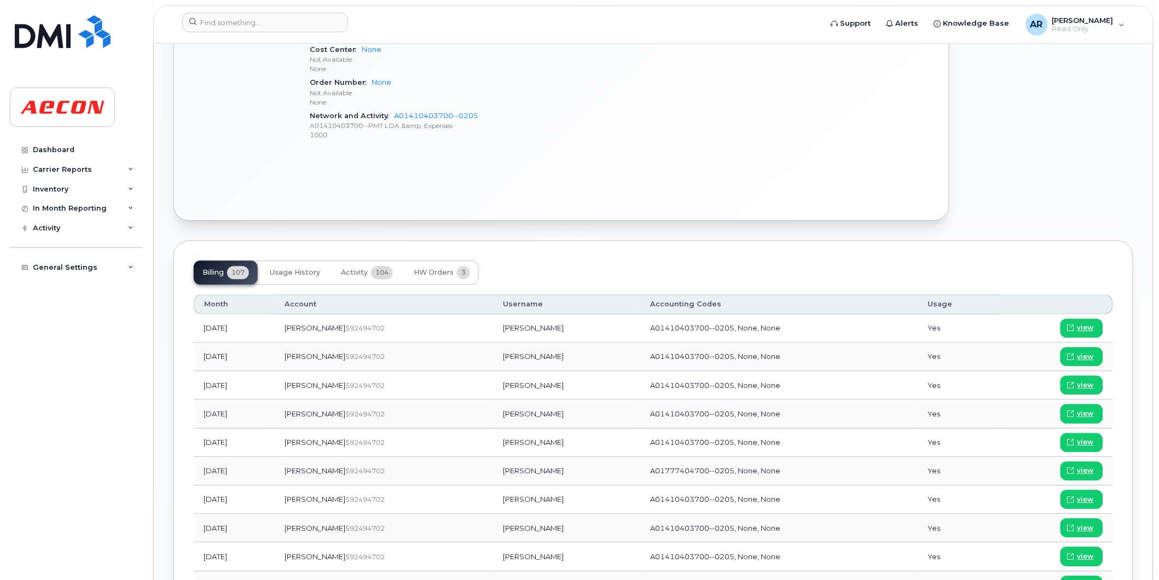
scroll to position [790, 0]
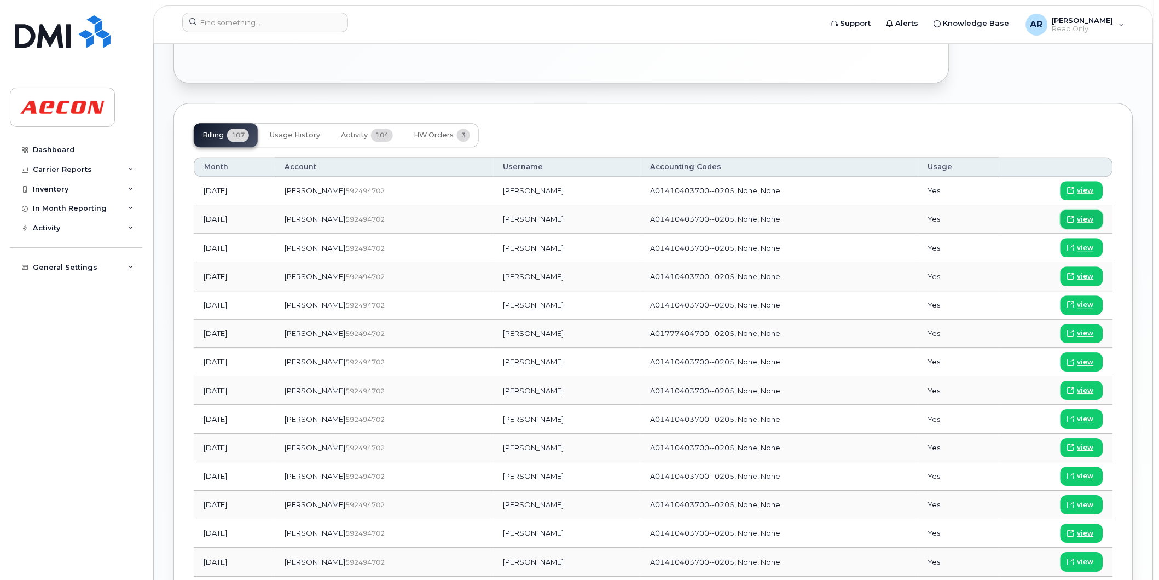
click at [1082, 219] on span "view" at bounding box center [1085, 219] width 16 height 10
click at [309, 24] on input at bounding box center [265, 23] width 166 height 20
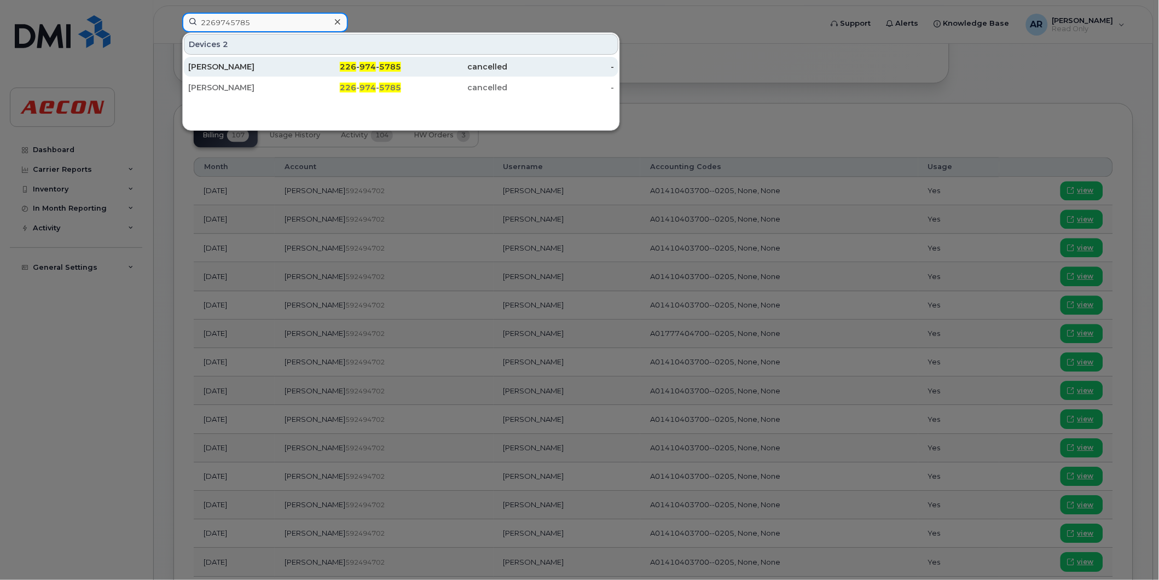
type input "2269745785"
click at [376, 72] on div "226 - 974 - 5785" at bounding box center [348, 66] width 107 height 11
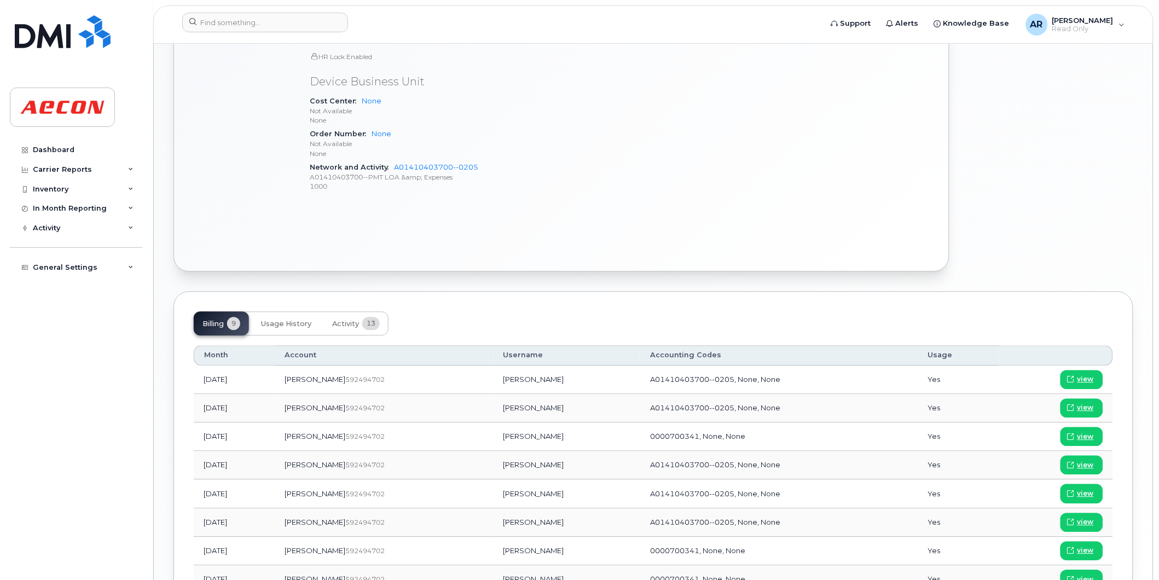
scroll to position [720, 0]
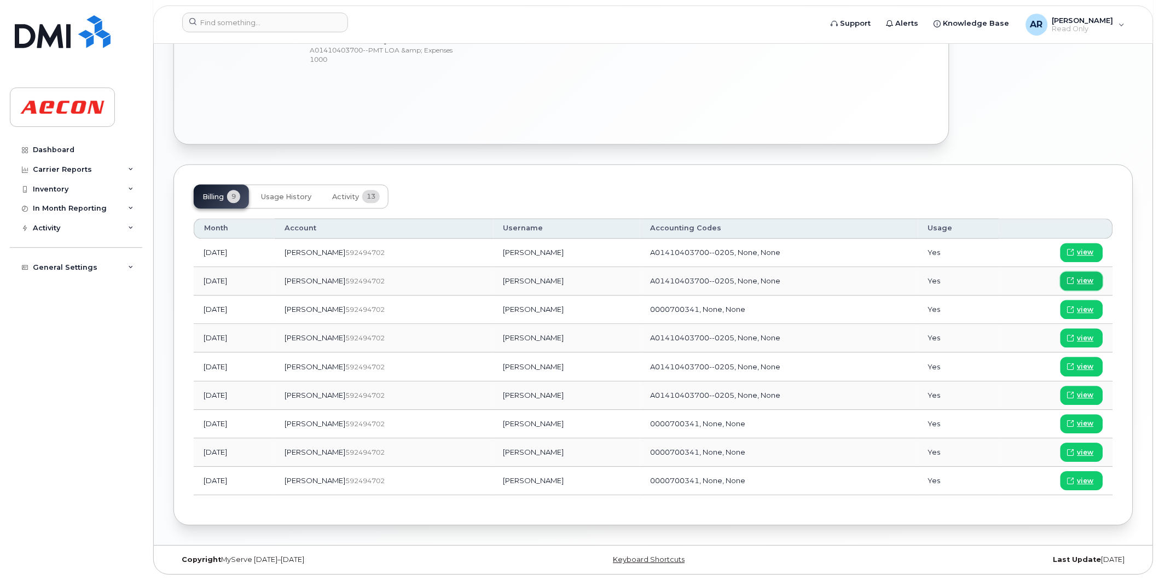
click at [1079, 276] on span "view" at bounding box center [1085, 281] width 16 height 10
